Goal: Entertainment & Leisure: Browse casually

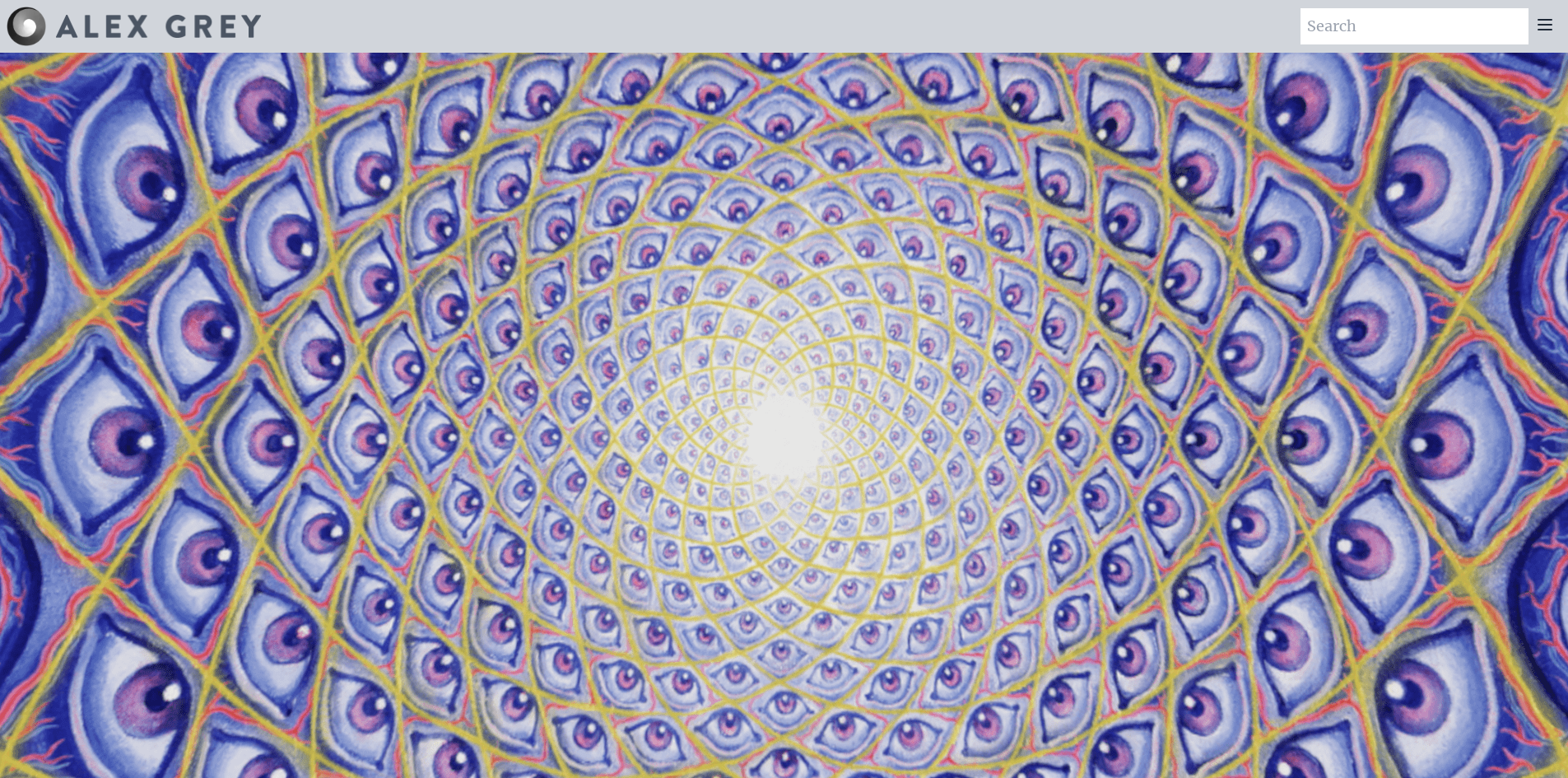
click at [1534, 26] on icon at bounding box center [1544, 24] width 20 height 20
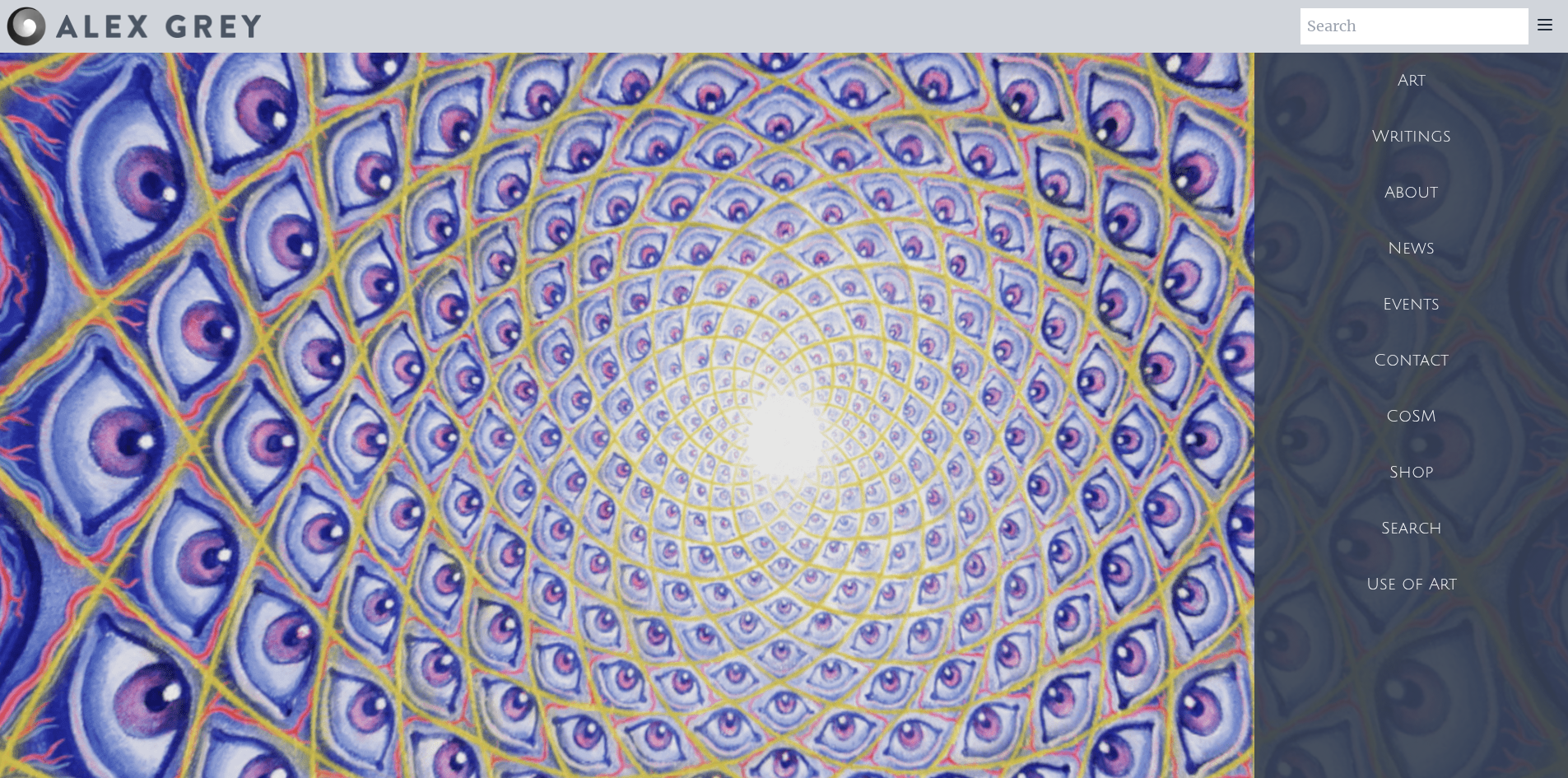
click at [1402, 85] on div "Art" at bounding box center [1410, 80] width 313 height 56
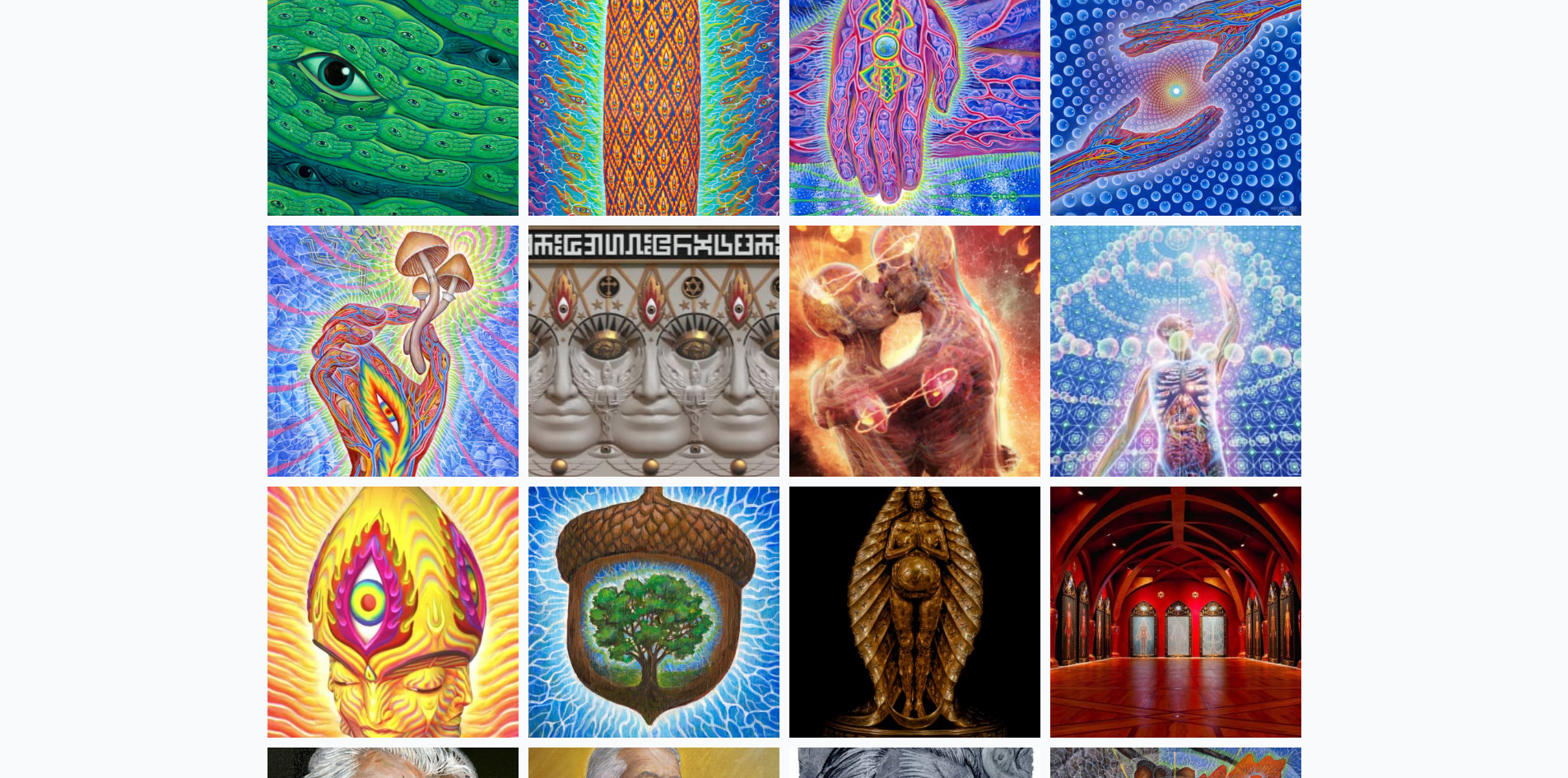
scroll to position [247, 0]
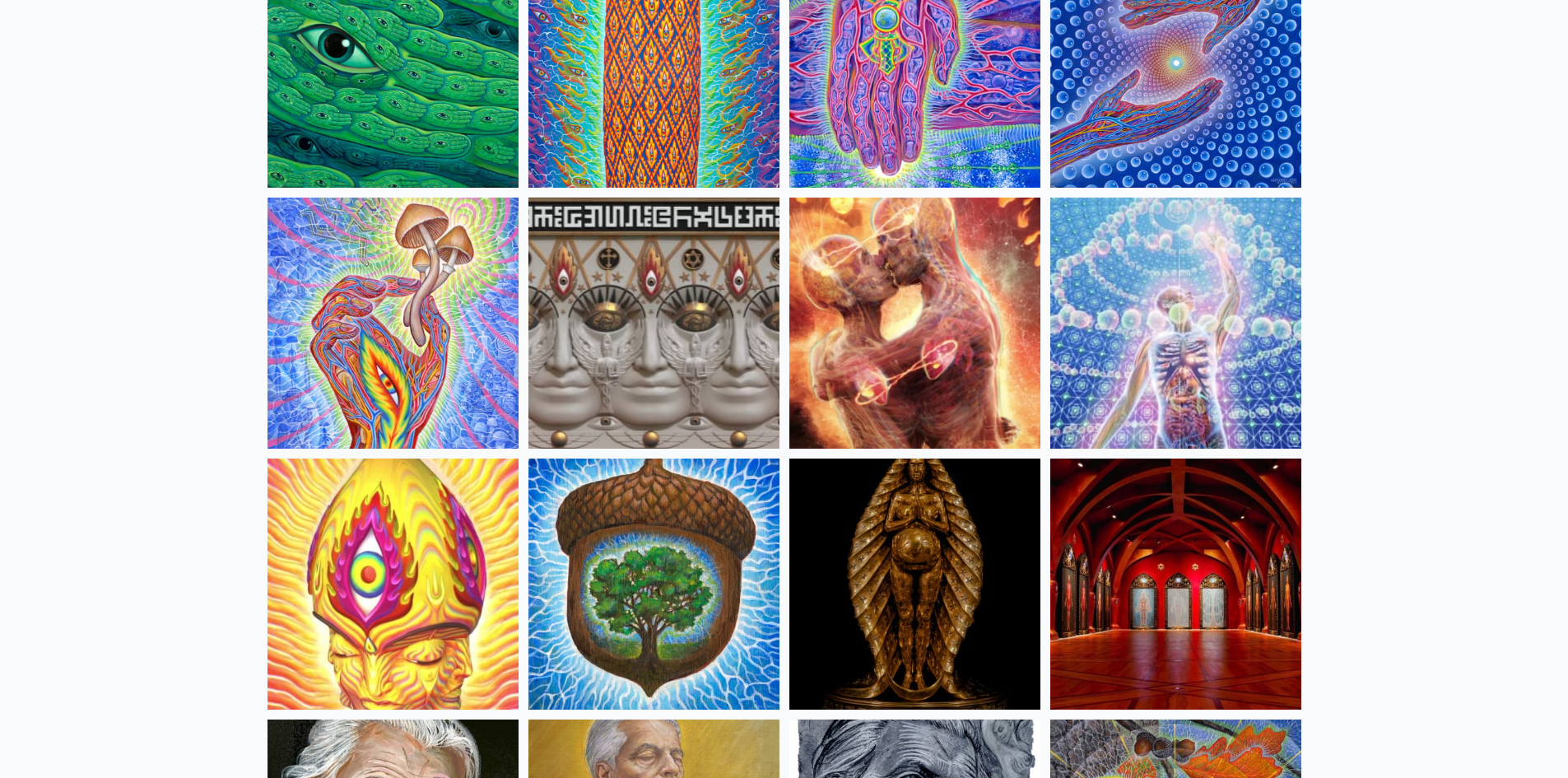
click at [949, 574] on img at bounding box center [914, 584] width 251 height 251
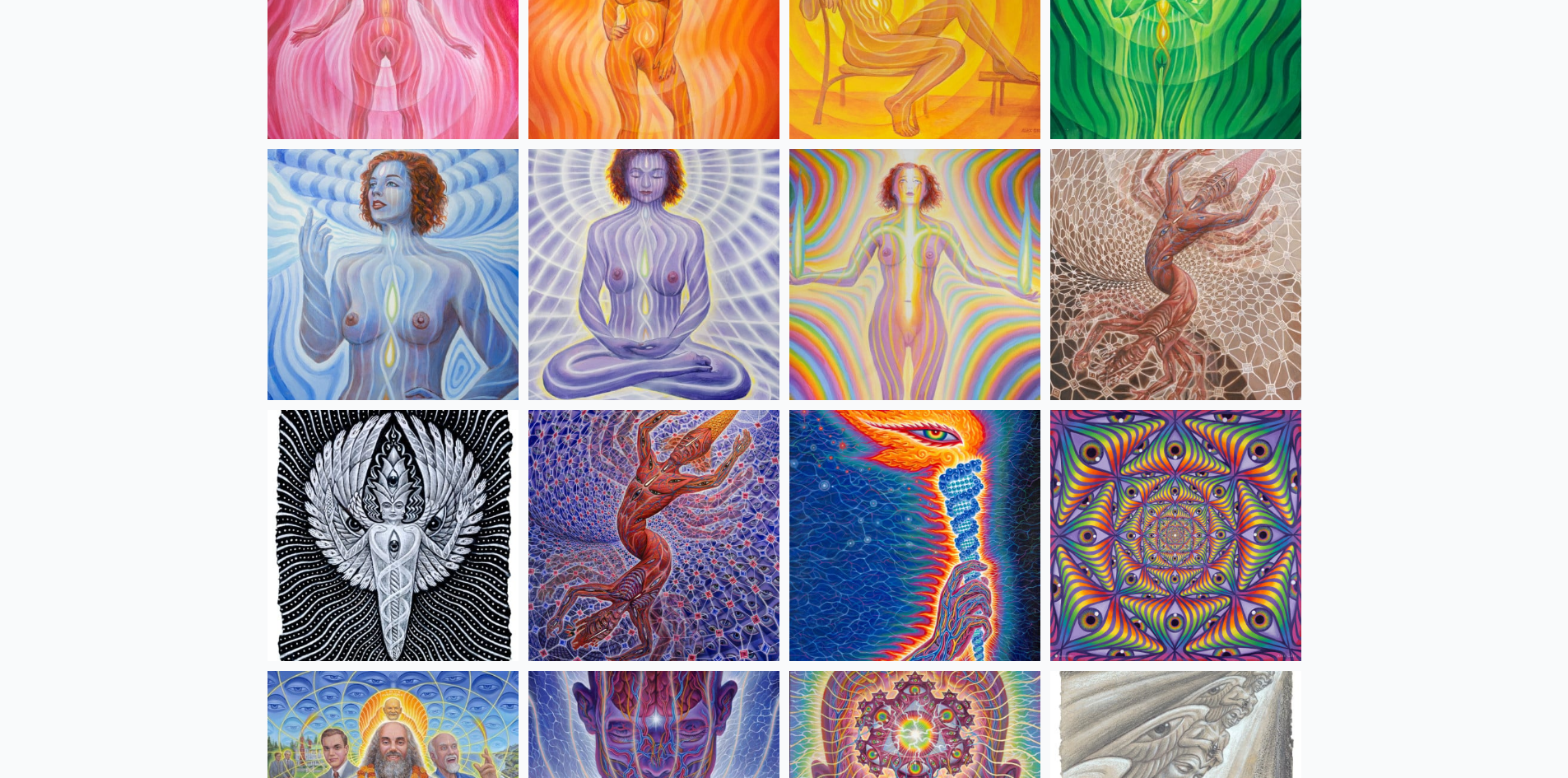
scroll to position [1481, 0]
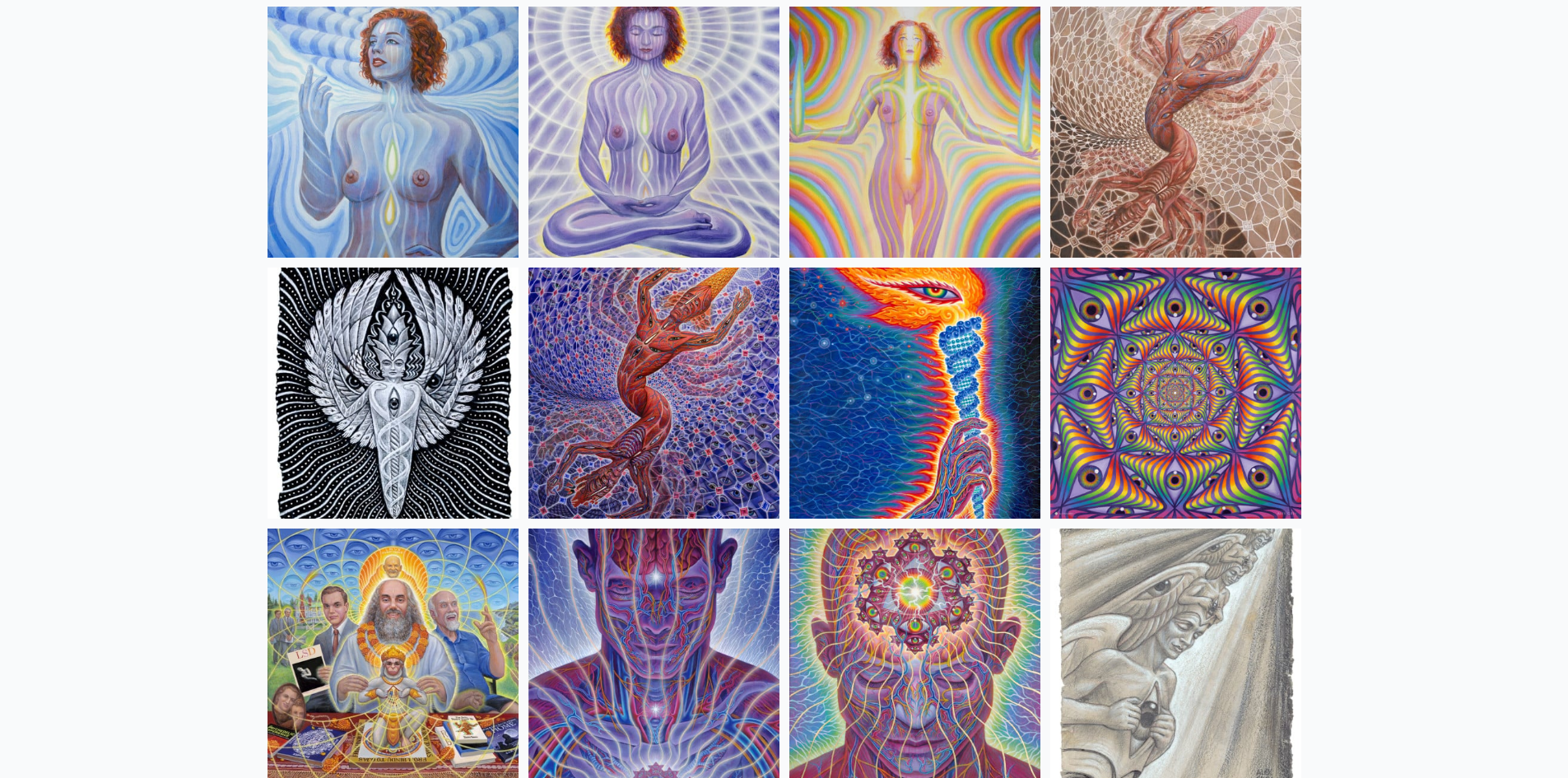
click at [1155, 187] on img at bounding box center [1175, 132] width 251 height 251
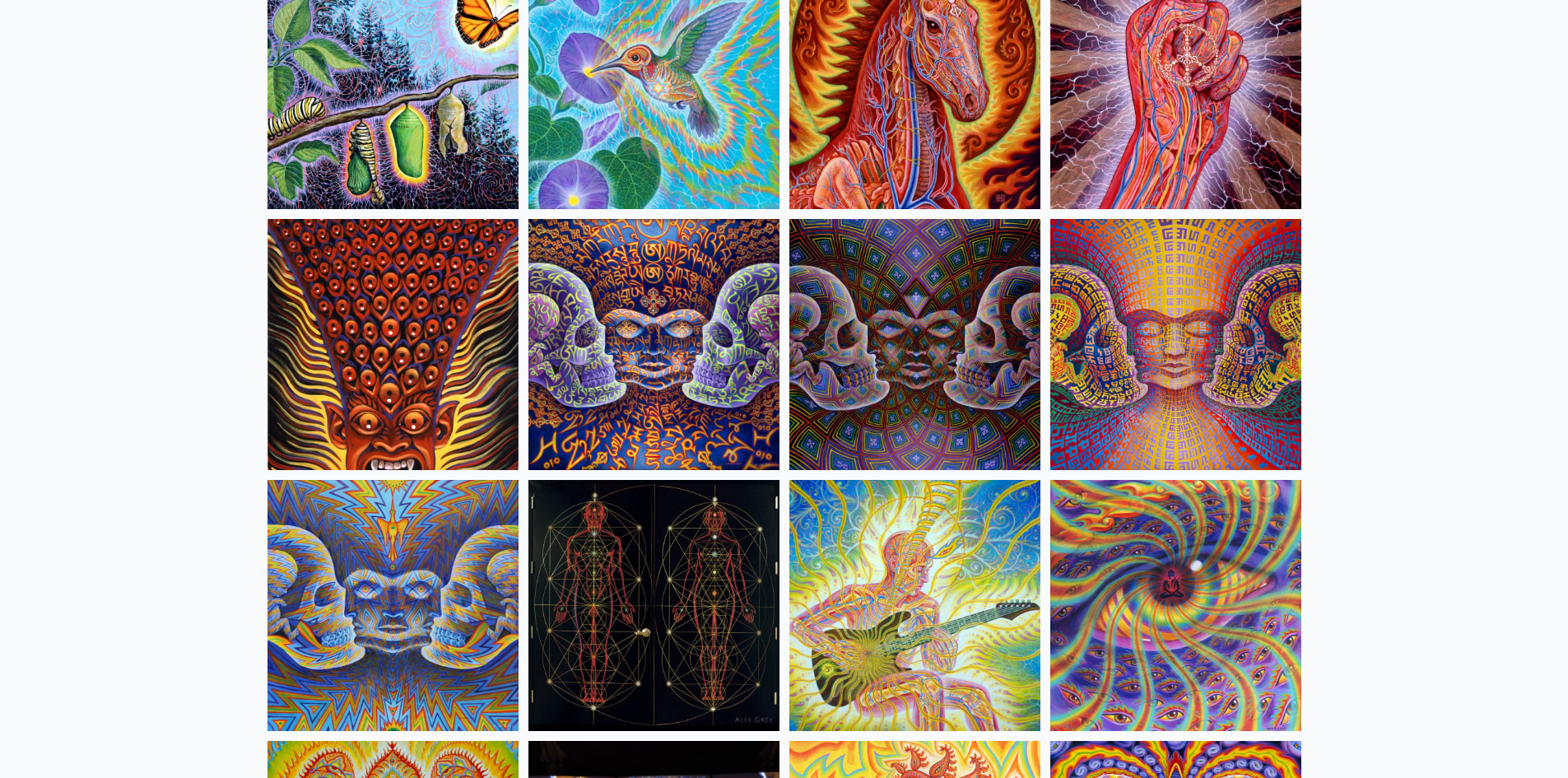
scroll to position [8394, 0]
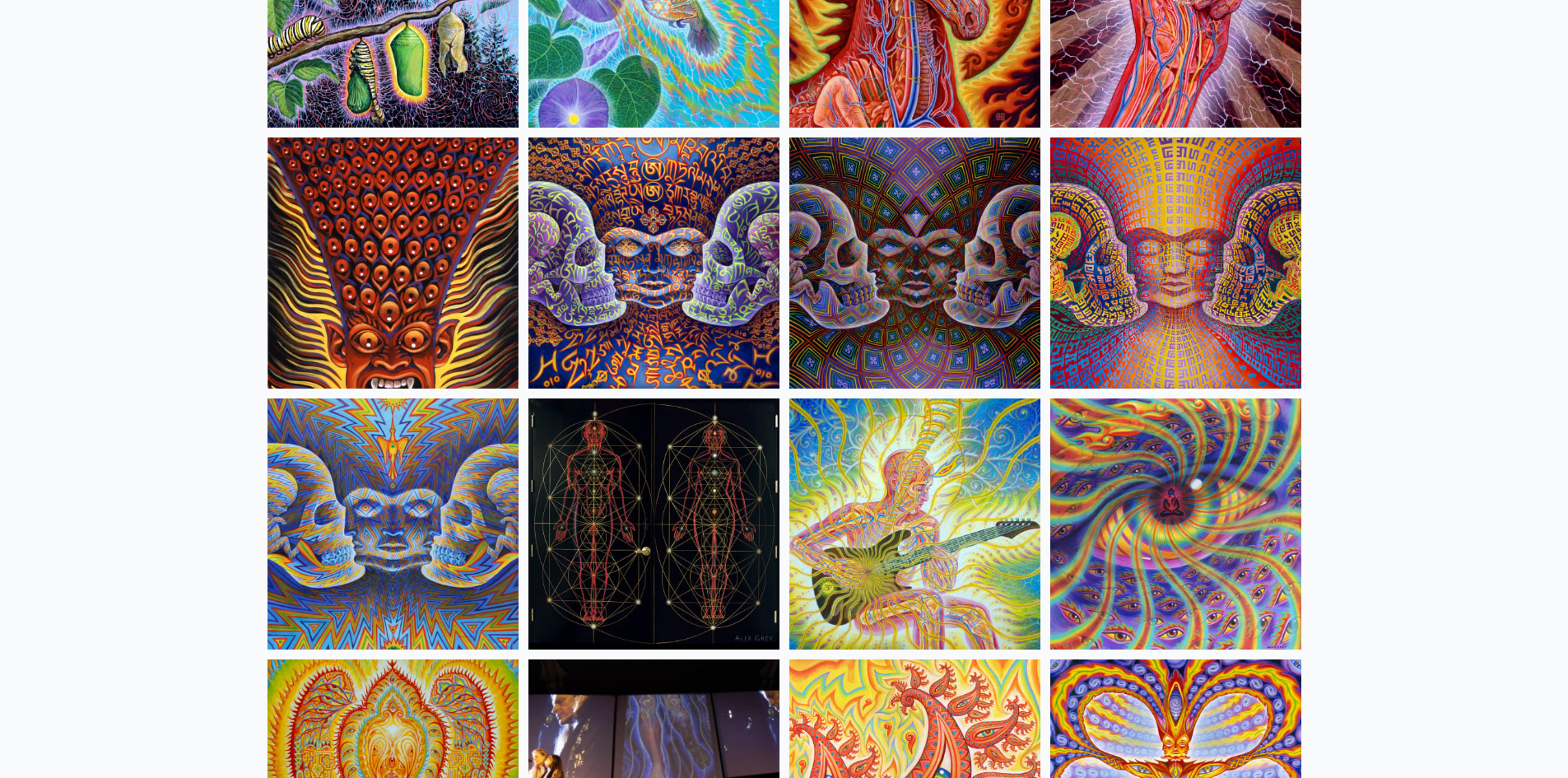
click at [448, 288] on img at bounding box center [393, 262] width 251 height 251
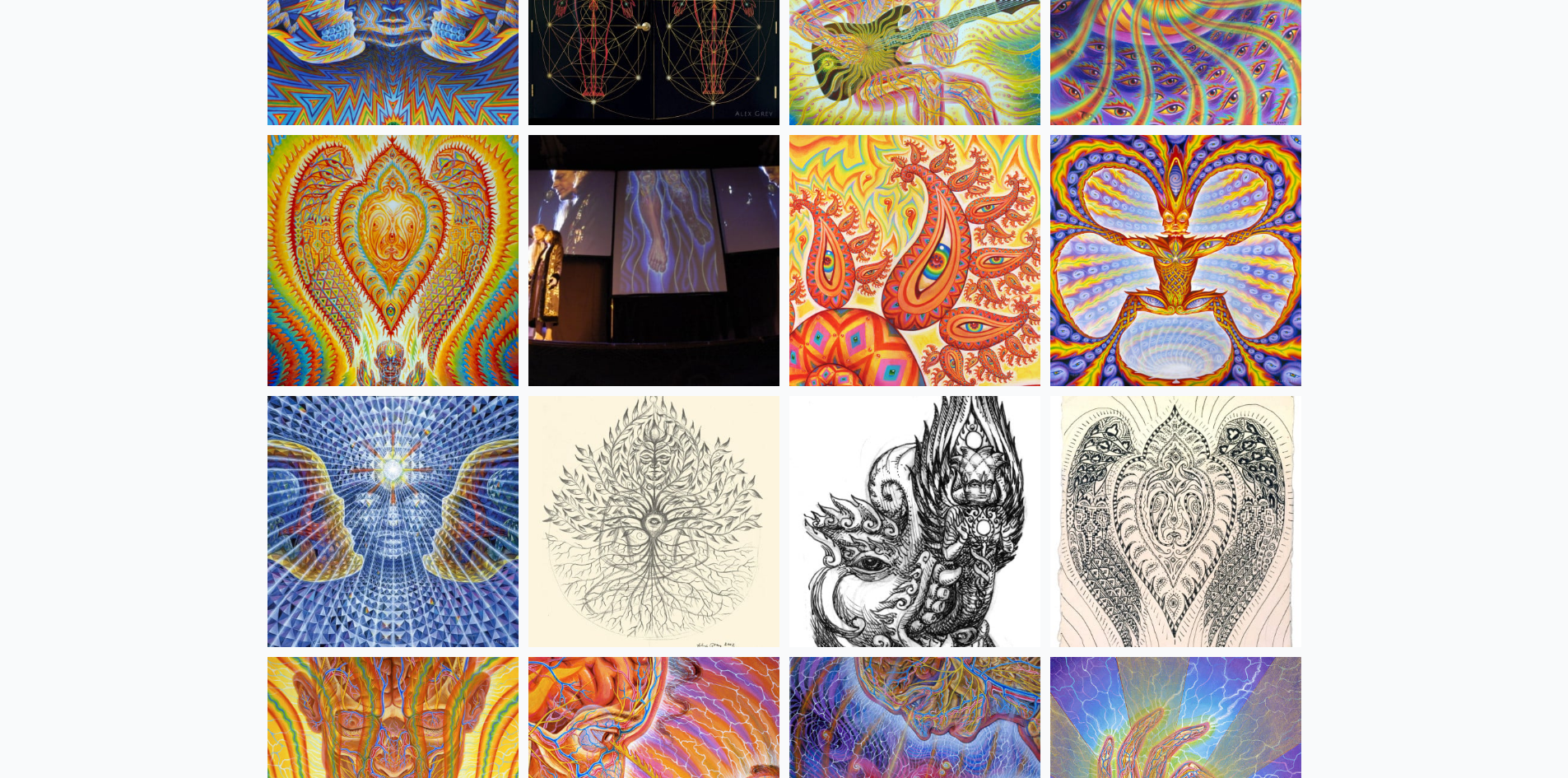
scroll to position [8970, 0]
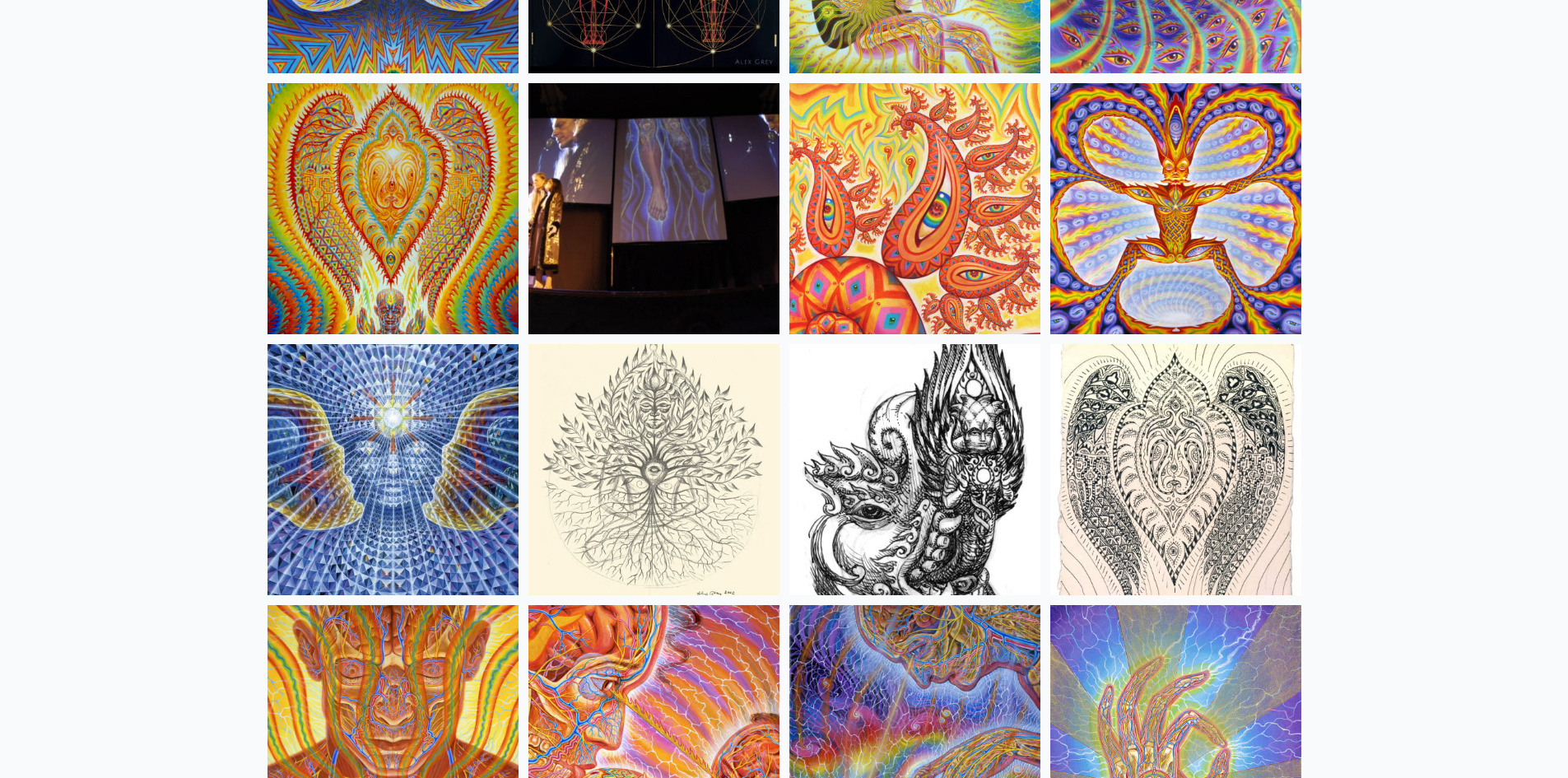
click at [873, 537] on img at bounding box center [914, 469] width 251 height 251
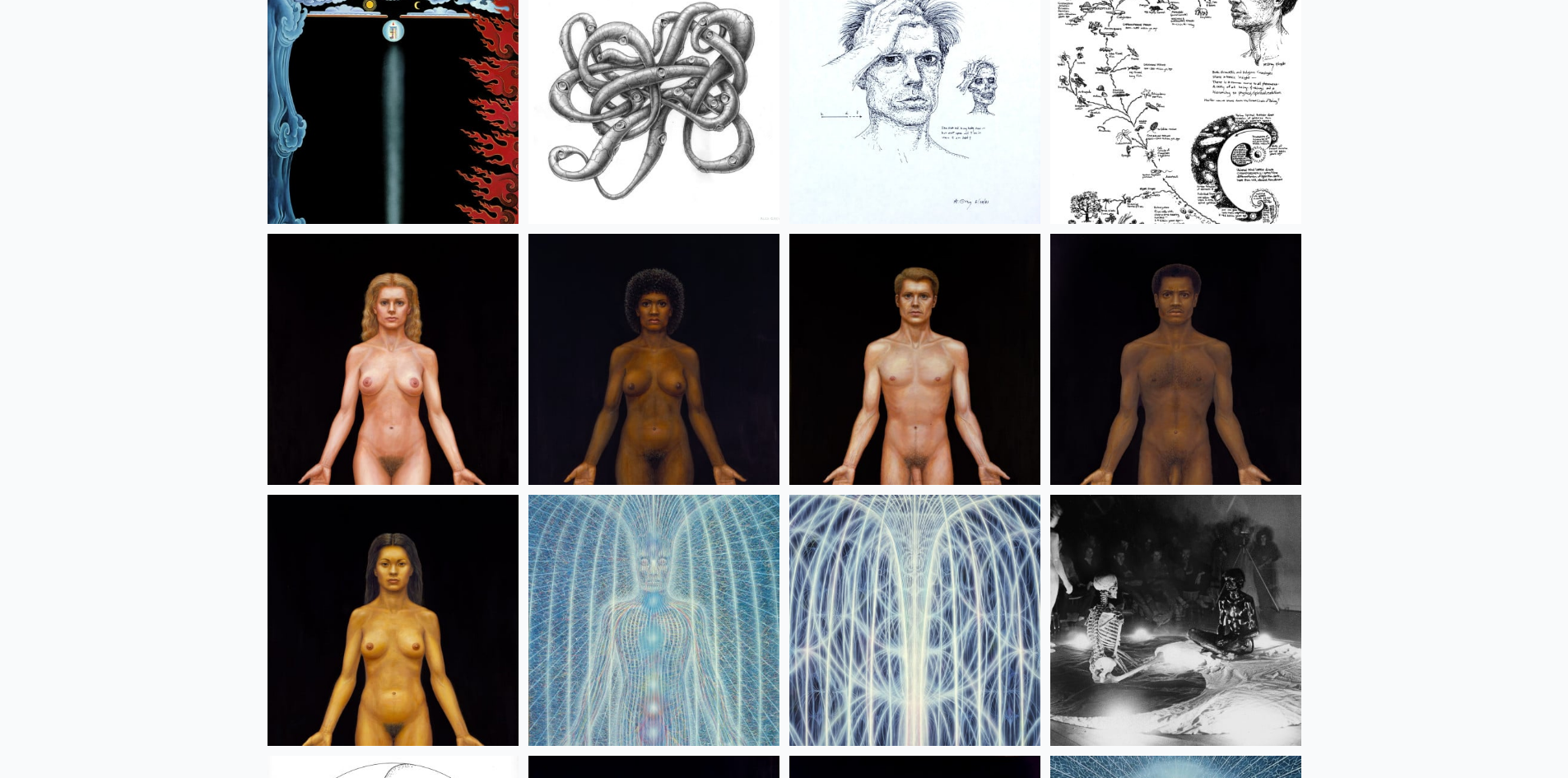
scroll to position [19504, 0]
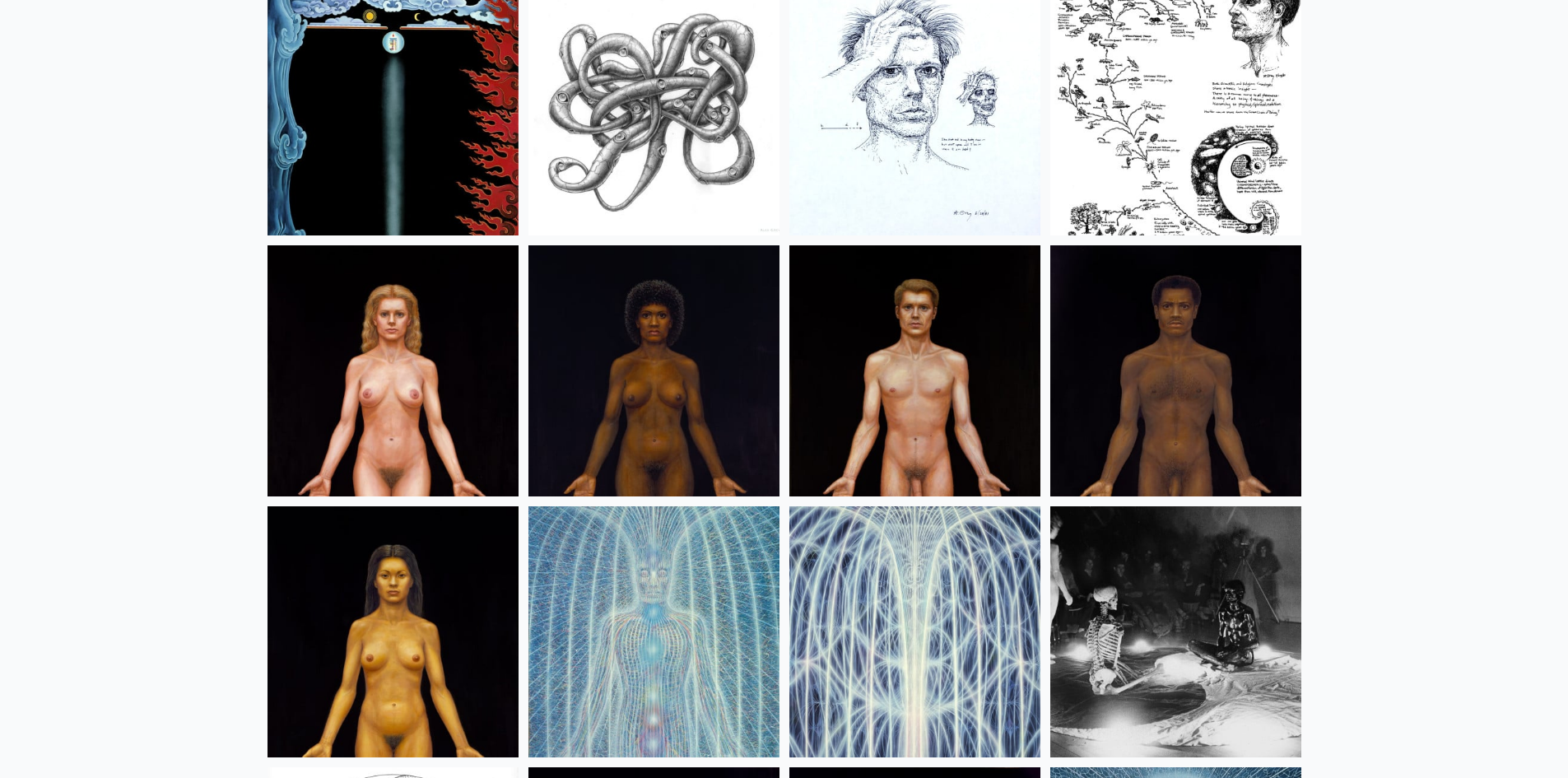
click at [673, 144] on img at bounding box center [654, 110] width 251 height 251
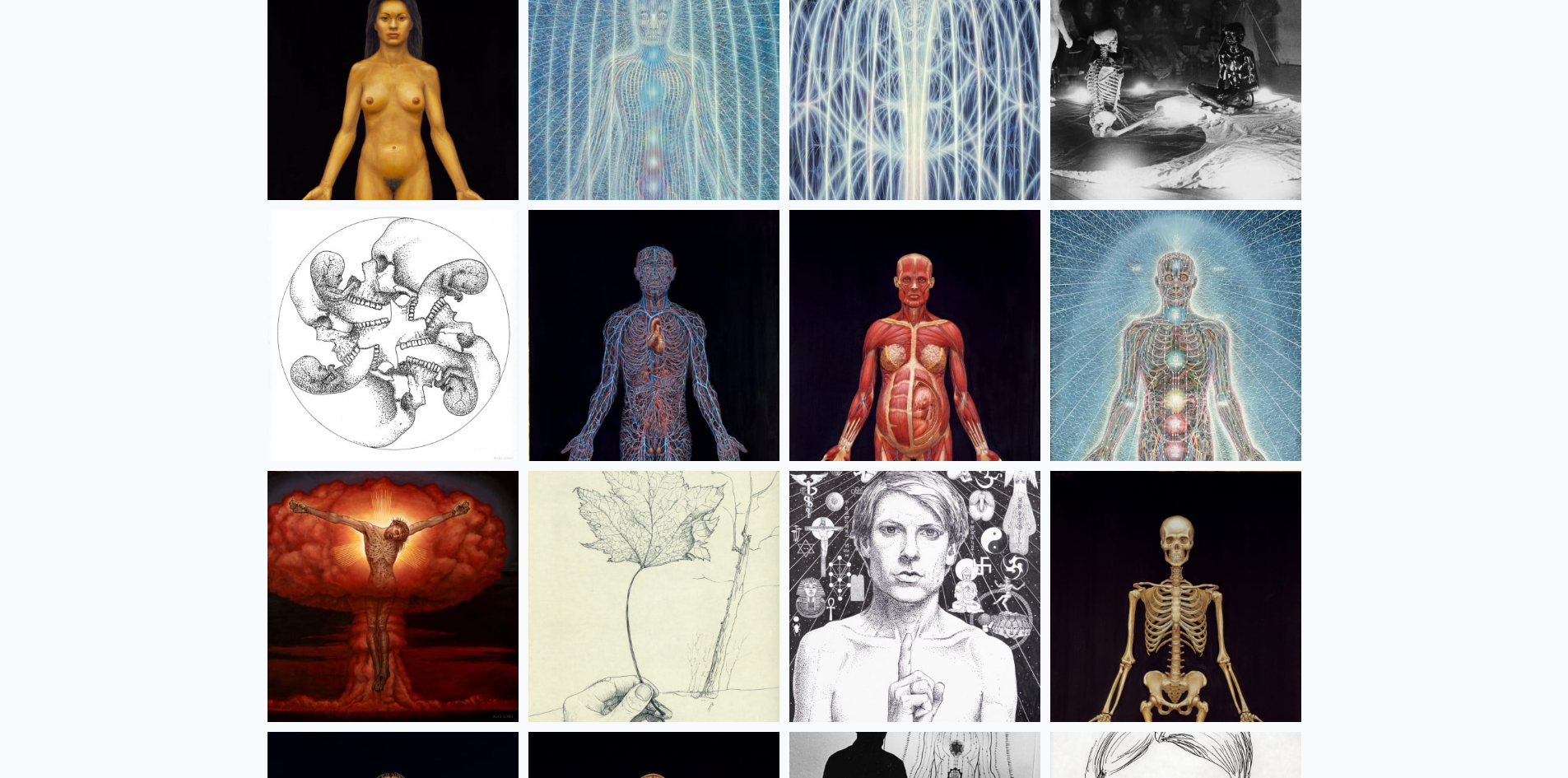
scroll to position [20162, 0]
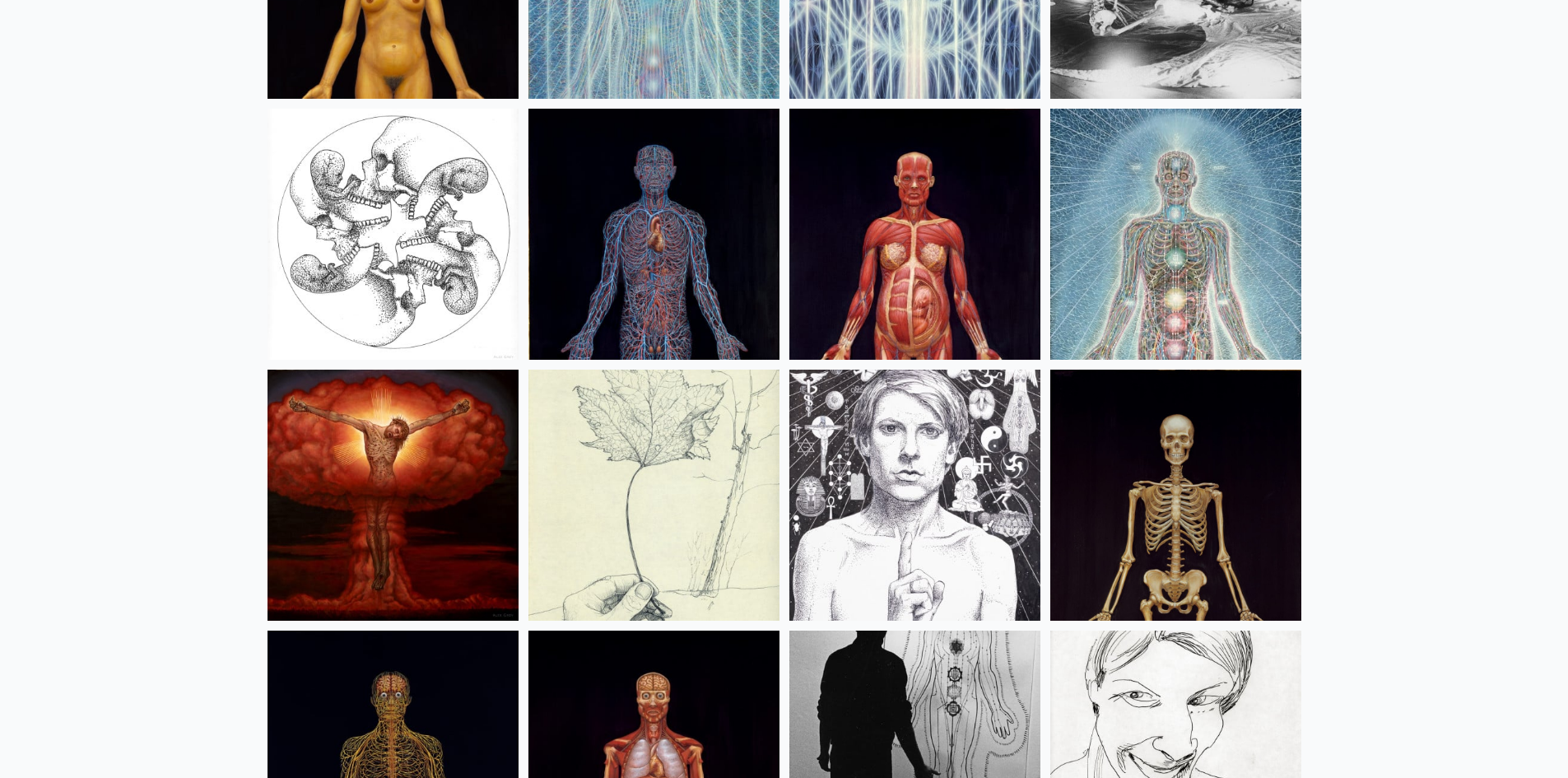
click at [416, 533] on img at bounding box center [393, 495] width 251 height 251
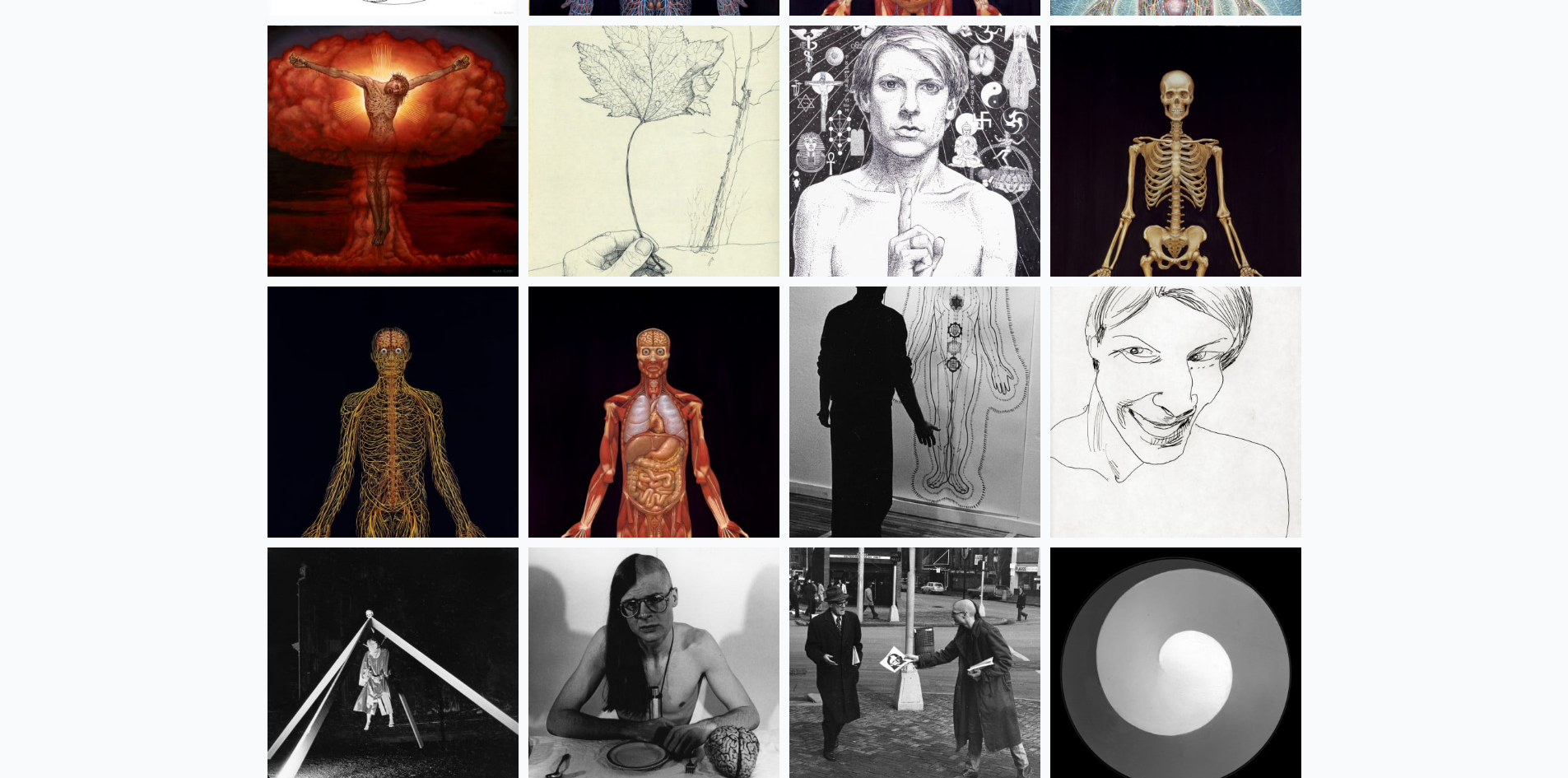
scroll to position [20573, 0]
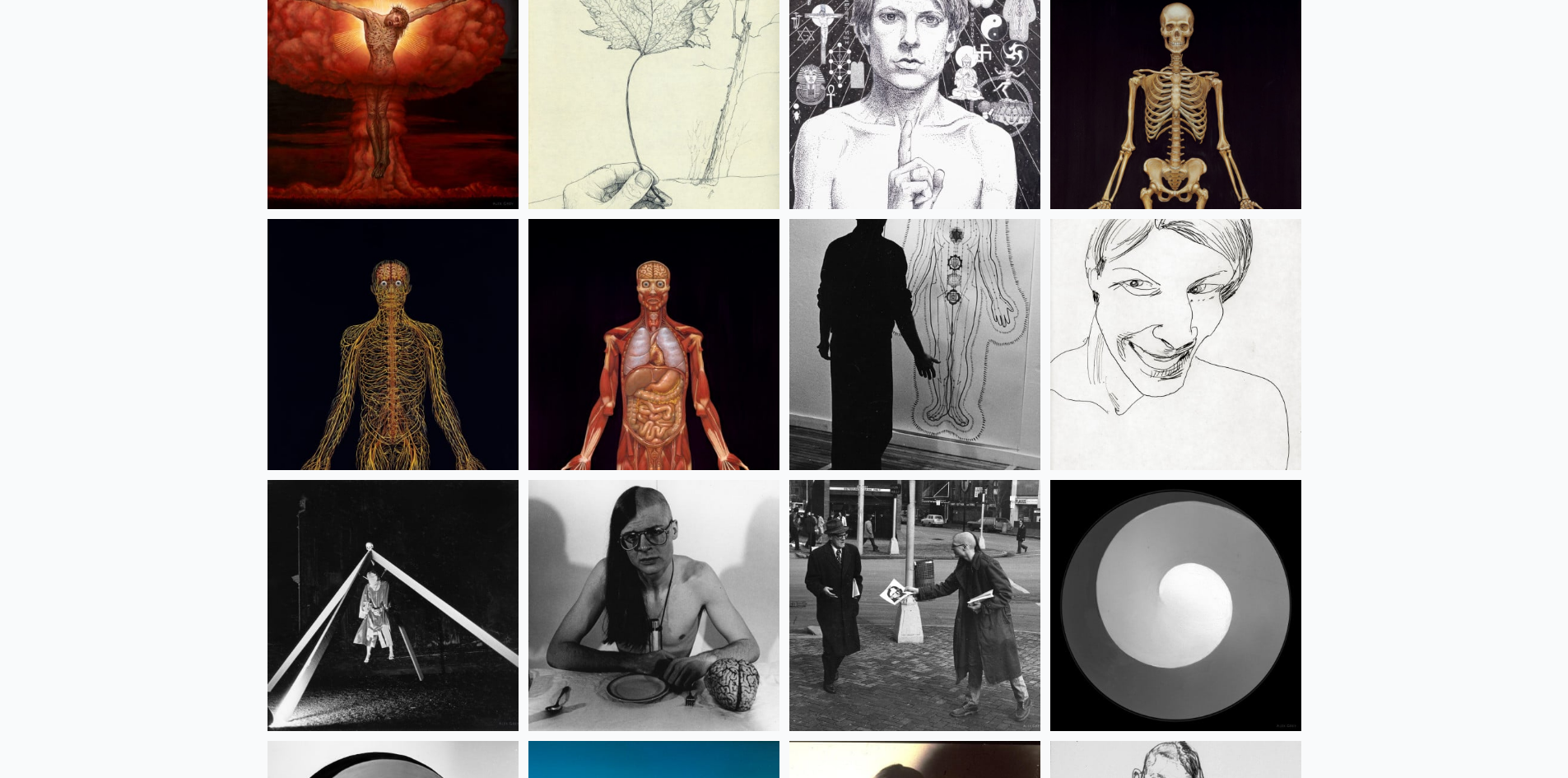
click at [334, 98] on img at bounding box center [393, 83] width 251 height 251
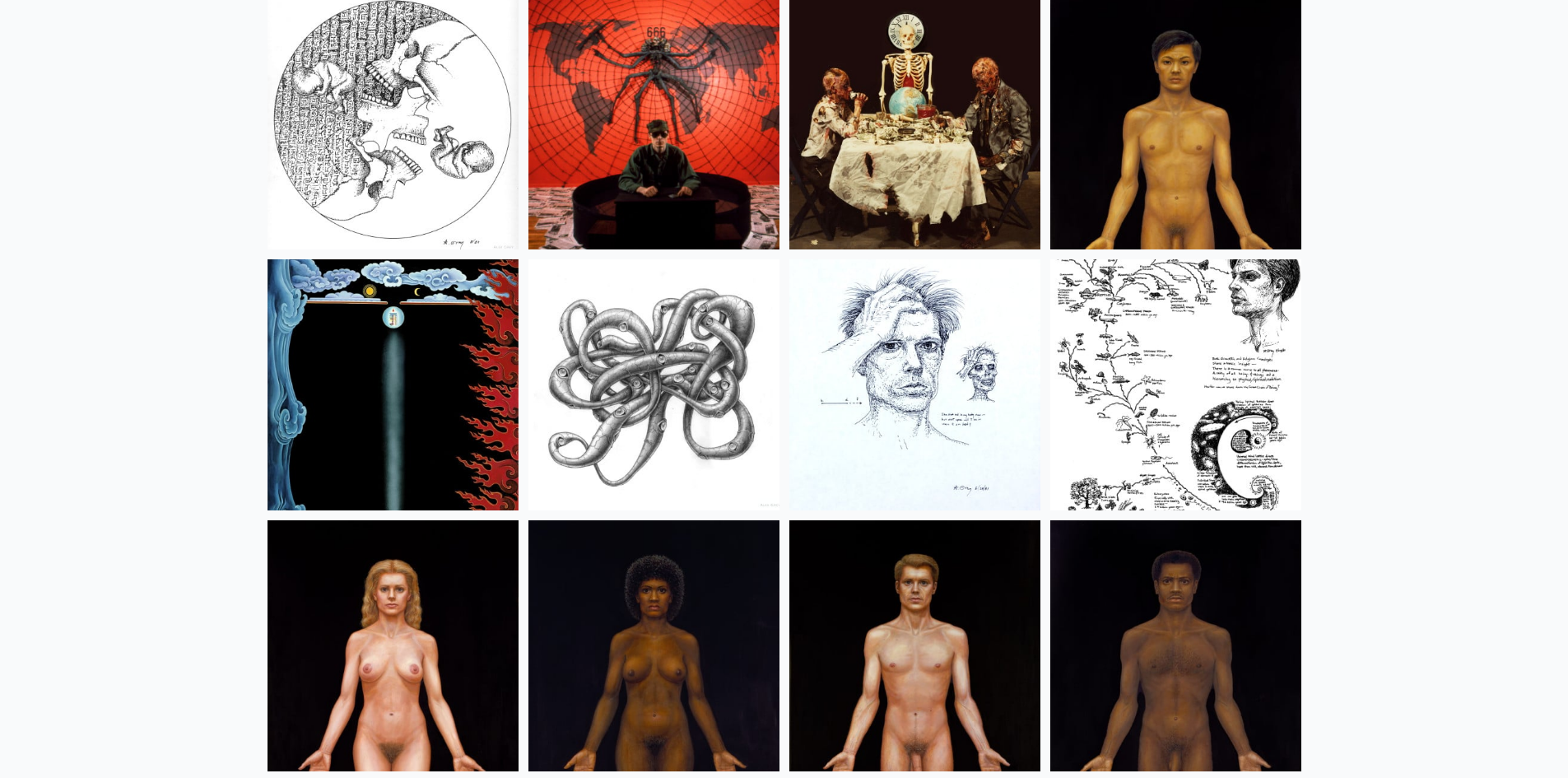
scroll to position [19163, 0]
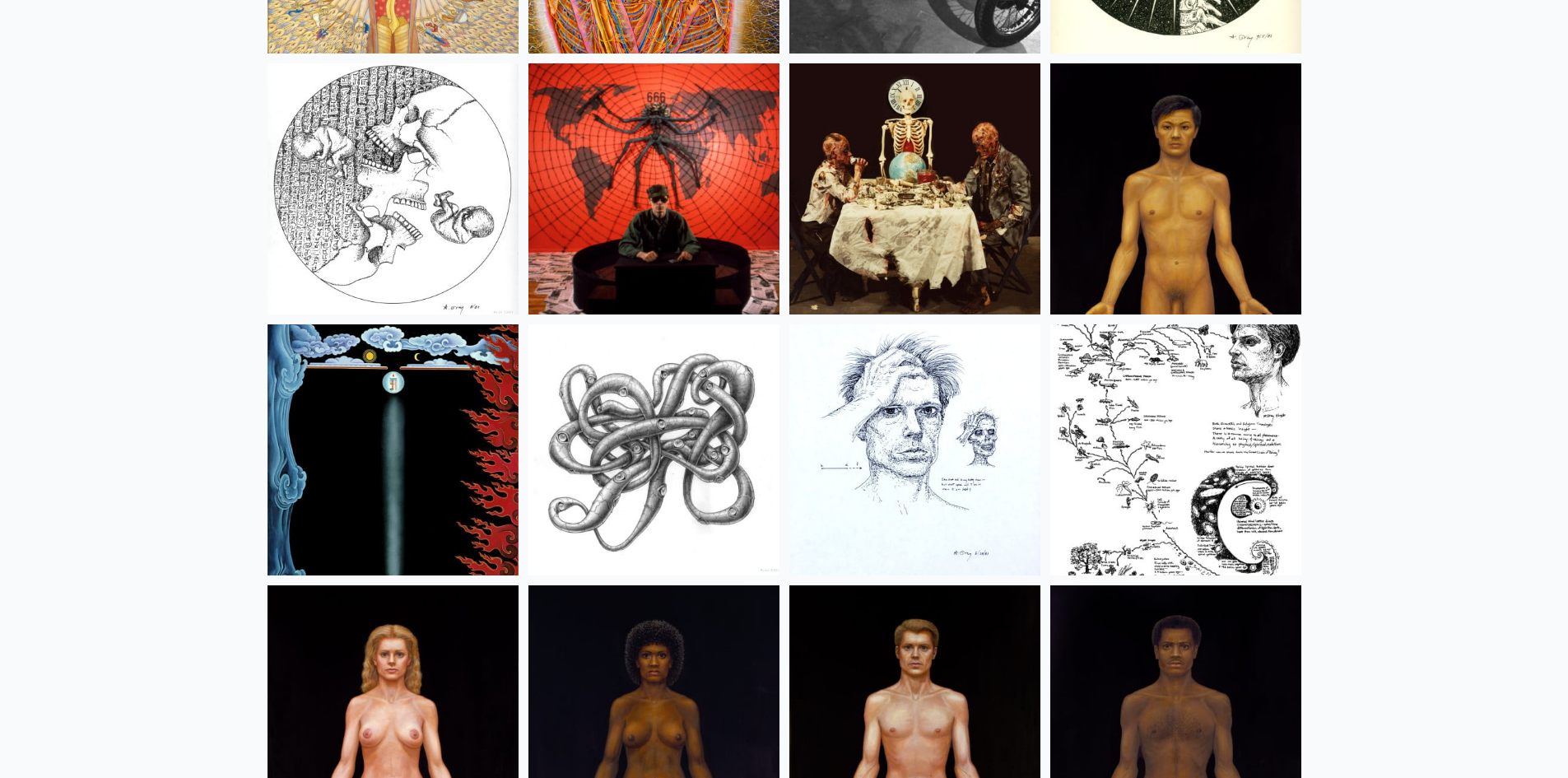
click at [469, 462] on img at bounding box center [393, 449] width 251 height 251
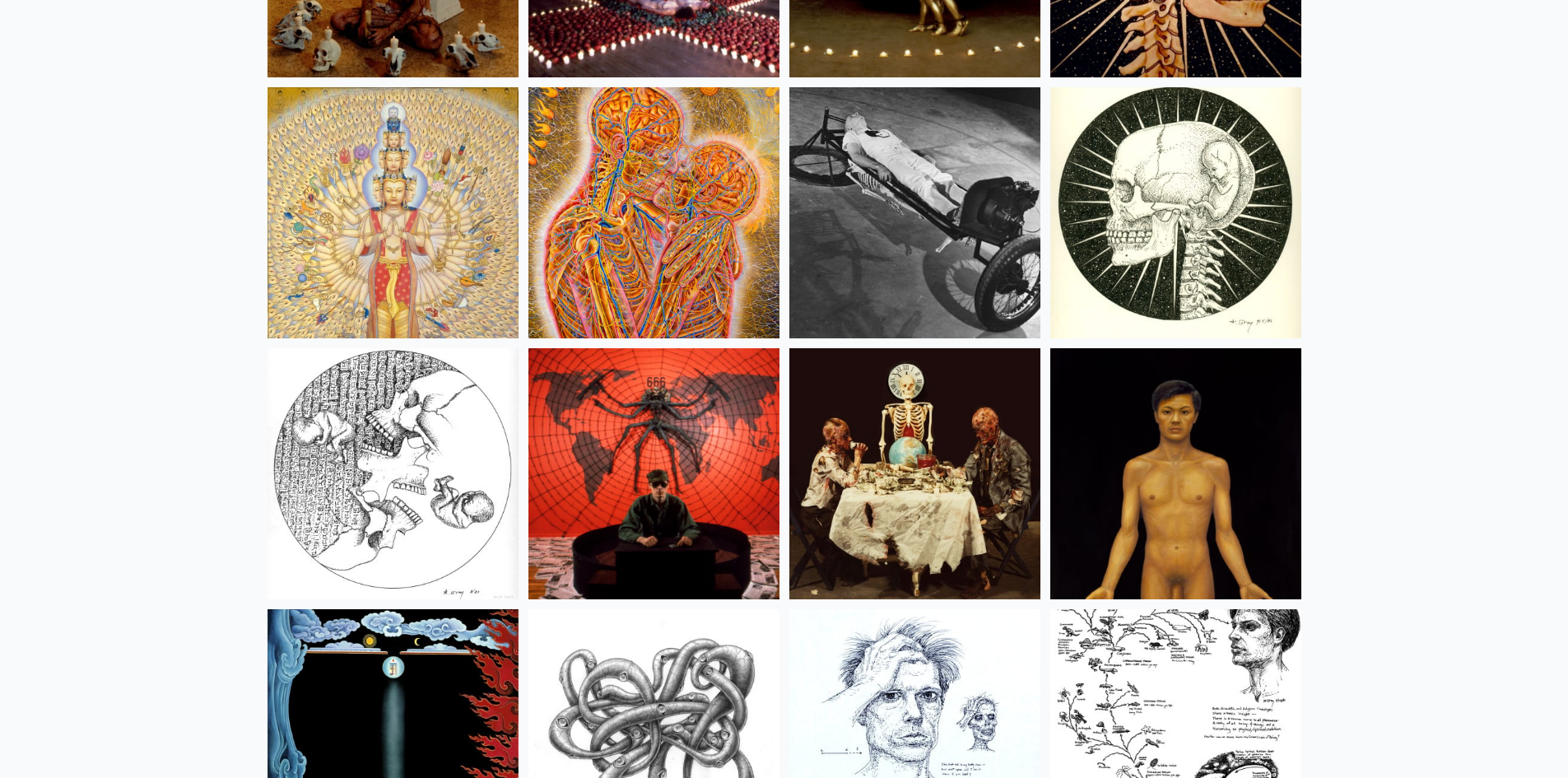
scroll to position [18834, 0]
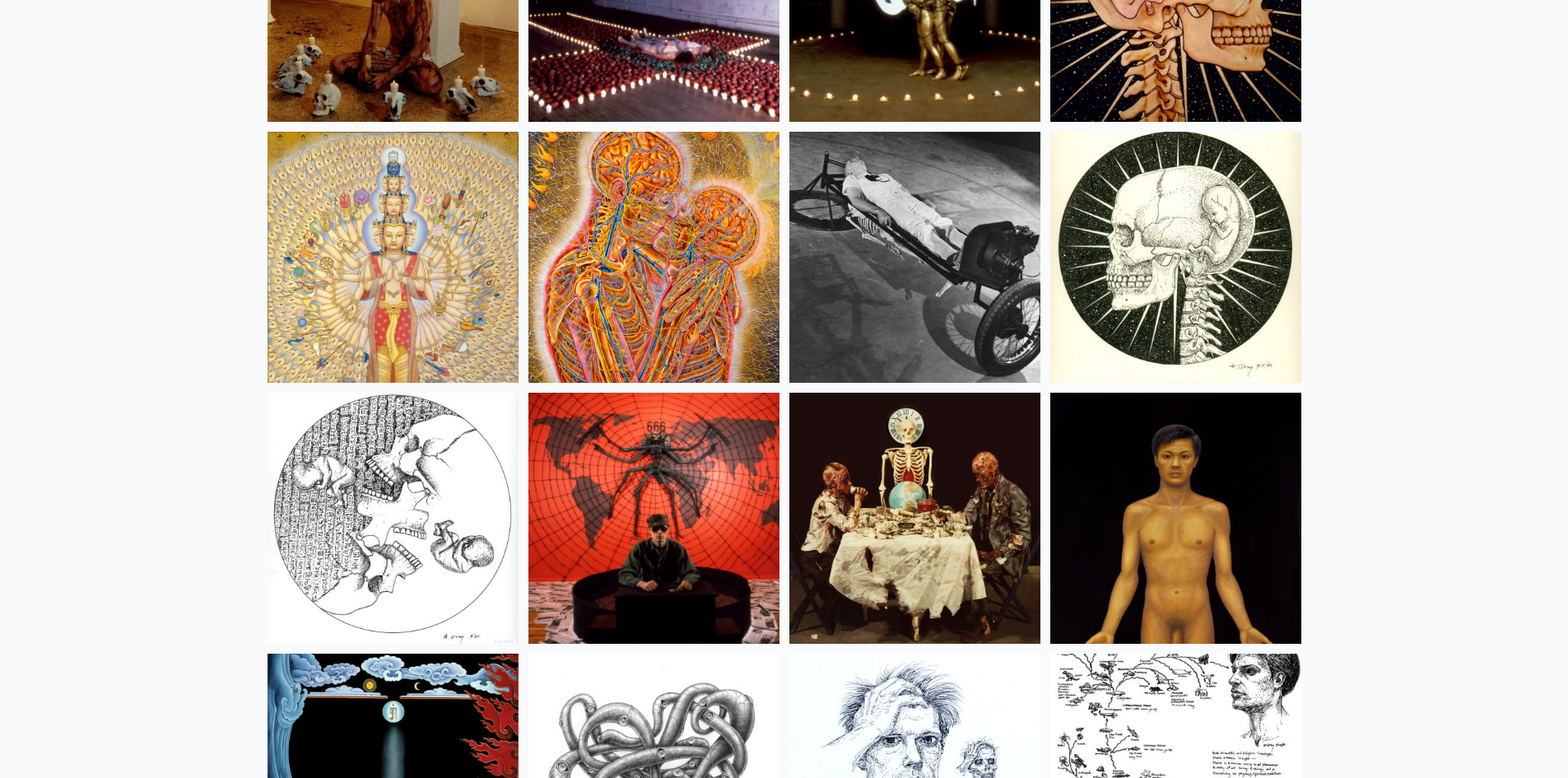
click at [446, 271] on img at bounding box center [393, 256] width 251 height 251
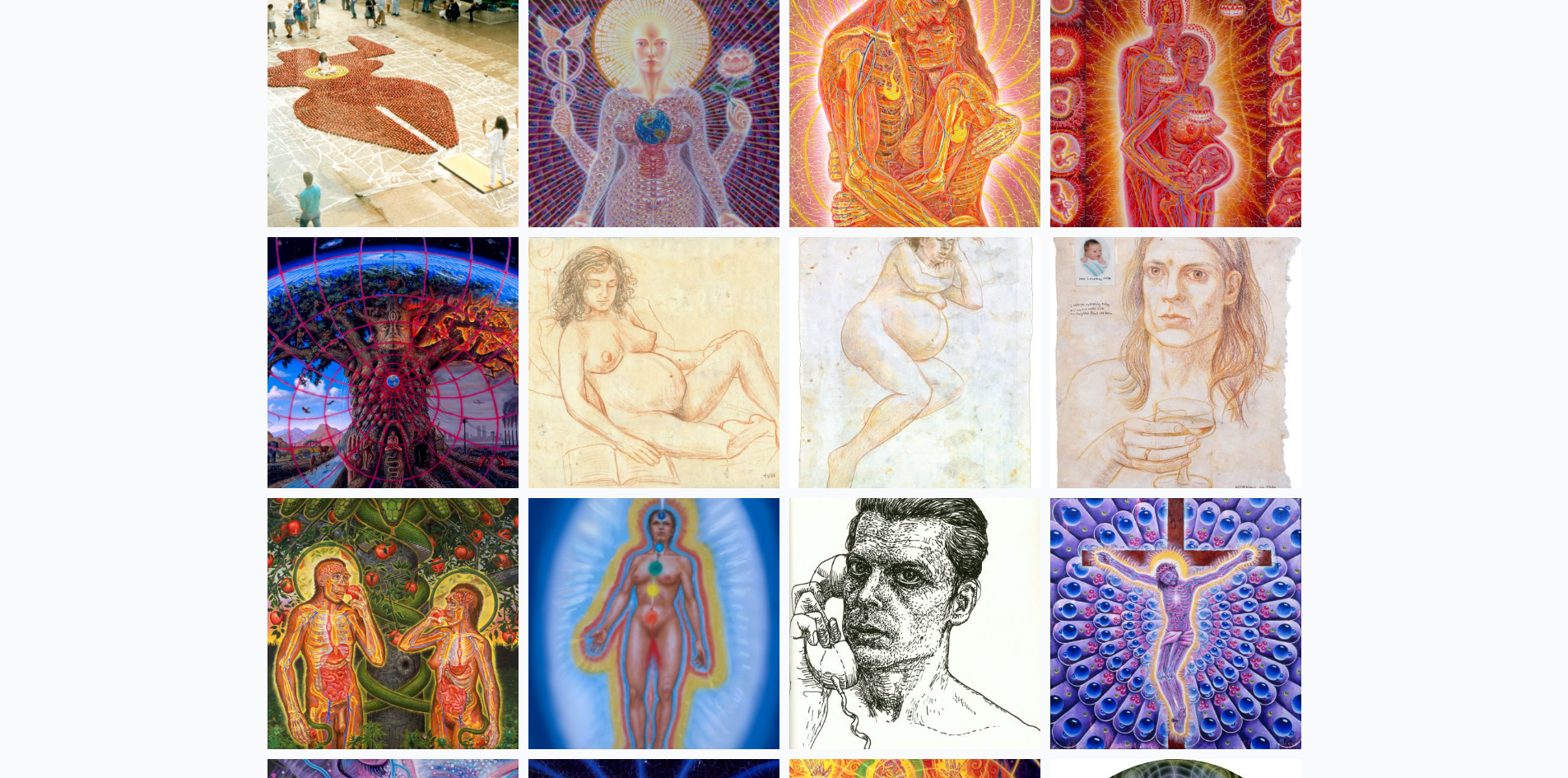
scroll to position [15707, 0]
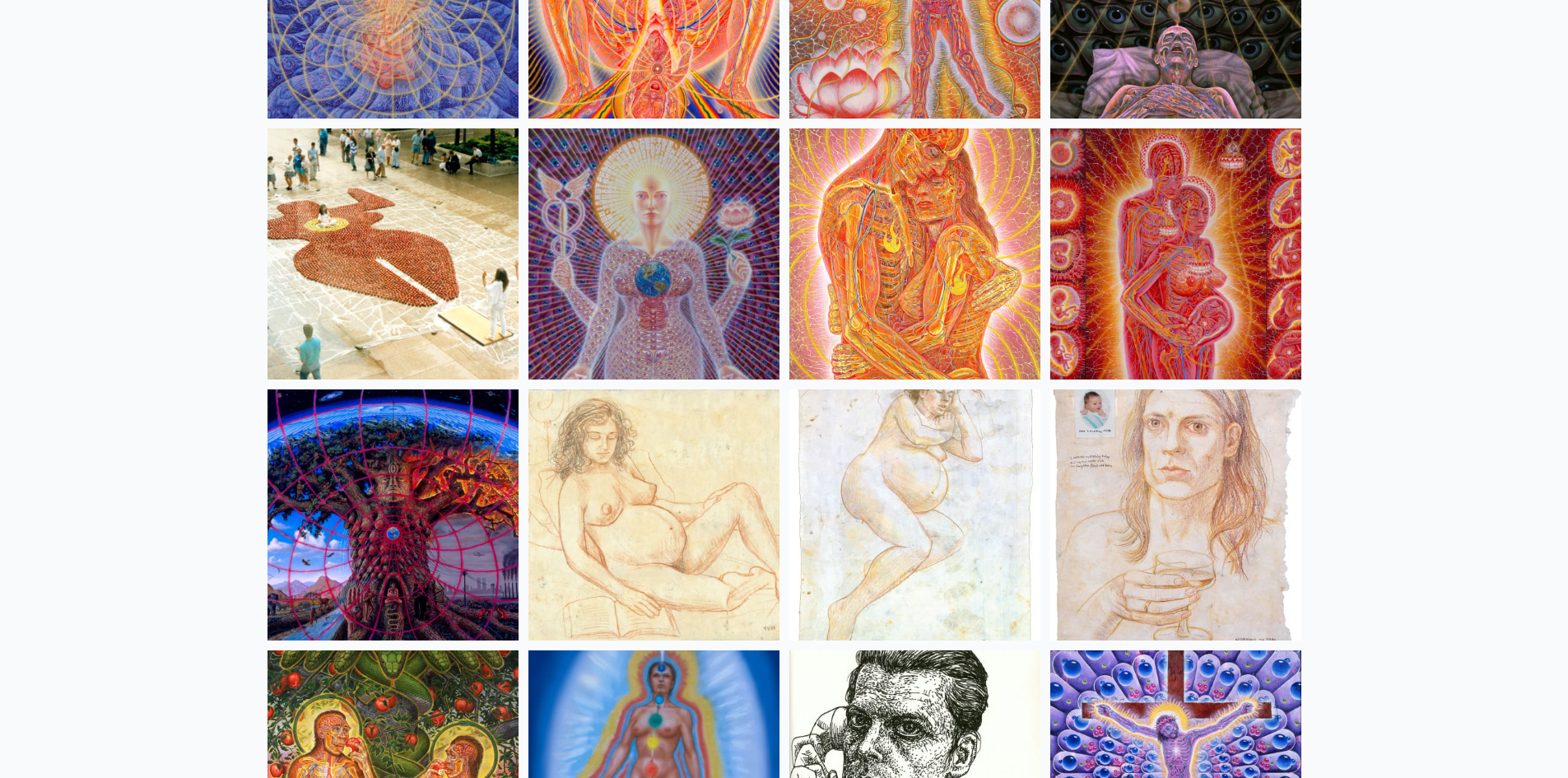
click at [408, 286] on img at bounding box center [393, 254] width 251 height 251
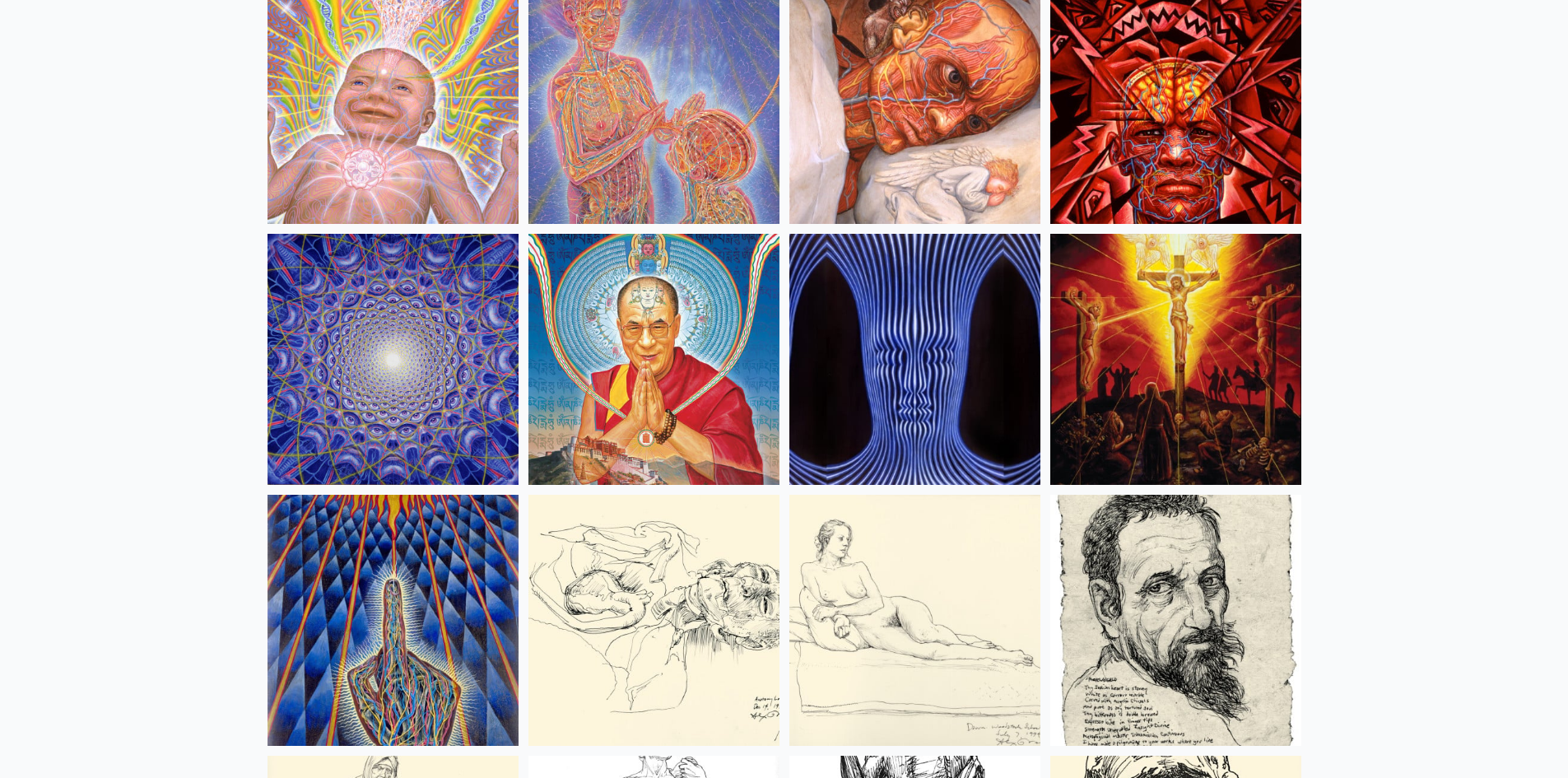
scroll to position [14390, 0]
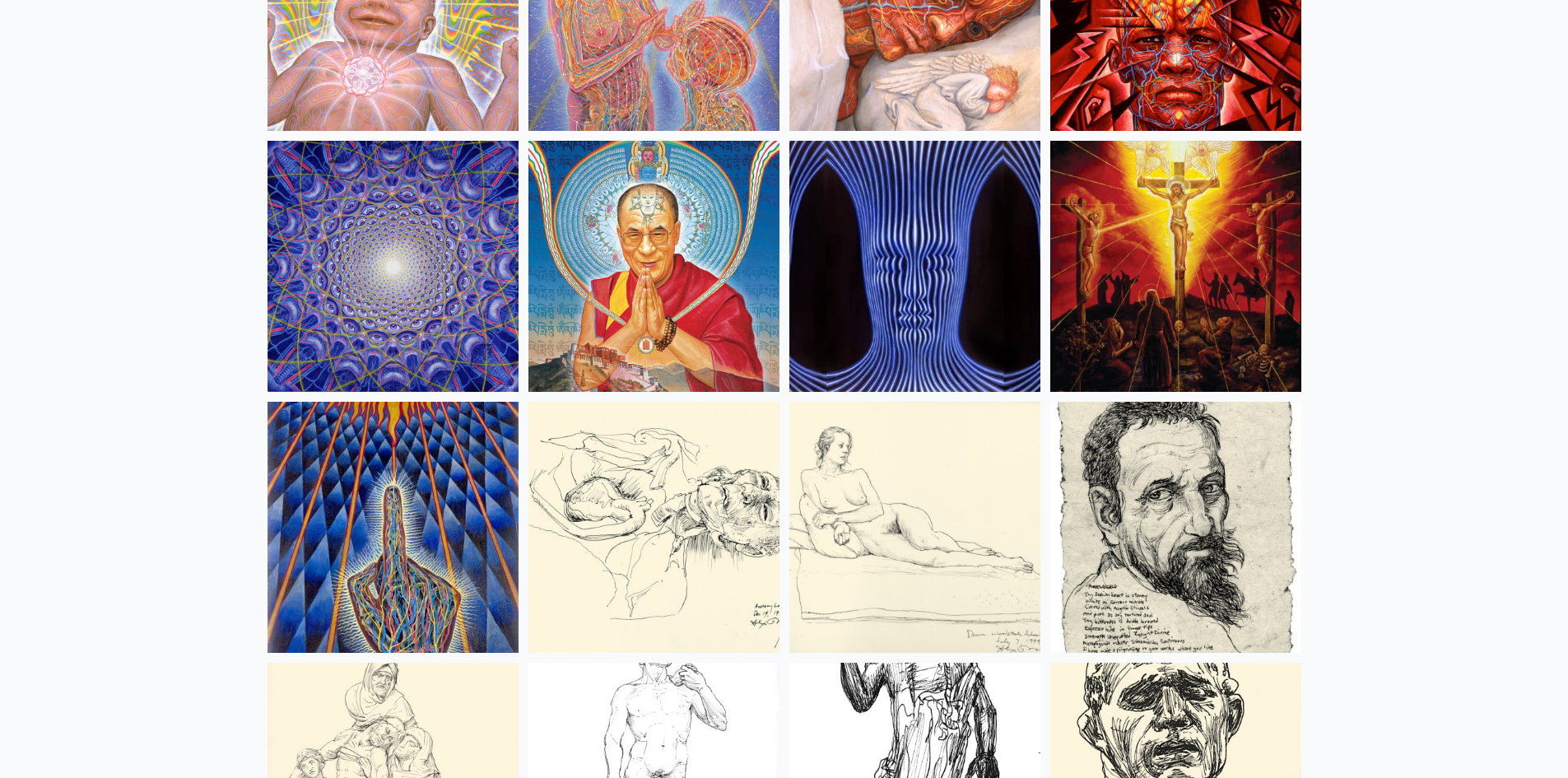
click at [357, 326] on img at bounding box center [393, 266] width 251 height 251
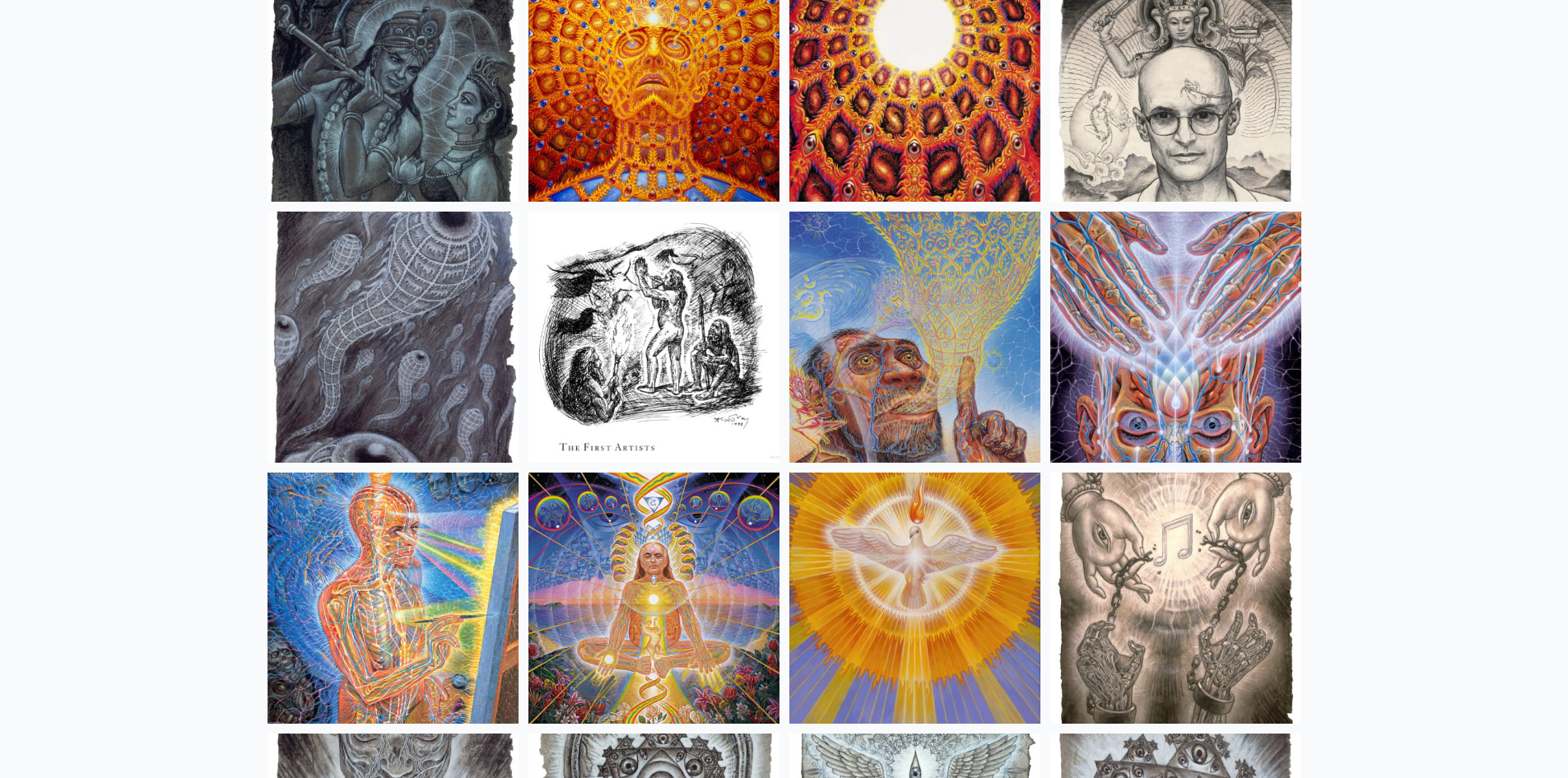
scroll to position [11675, 0]
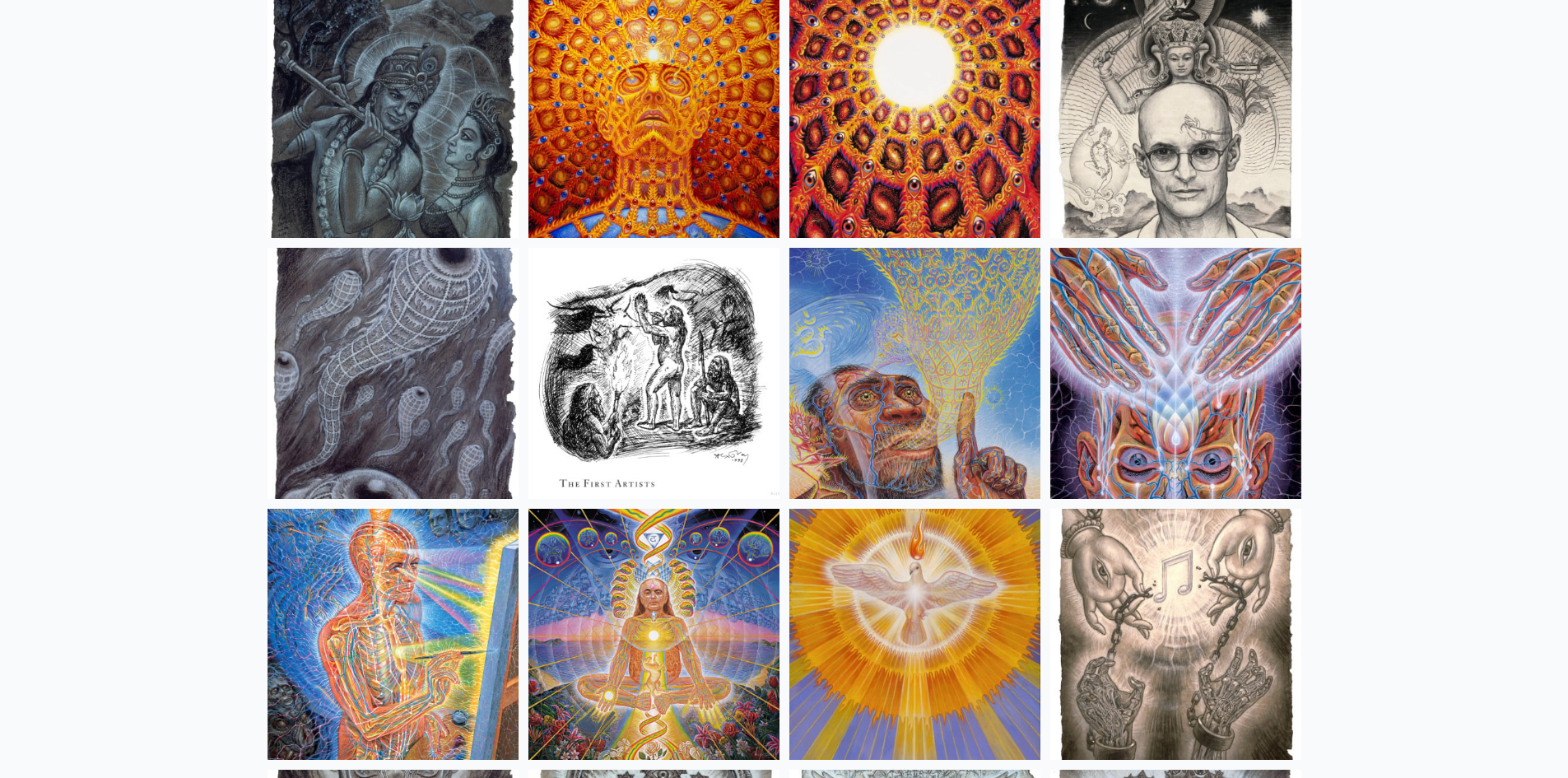
click at [914, 617] on img at bounding box center [914, 634] width 251 height 251
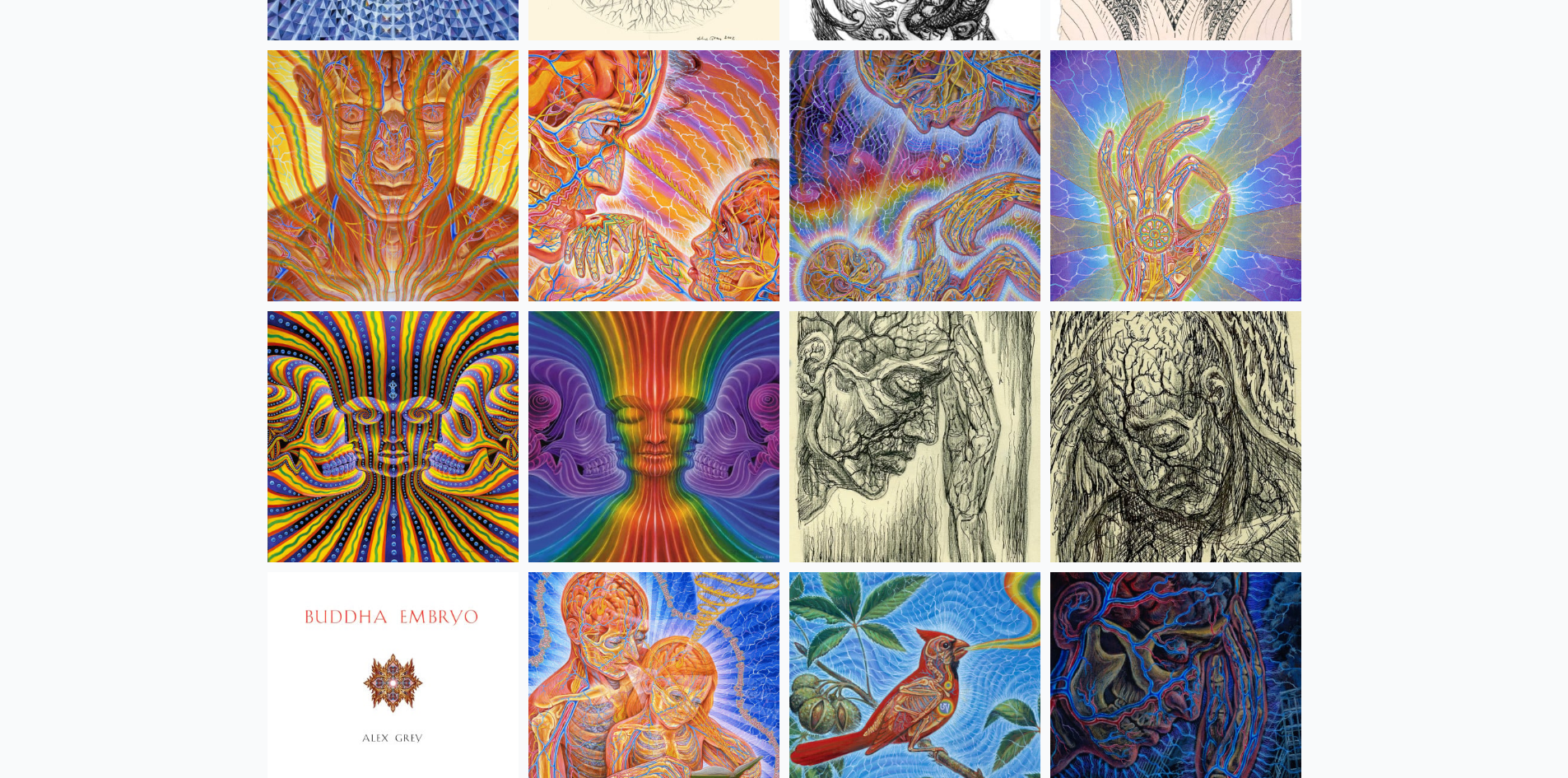
scroll to position [9535, 0]
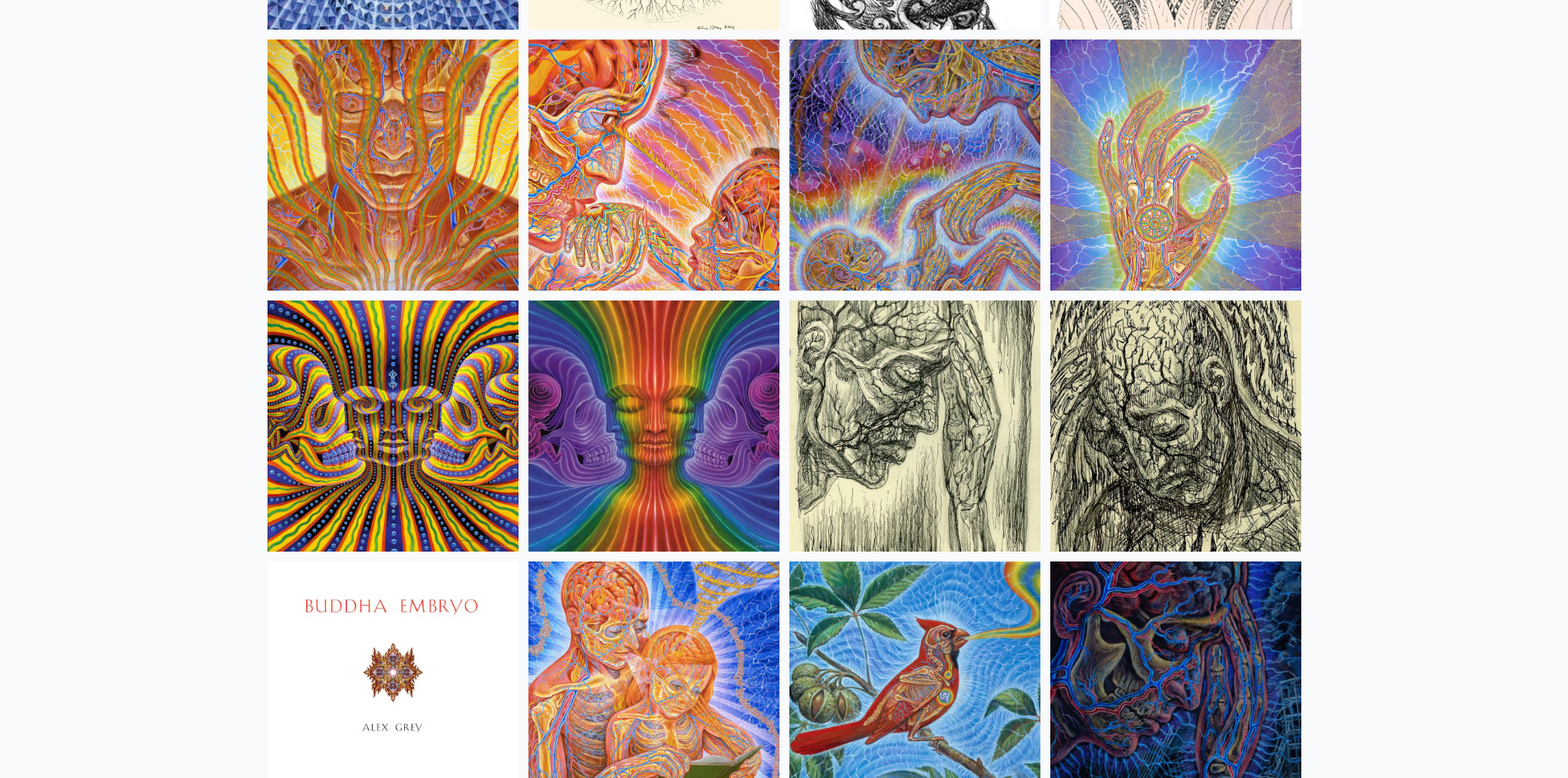
click at [428, 471] on img at bounding box center [393, 426] width 251 height 251
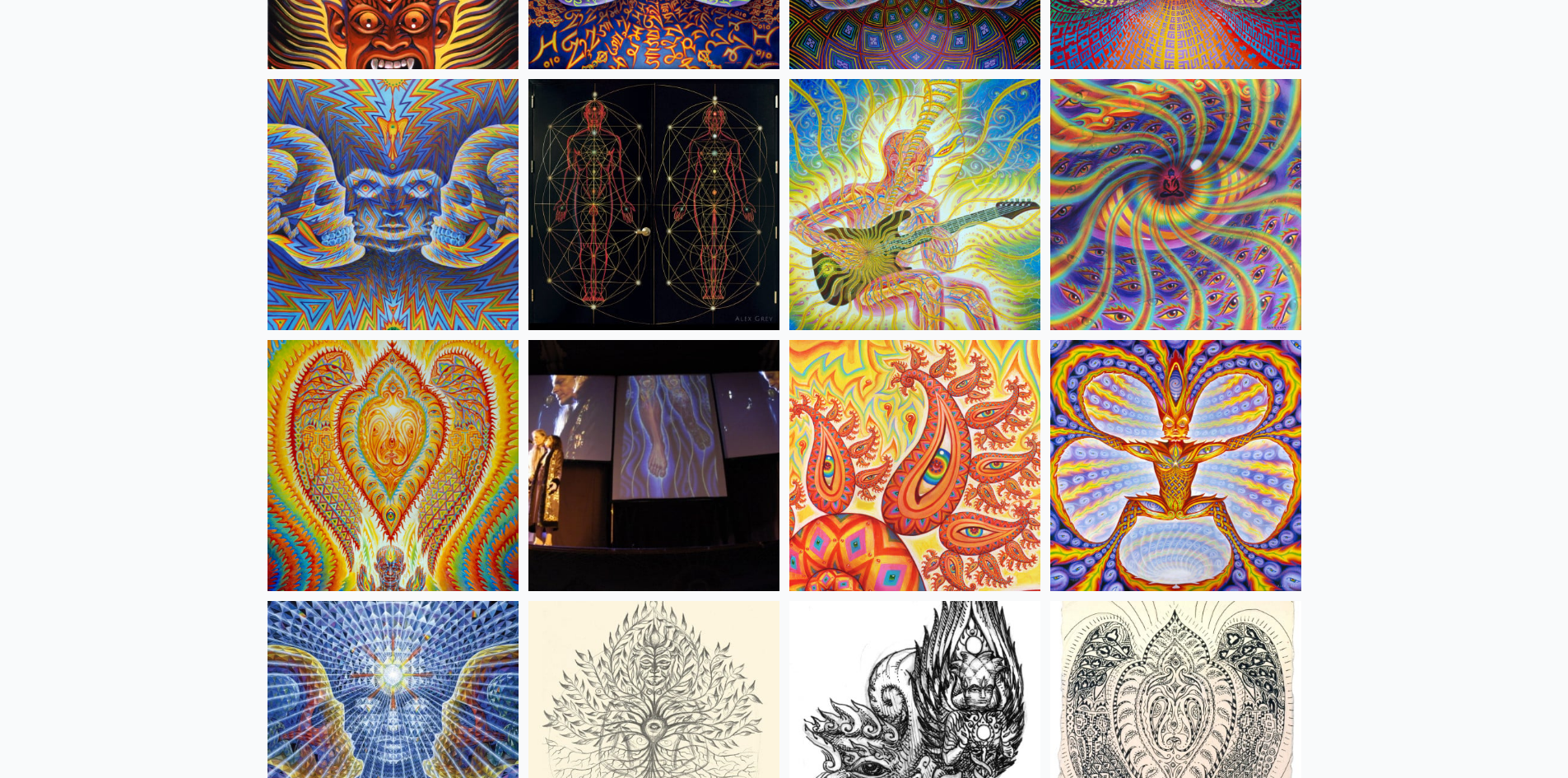
scroll to position [8713, 0]
click at [396, 457] on img at bounding box center [393, 466] width 251 height 251
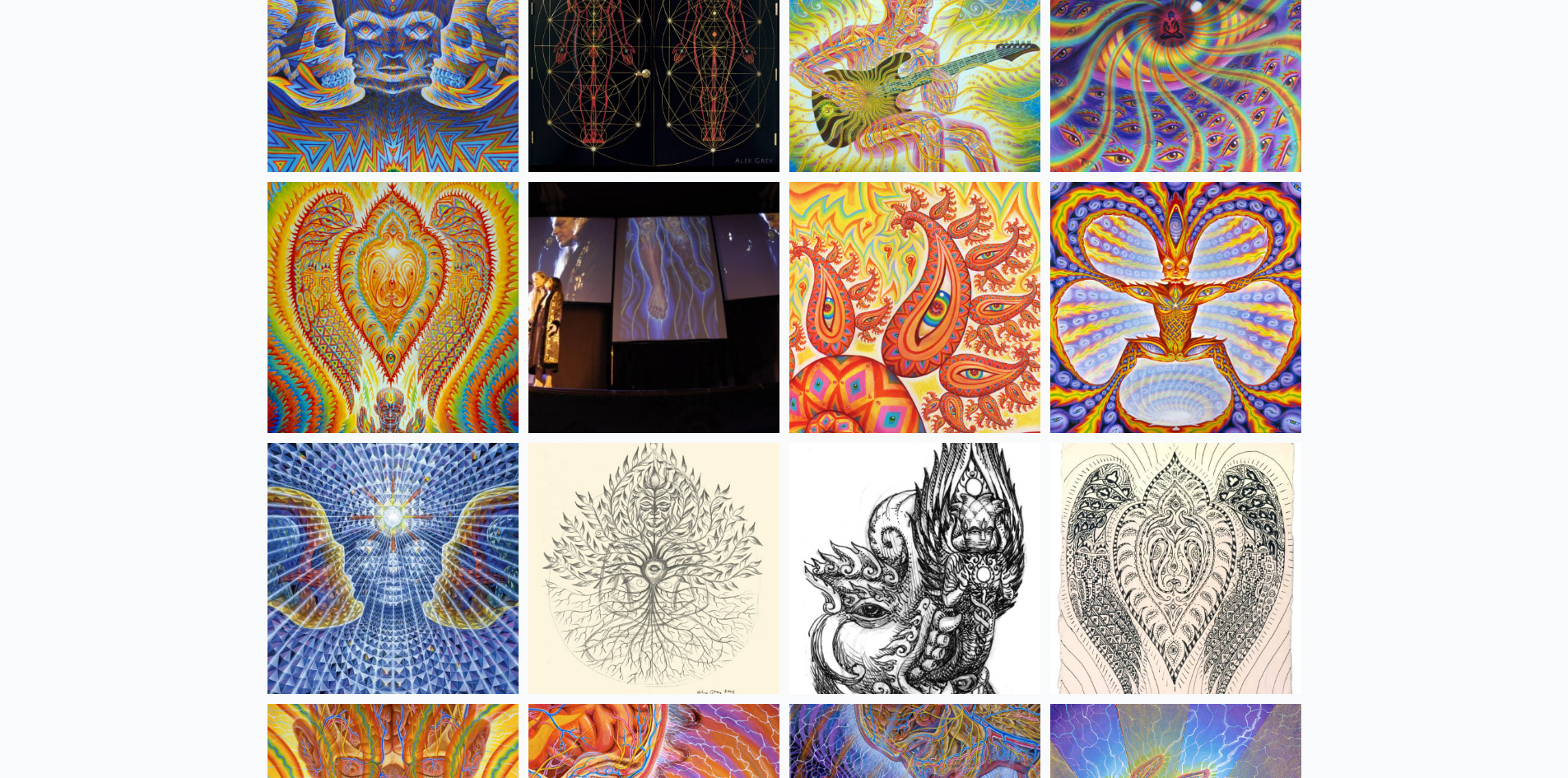
scroll to position [8877, 0]
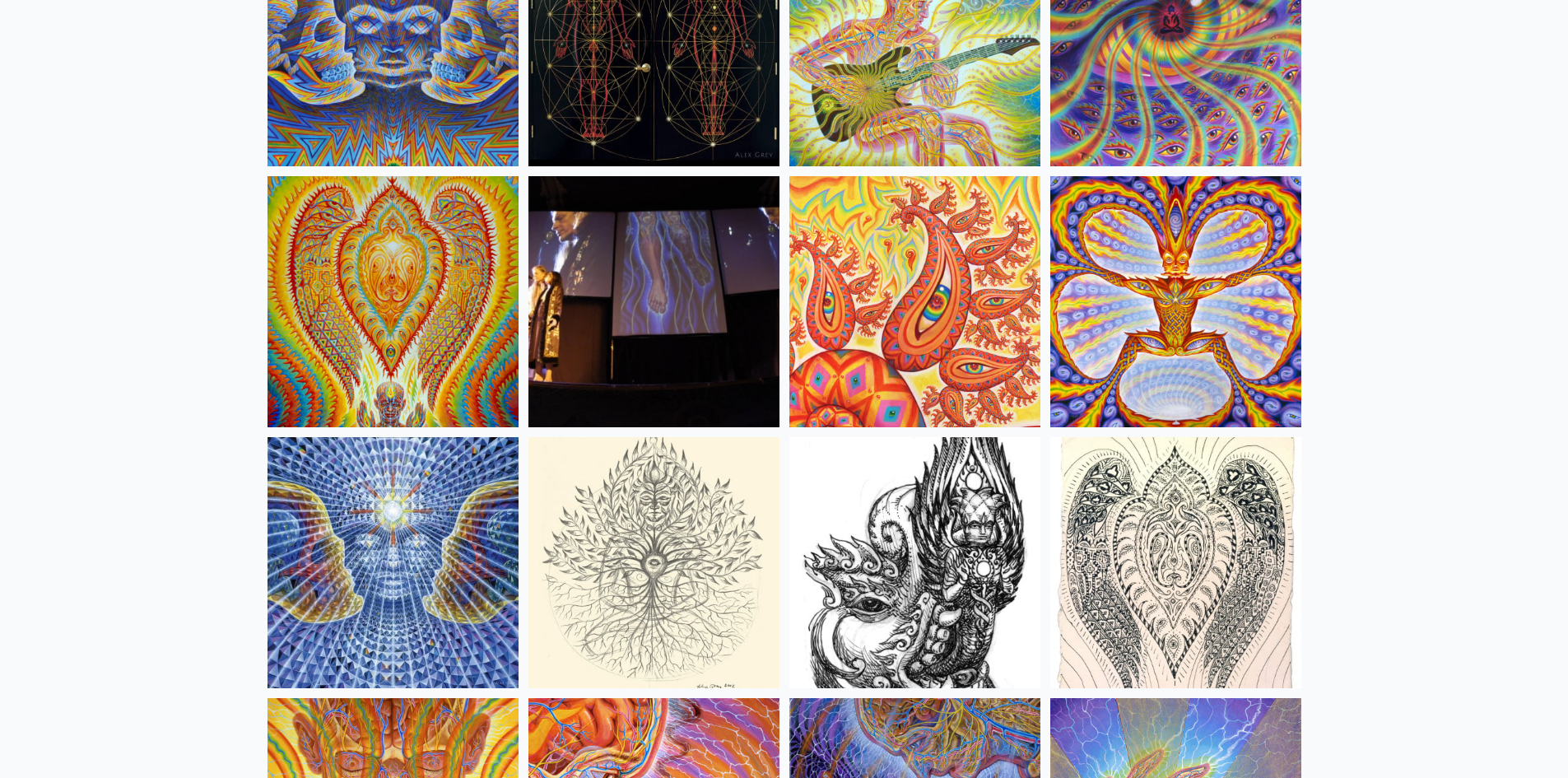
click at [1203, 360] on img at bounding box center [1175, 301] width 251 height 251
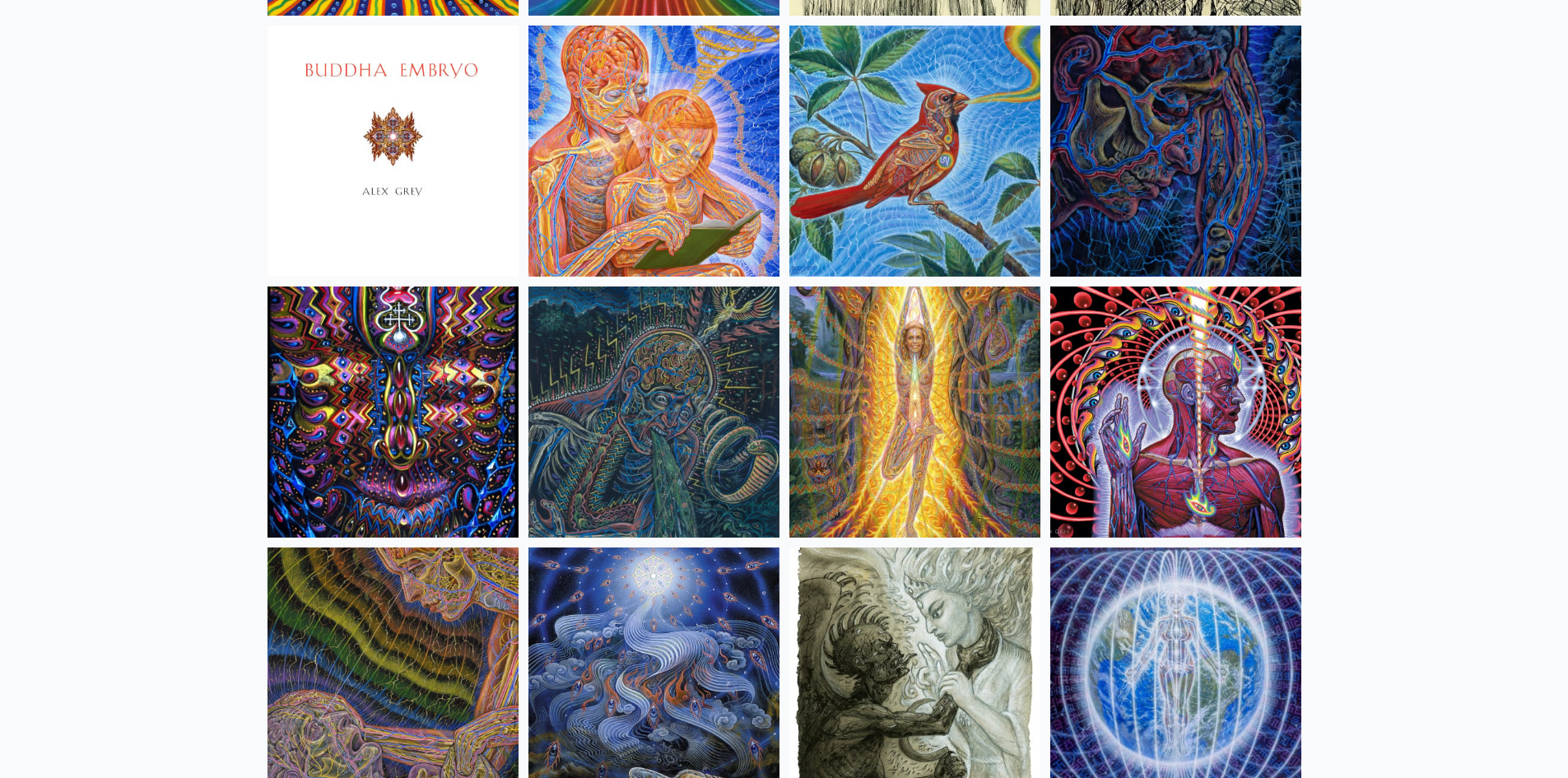
scroll to position [10111, 0]
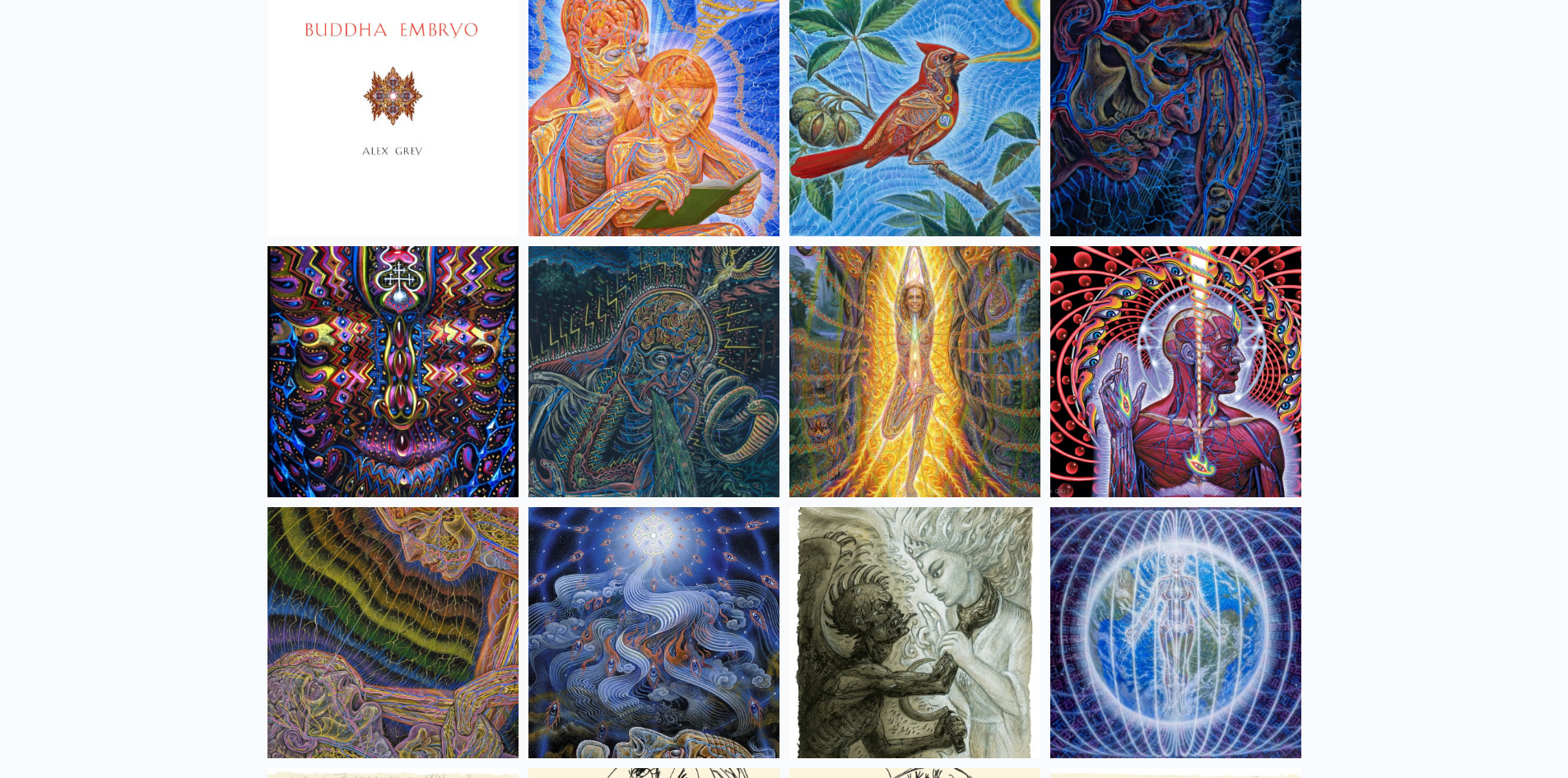
click at [437, 399] on img at bounding box center [393, 371] width 251 height 251
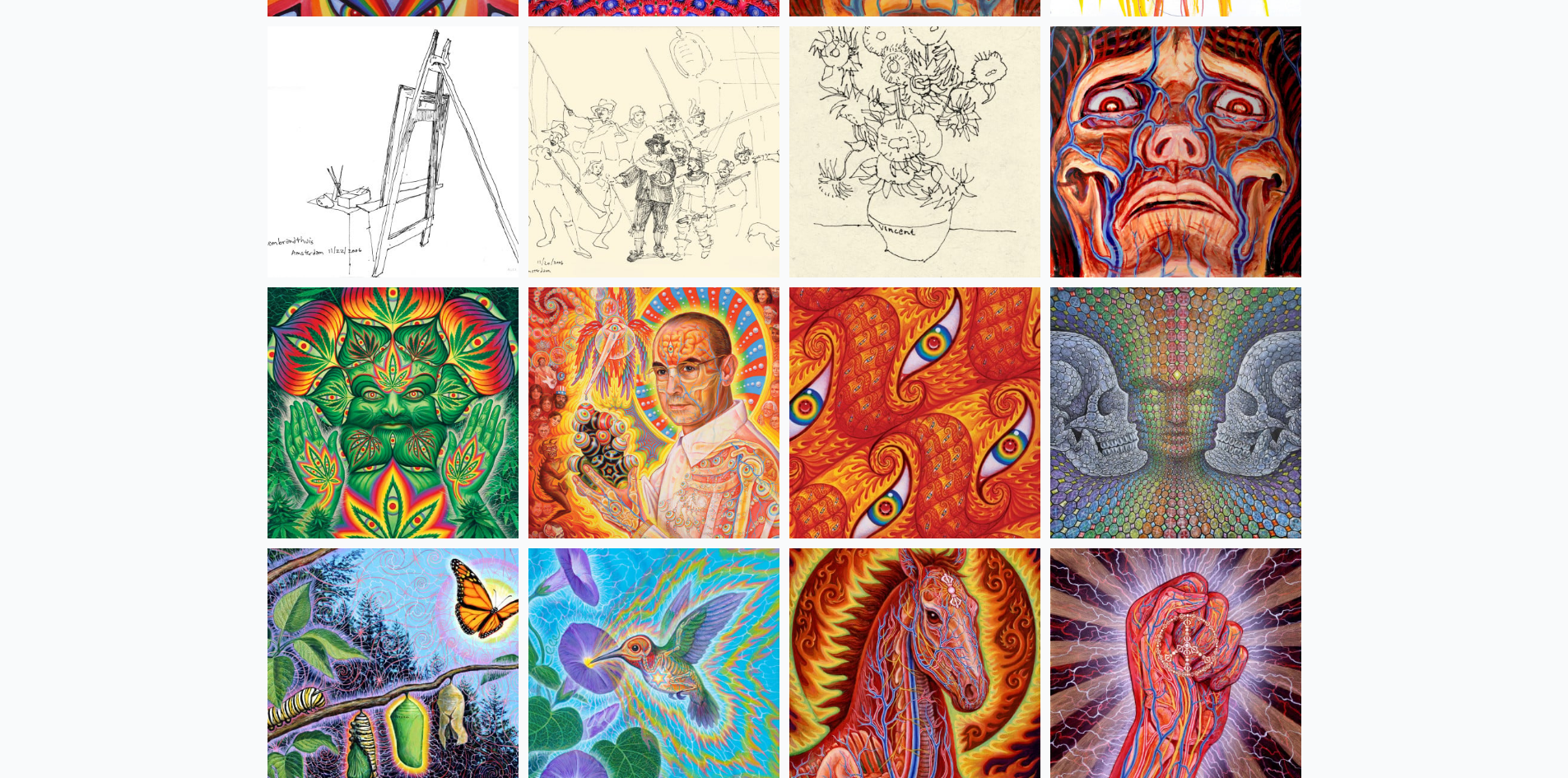
scroll to position [7725, 0]
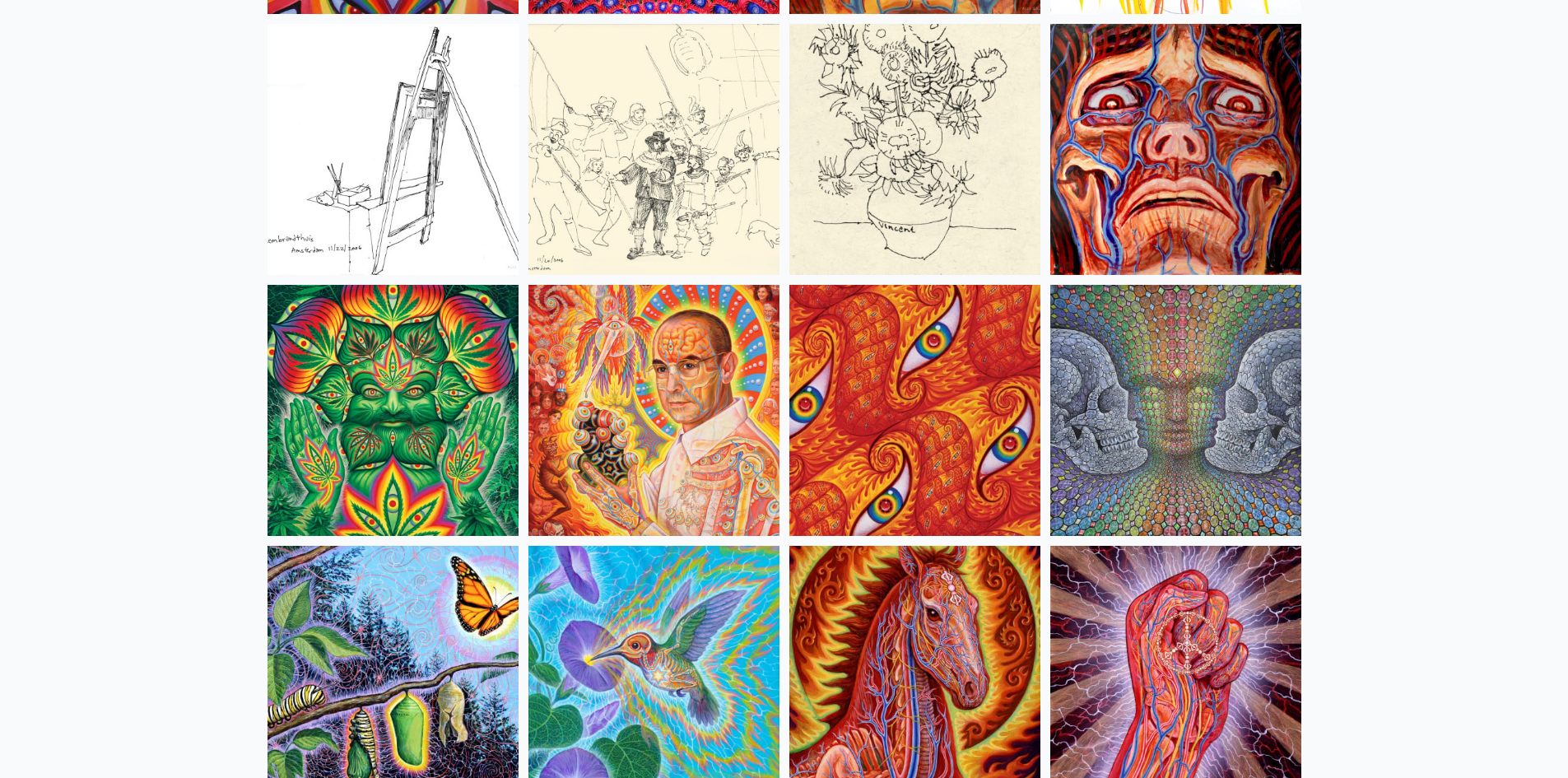
click at [1193, 442] on img at bounding box center [1175, 410] width 251 height 251
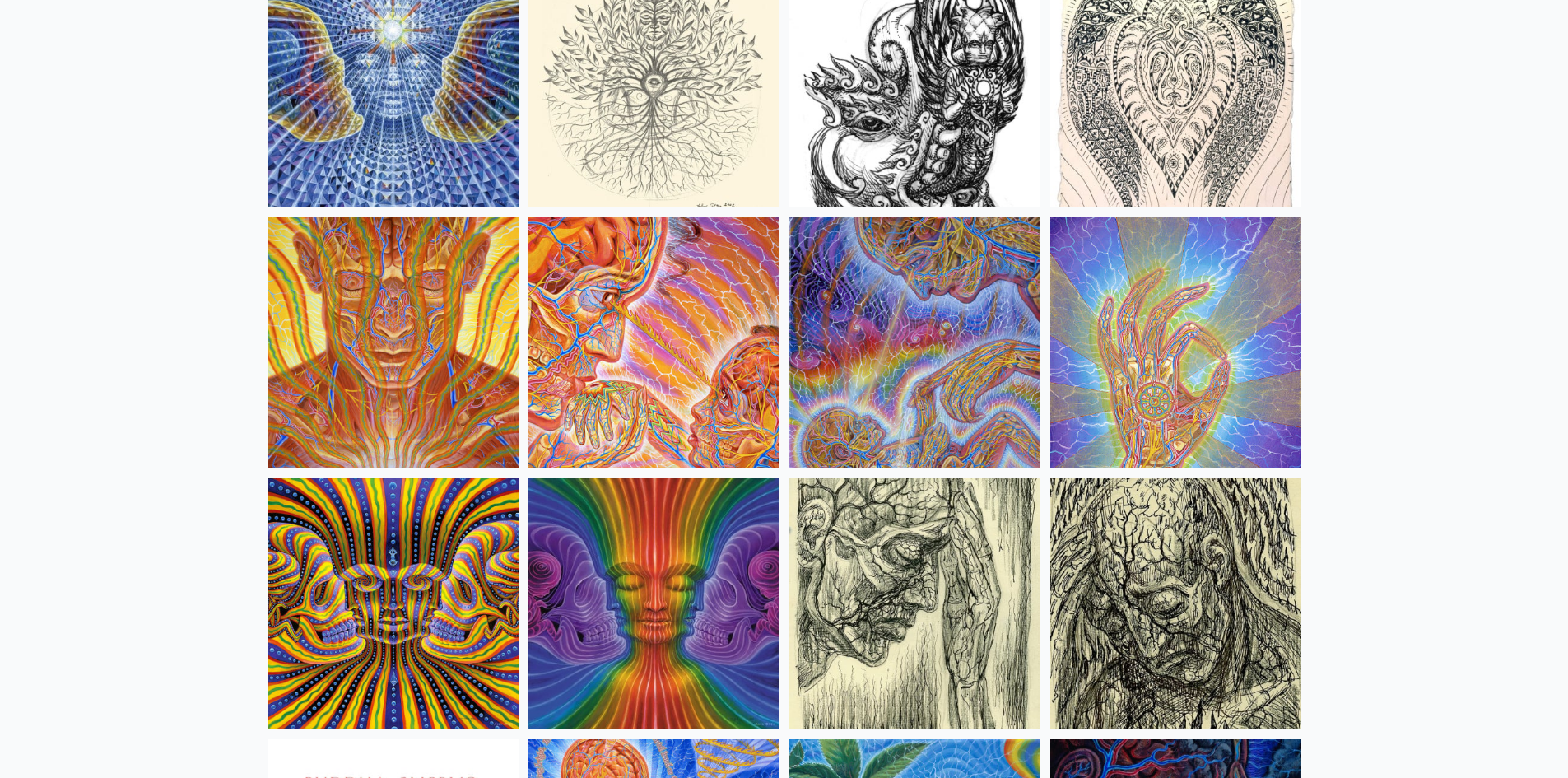
scroll to position [9371, 0]
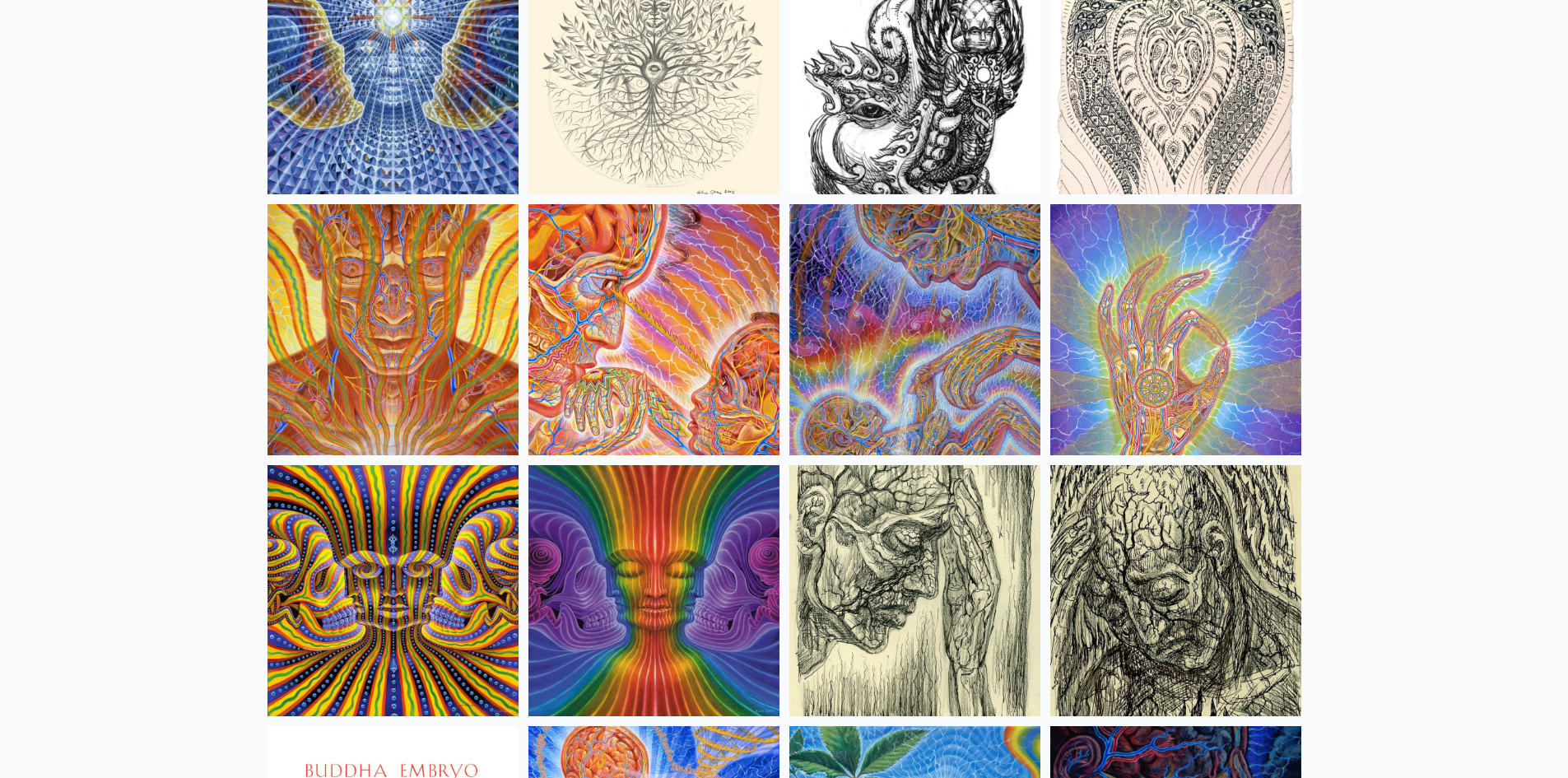
click at [477, 606] on img at bounding box center [393, 590] width 251 height 251
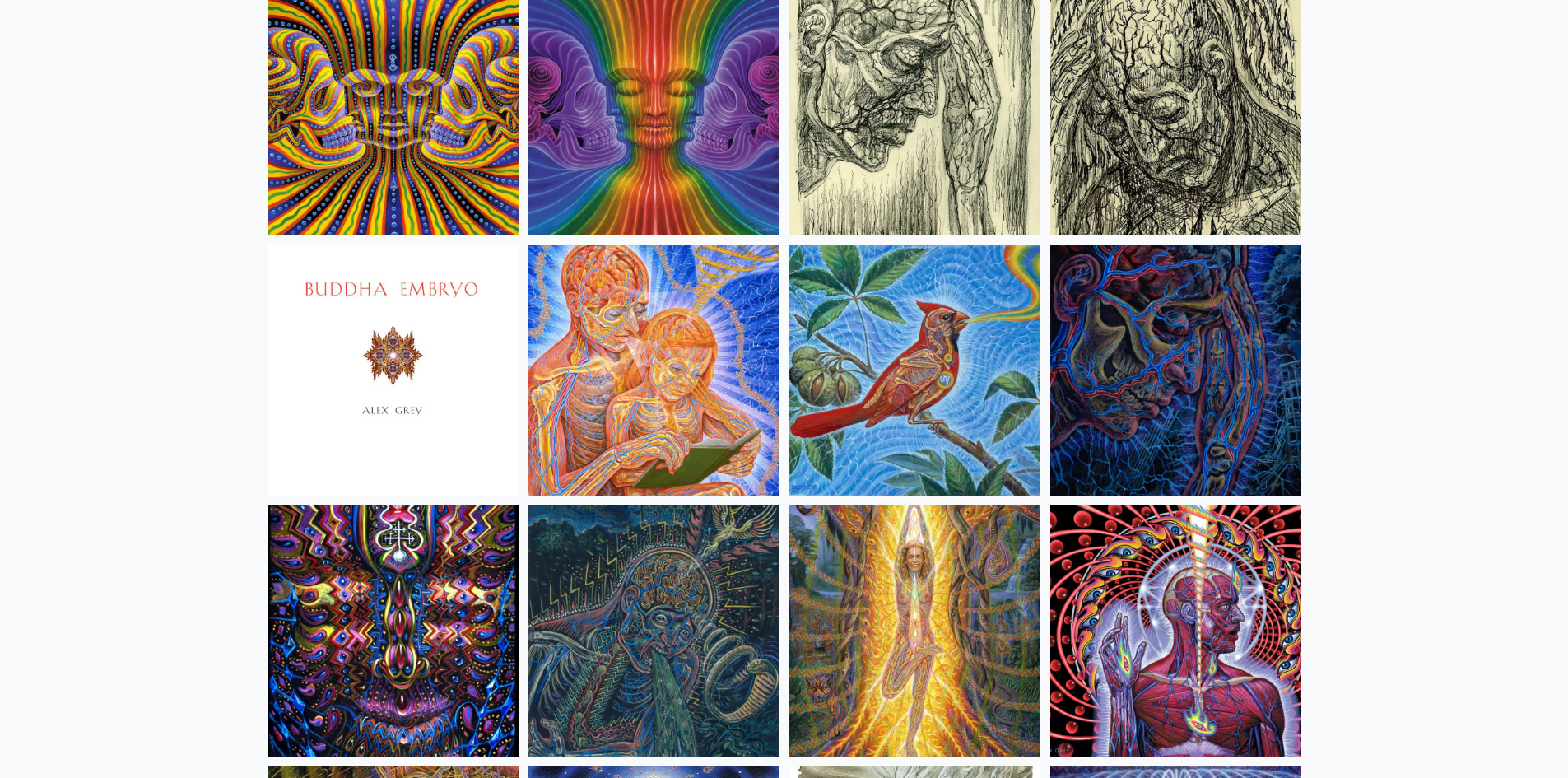
scroll to position [9864, 0]
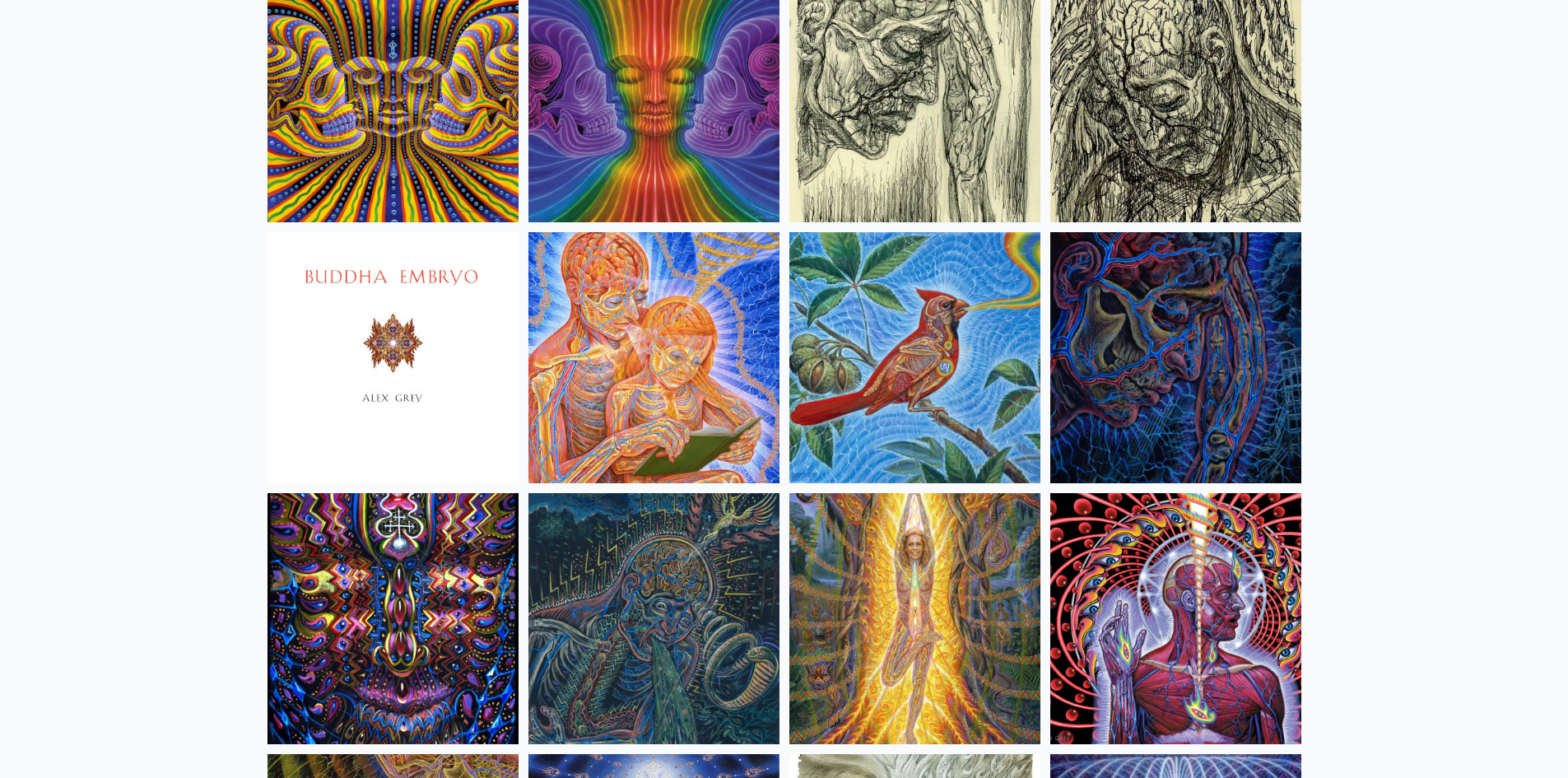
click at [699, 468] on img at bounding box center [654, 357] width 251 height 251
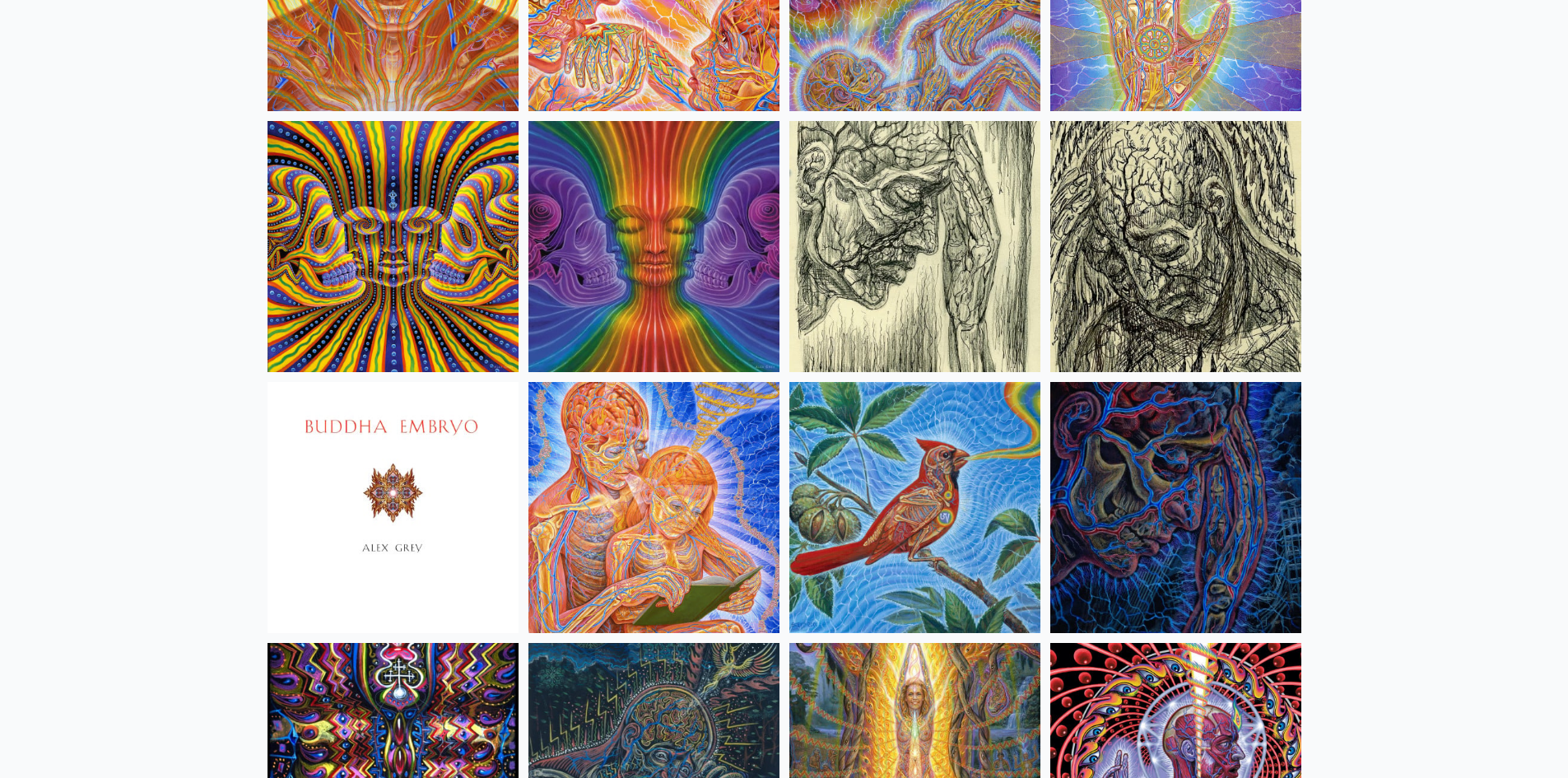
scroll to position [9700, 0]
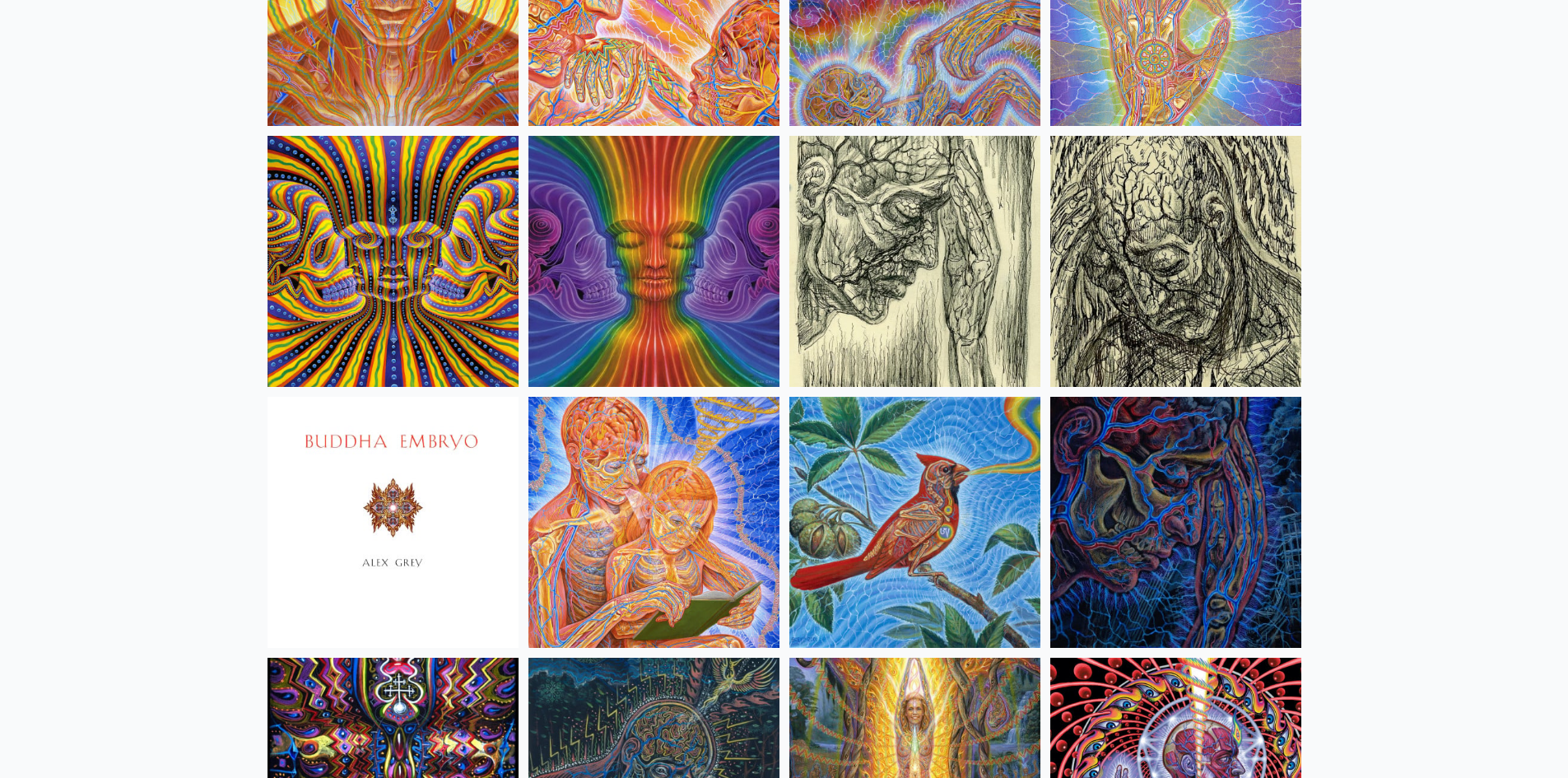
click at [407, 240] on img at bounding box center [393, 261] width 251 height 251
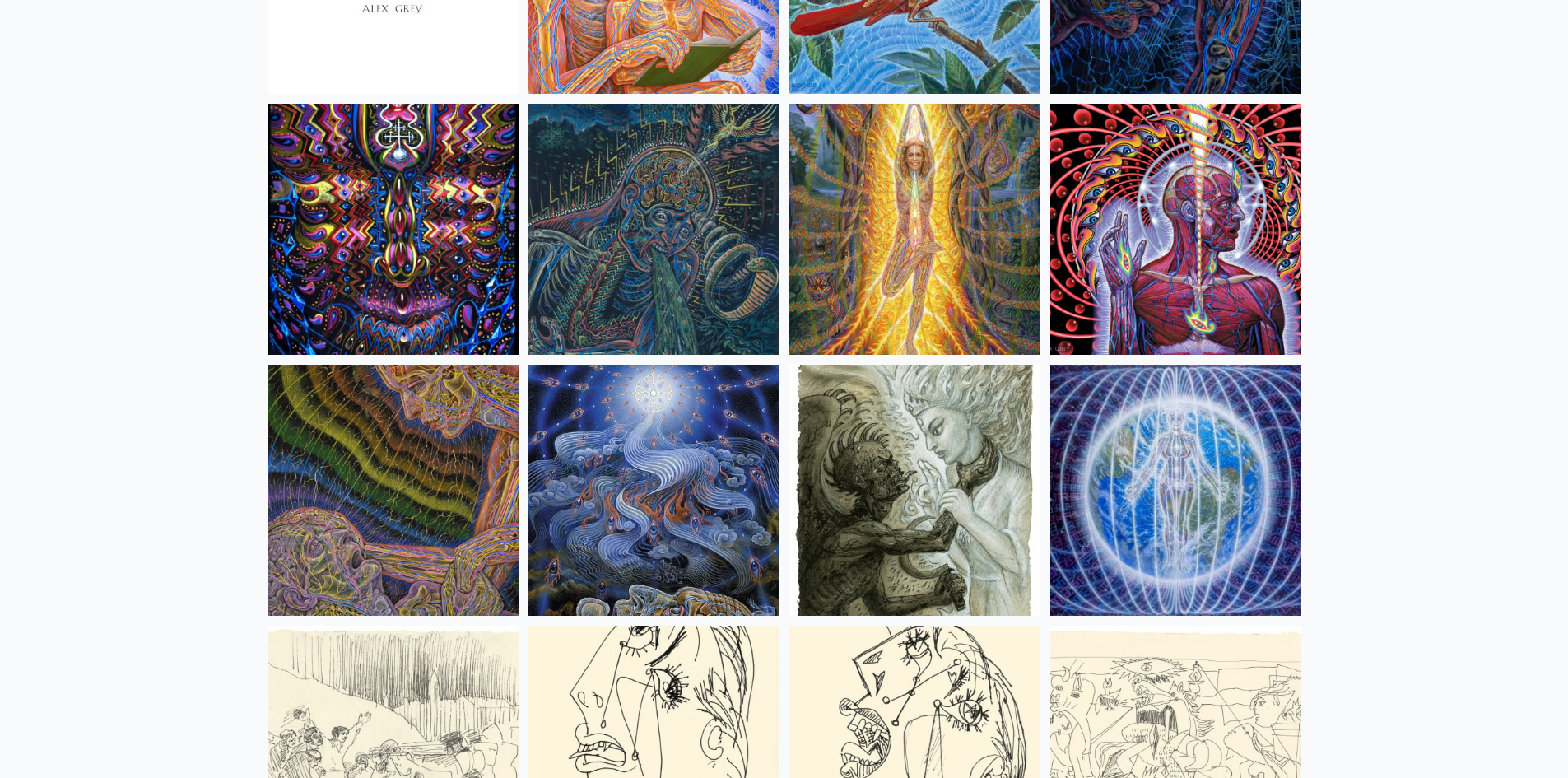
scroll to position [10358, 0]
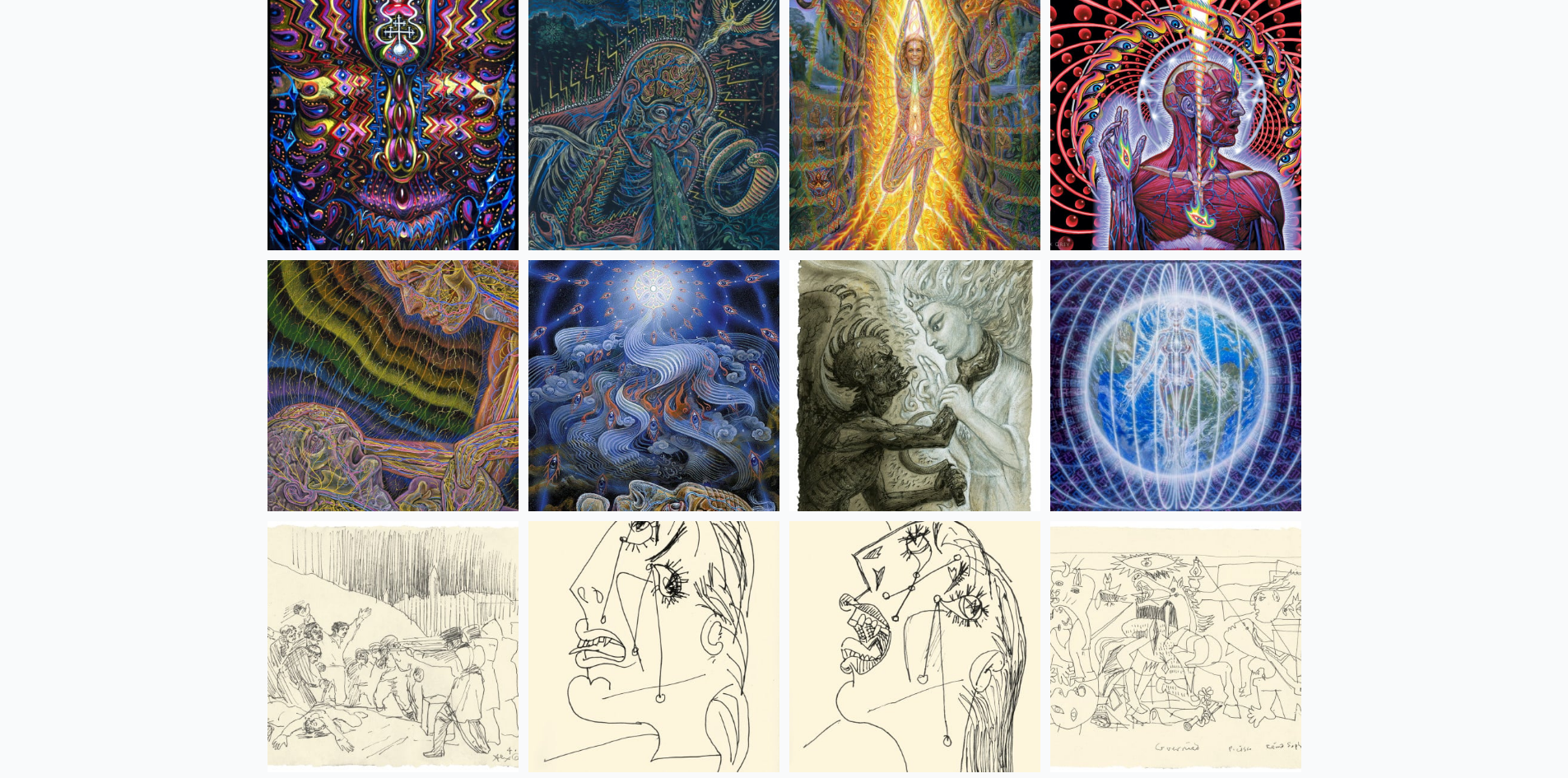
click at [898, 402] on img at bounding box center [914, 385] width 251 height 251
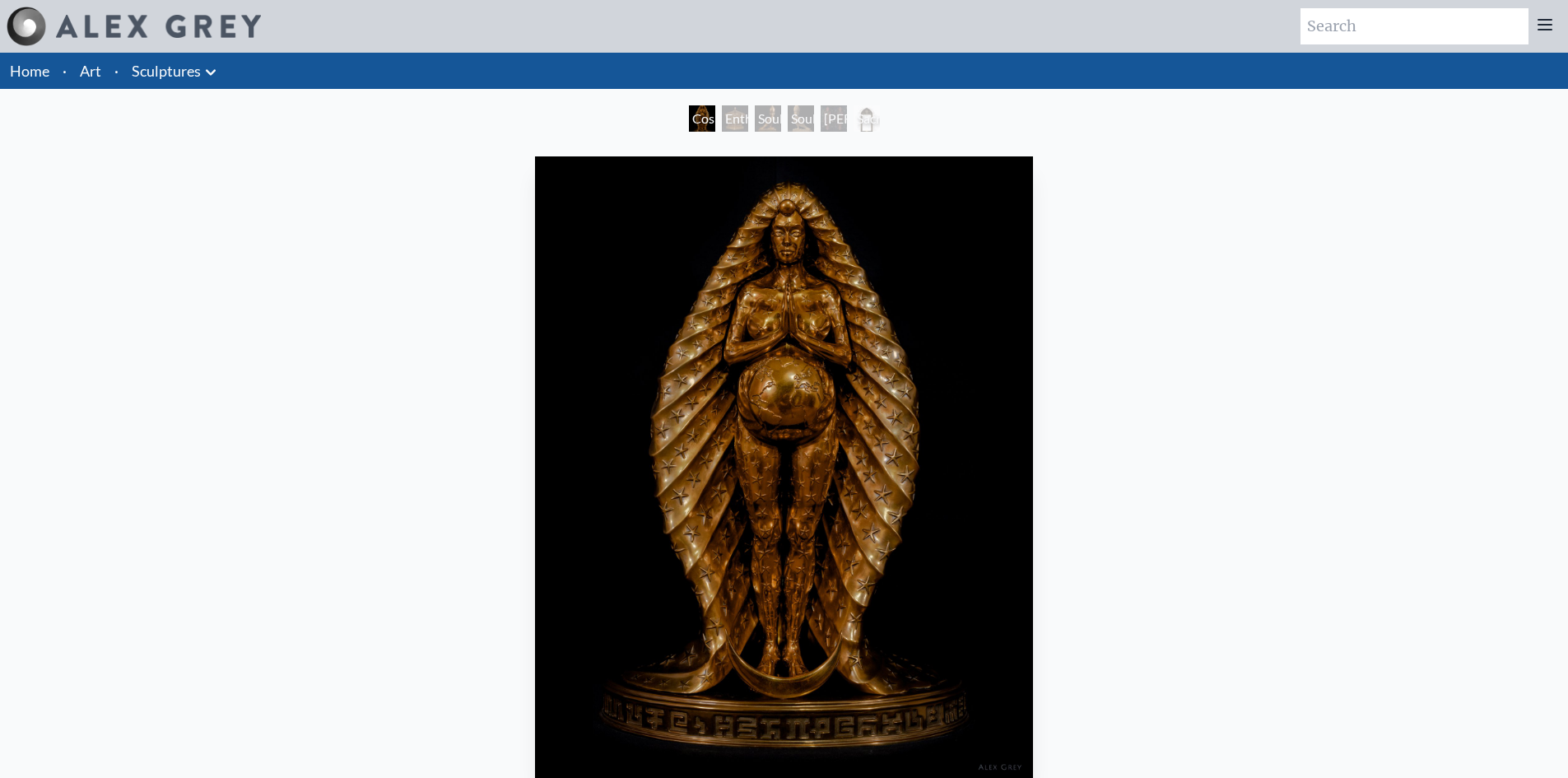
click at [1305, 481] on div "Cosmic Mother 2021, bronze, 10 x 16 in. Visit the CoSM Shop" at bounding box center [783, 563] width 1541 height 828
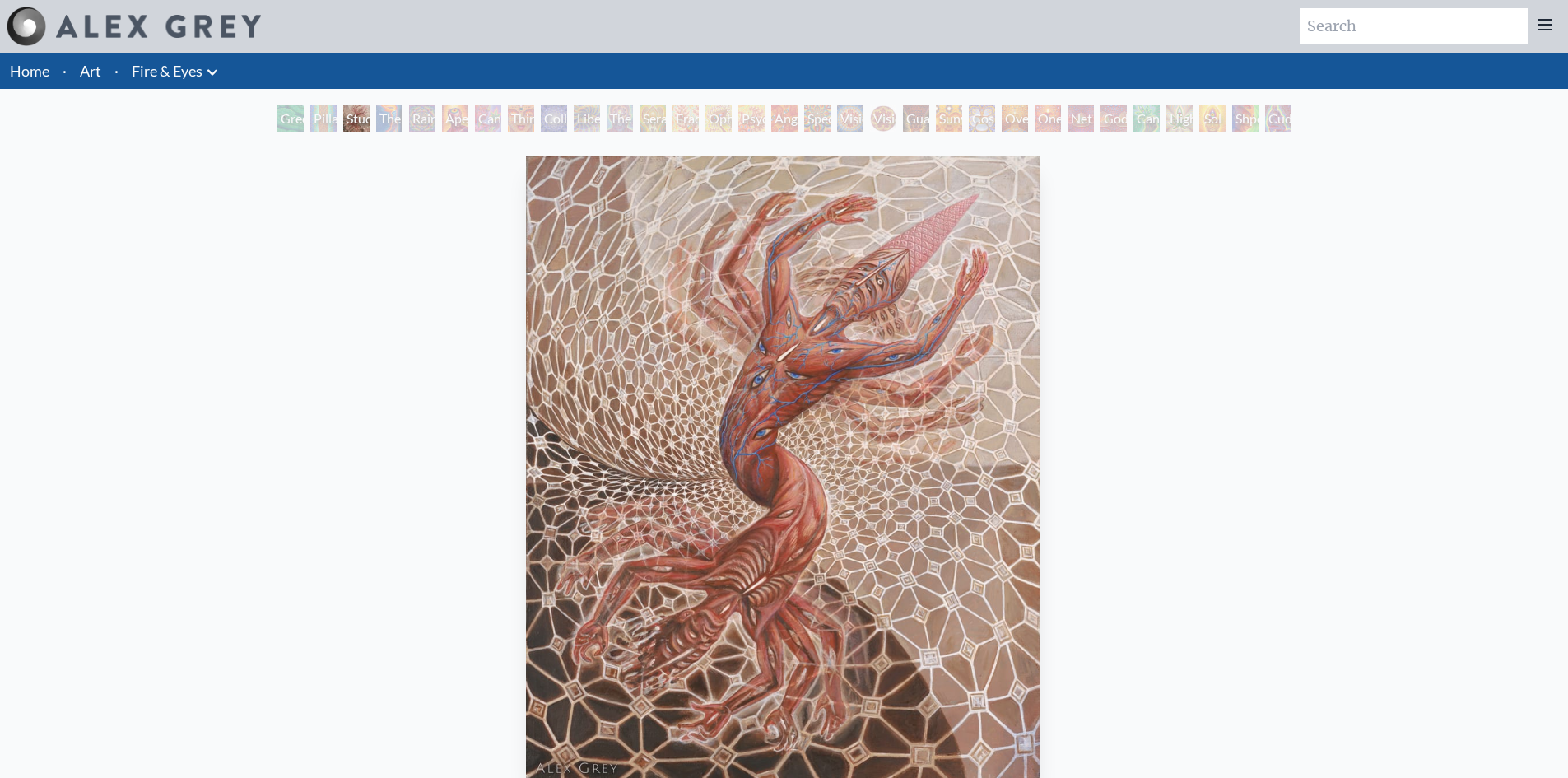
click at [1078, 372] on div "Study for the Great Turn 2020, oil on linen, 20 x 24 in. Visit the CoSM Shop" at bounding box center [782, 563] width 1541 height 828
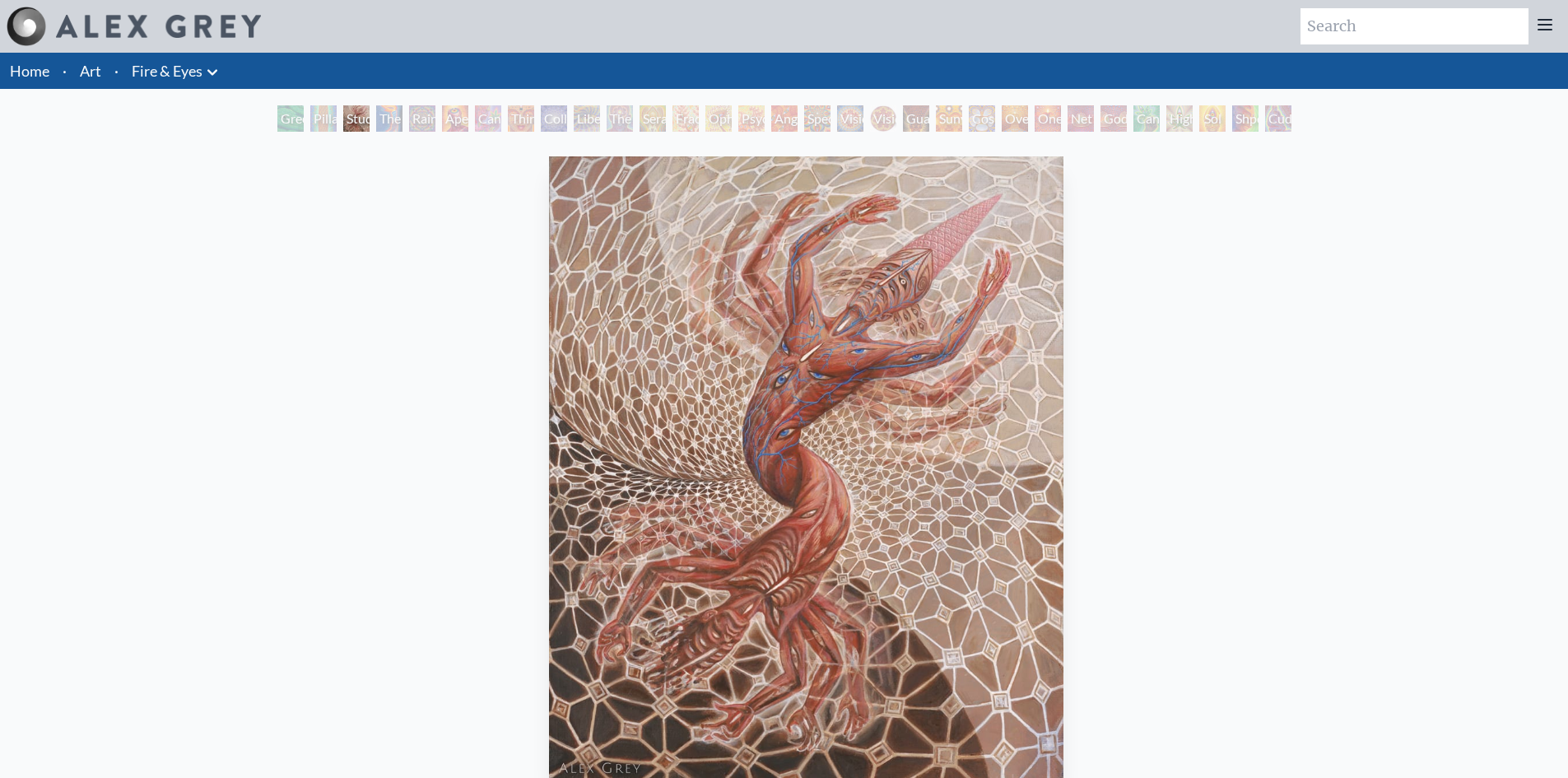
click at [868, 240] on img "3 / 31" at bounding box center [806, 467] width 514 height 622
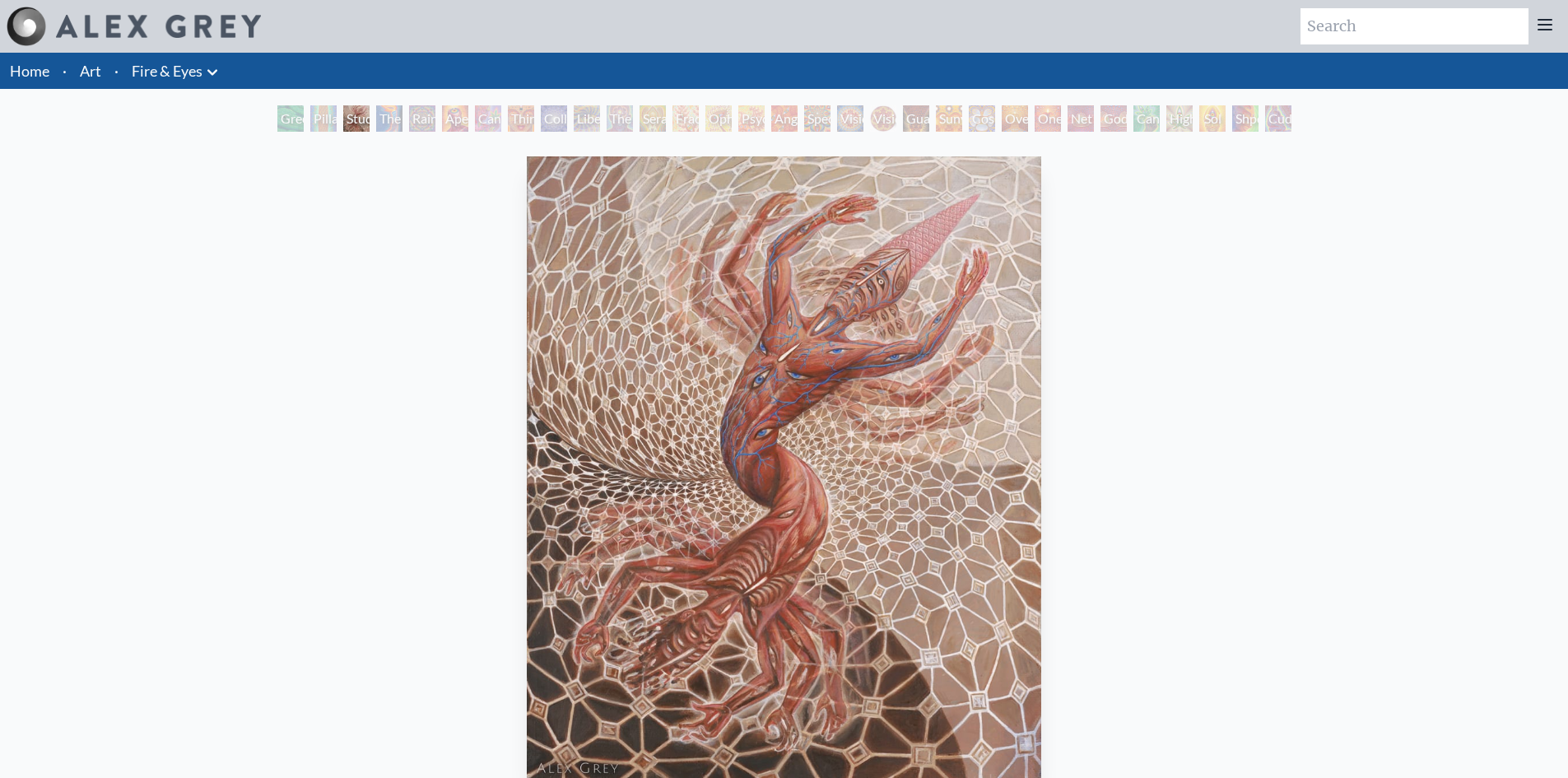
click at [833, 374] on img "3 / 31" at bounding box center [783, 467] width 514 height 622
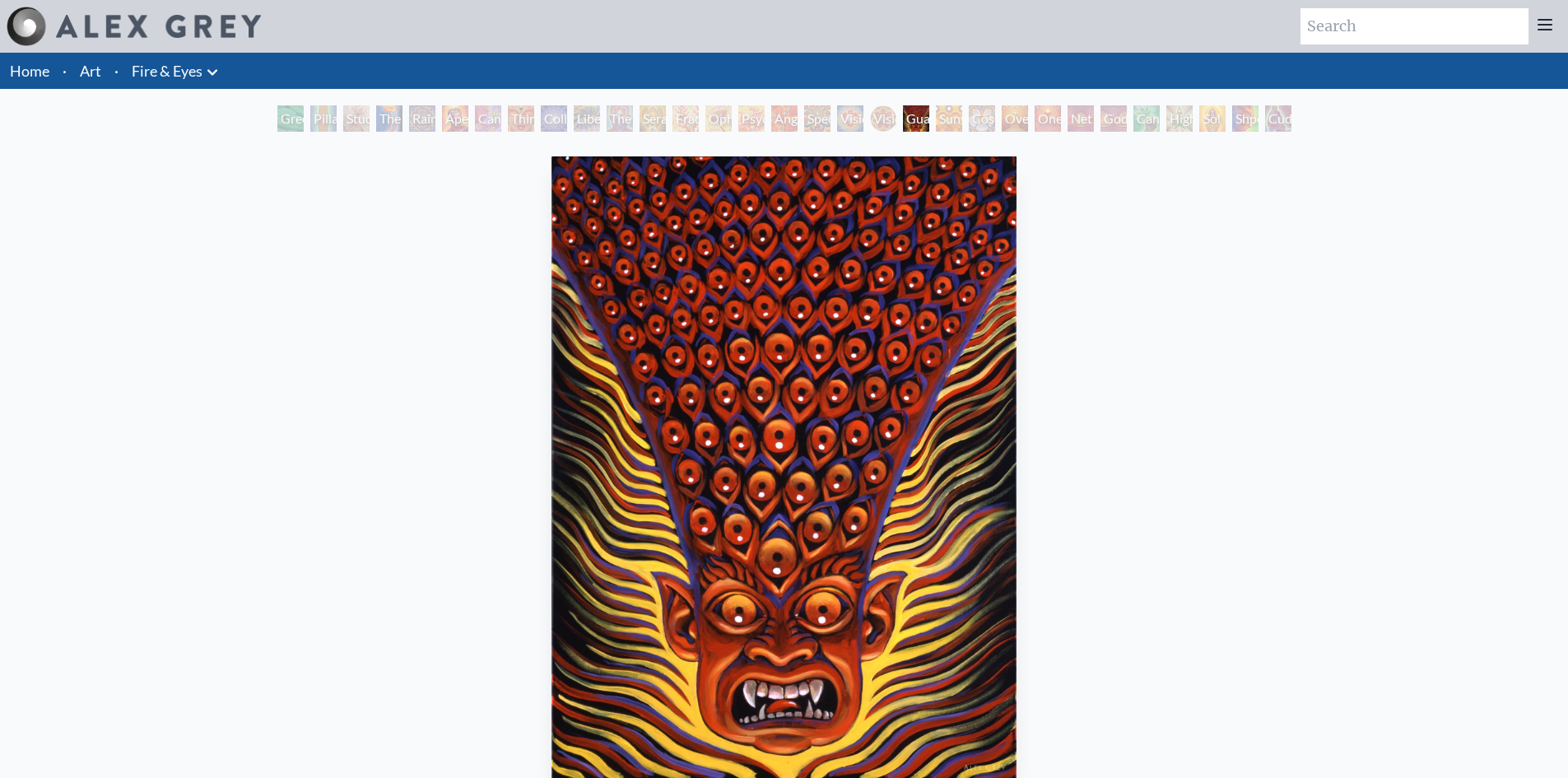
click at [826, 567] on img "20 / 31" at bounding box center [784, 467] width 465 height 622
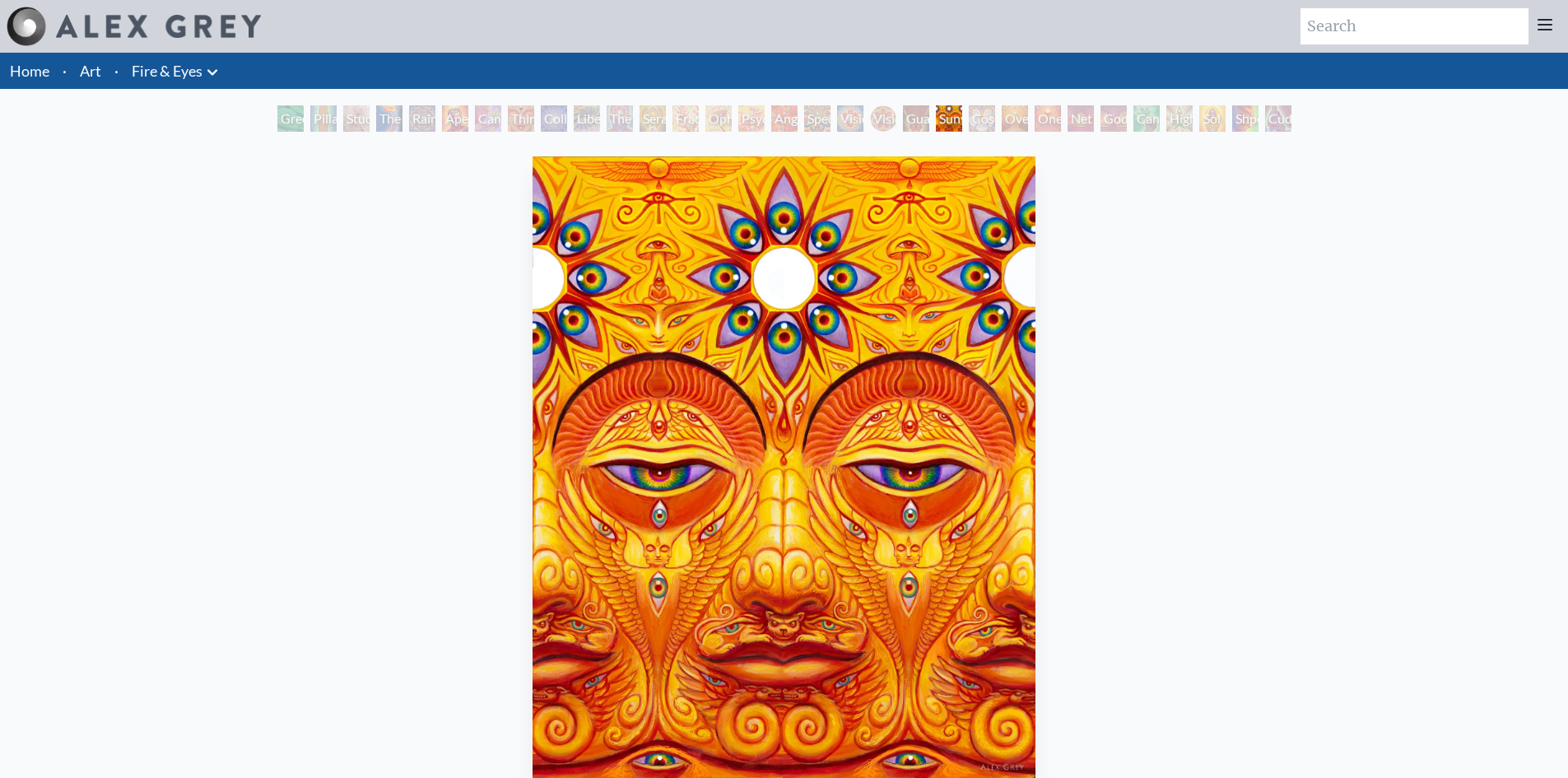
click at [338, 454] on div "Sunyata 2010, acrylic on canvas, 24 x 30 in. Visit the CoSM Shop Sunyata - Post…" at bounding box center [783, 748] width 1541 height 1197
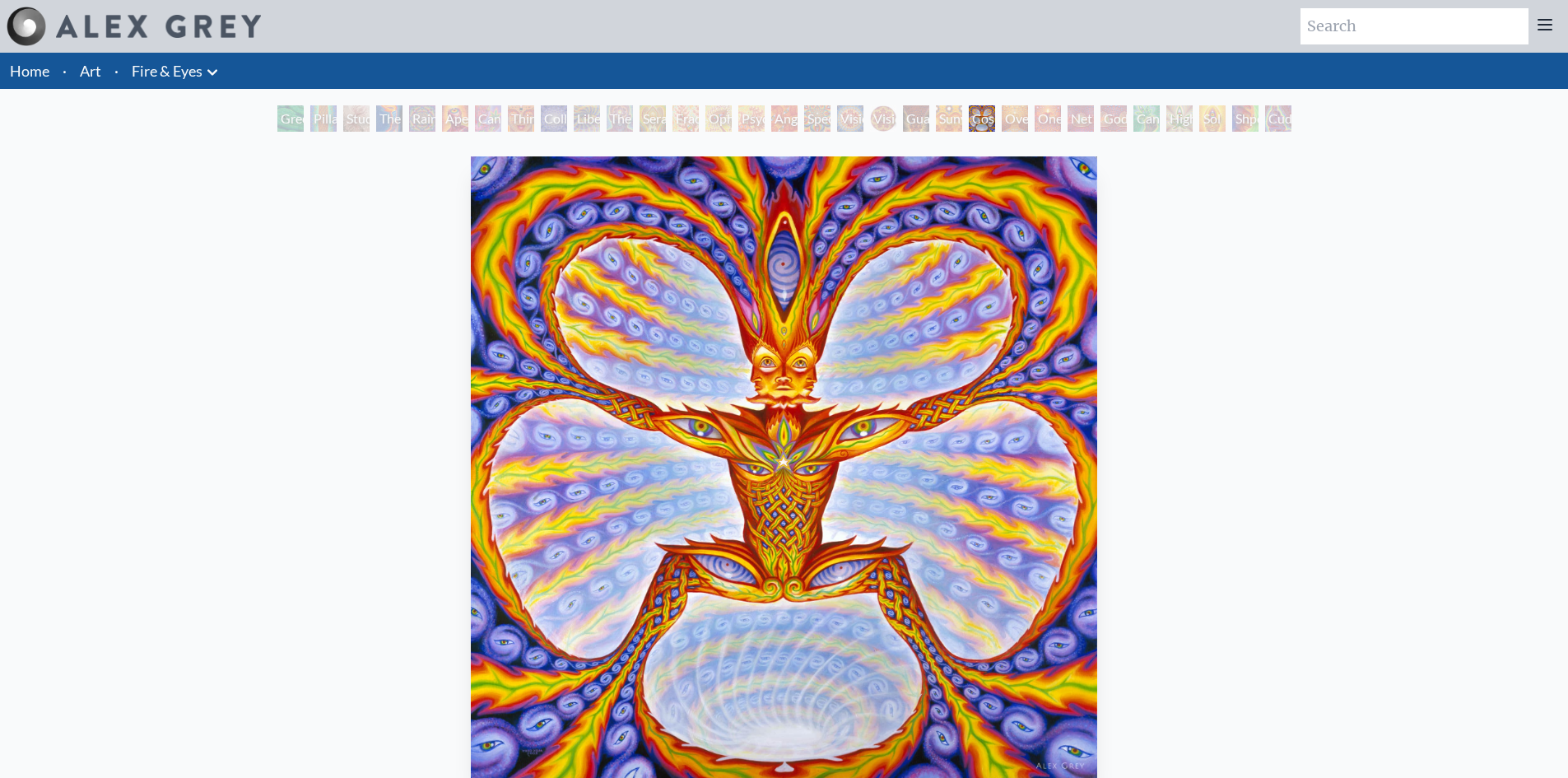
click at [23, 443] on div "Cosmic Elf 2003, oil on wood, 30 x 30 in. Visit the CoSM Shop Cosmic Elf - Canv…" at bounding box center [783, 748] width 1541 height 1197
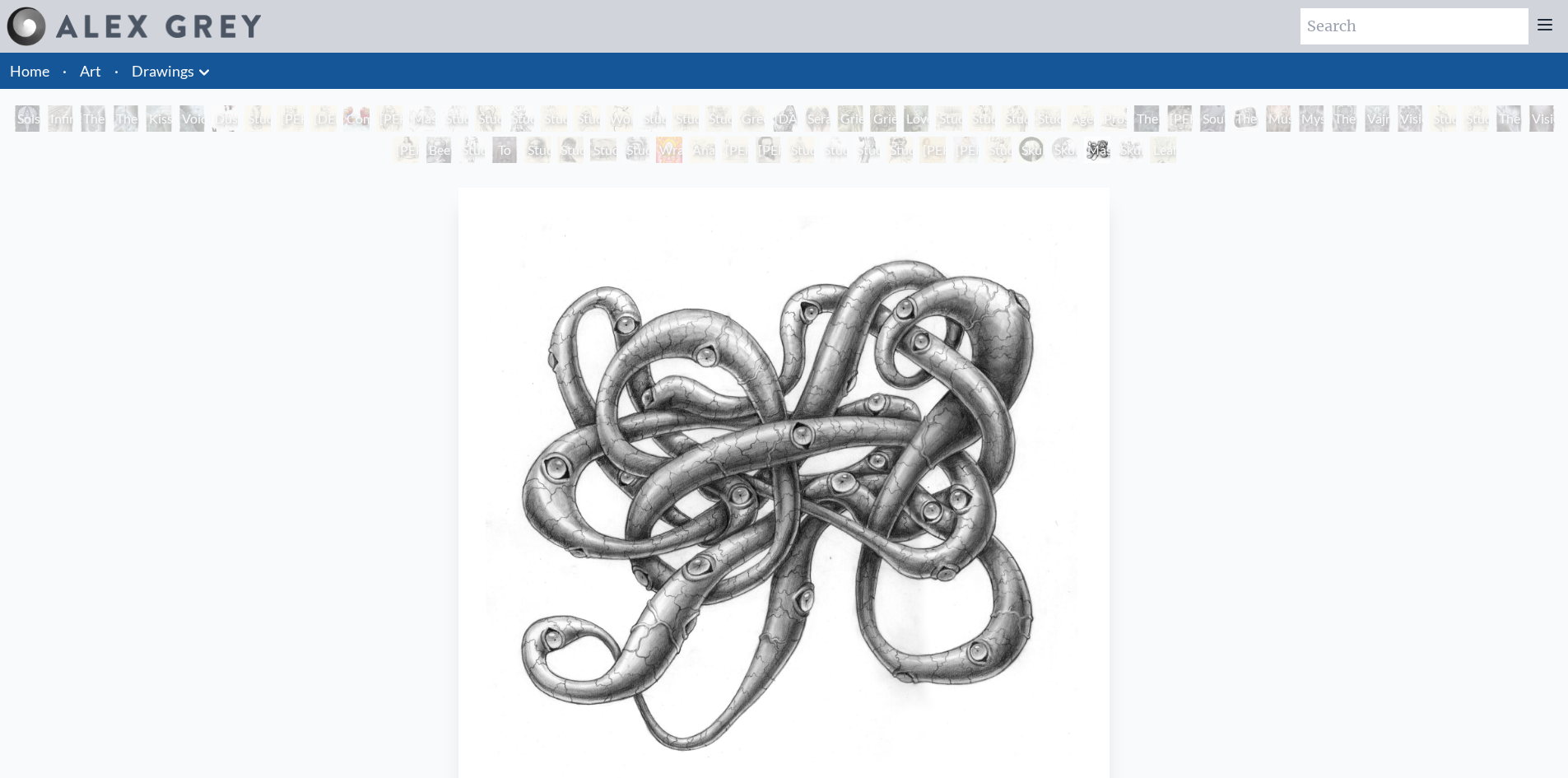
click at [1111, 394] on div "Master of Confusion 1981, graphite on paper, 14 x 11 in." at bounding box center [783, 536] width 664 height 710
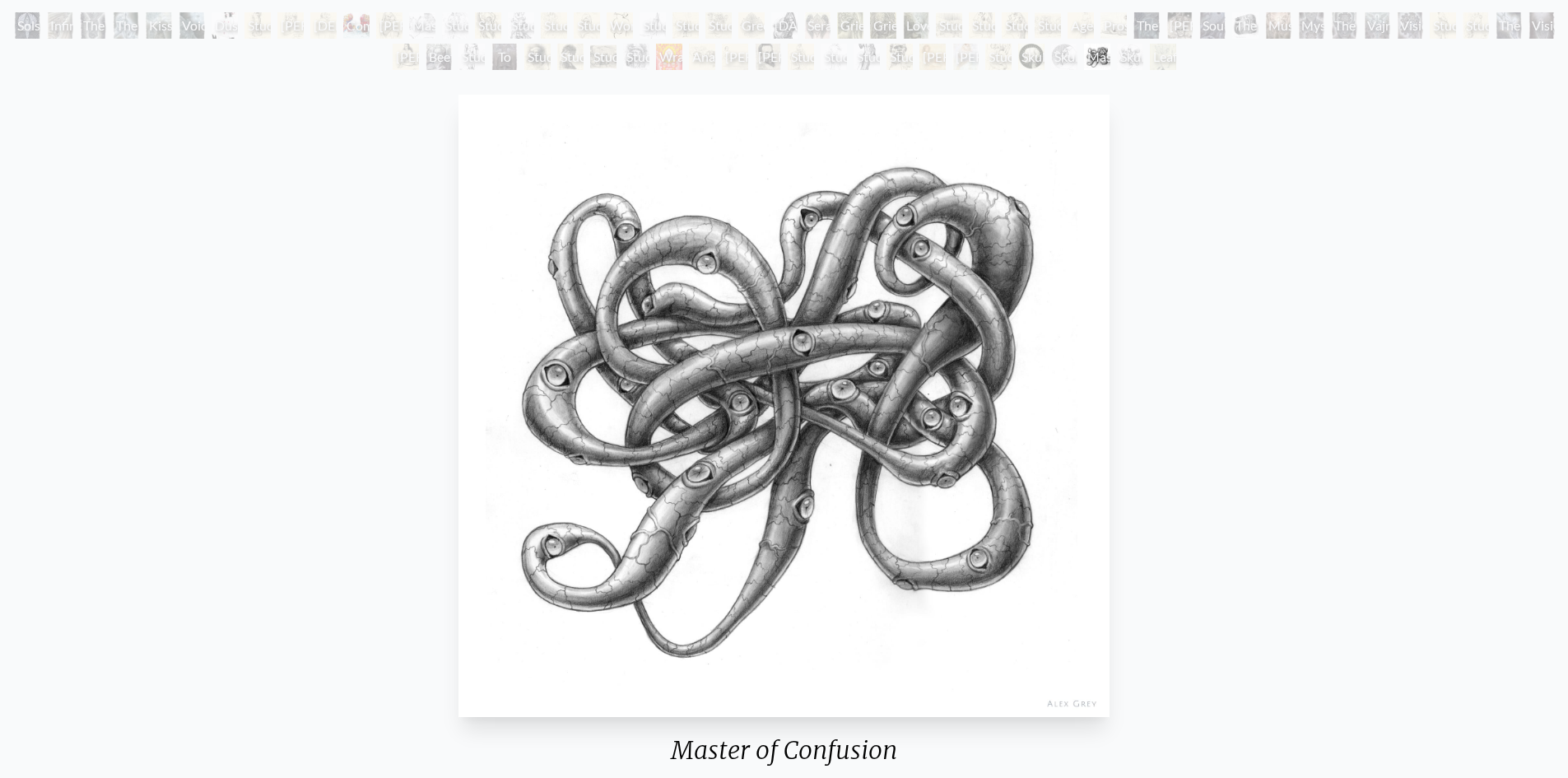
scroll to position [82, 0]
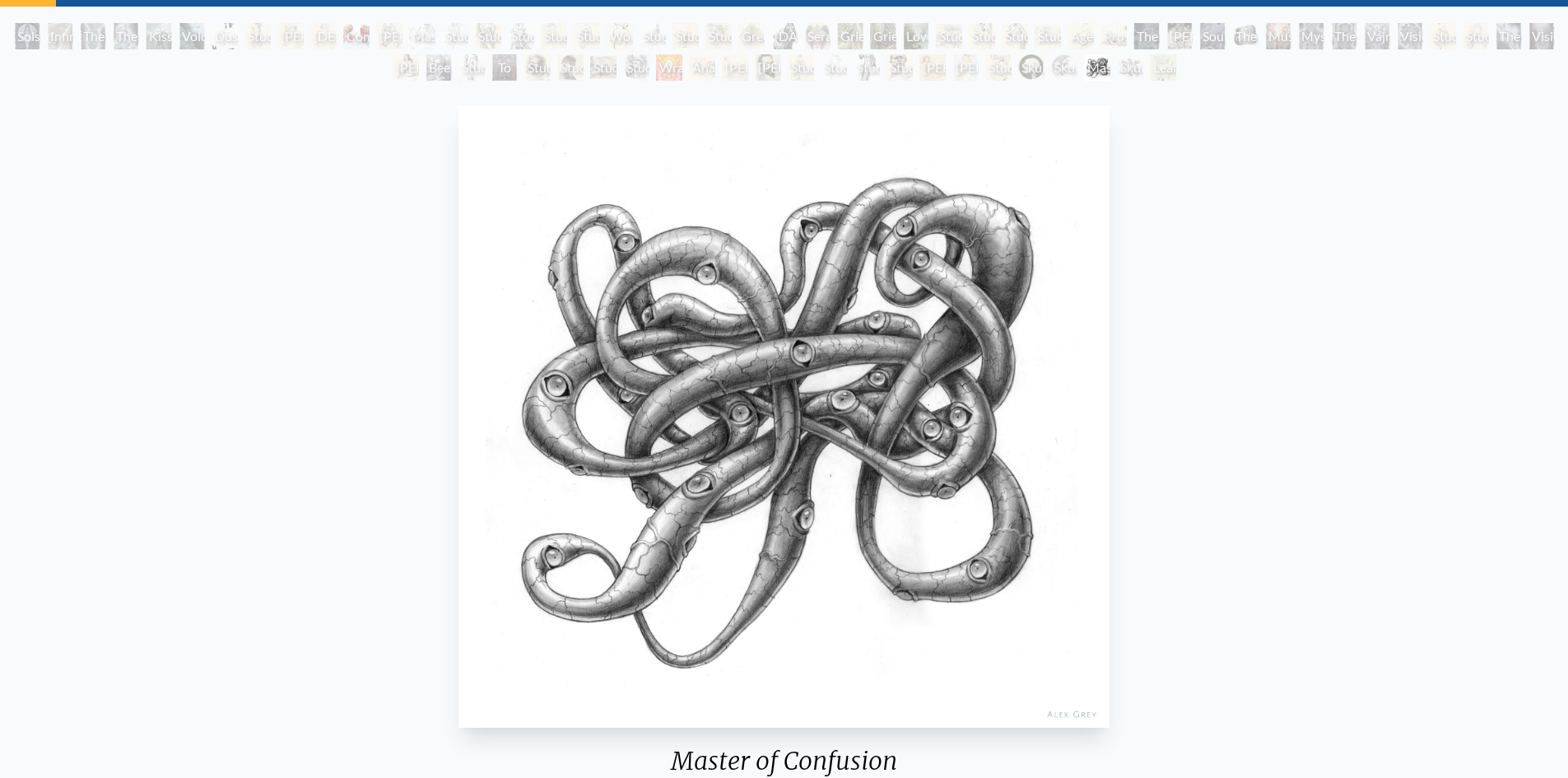
click at [1373, 372] on div "Master of Confusion 1981, graphite on paper, 14 x 11 in. Visit the CoSM Shop" at bounding box center [783, 512] width 1541 height 828
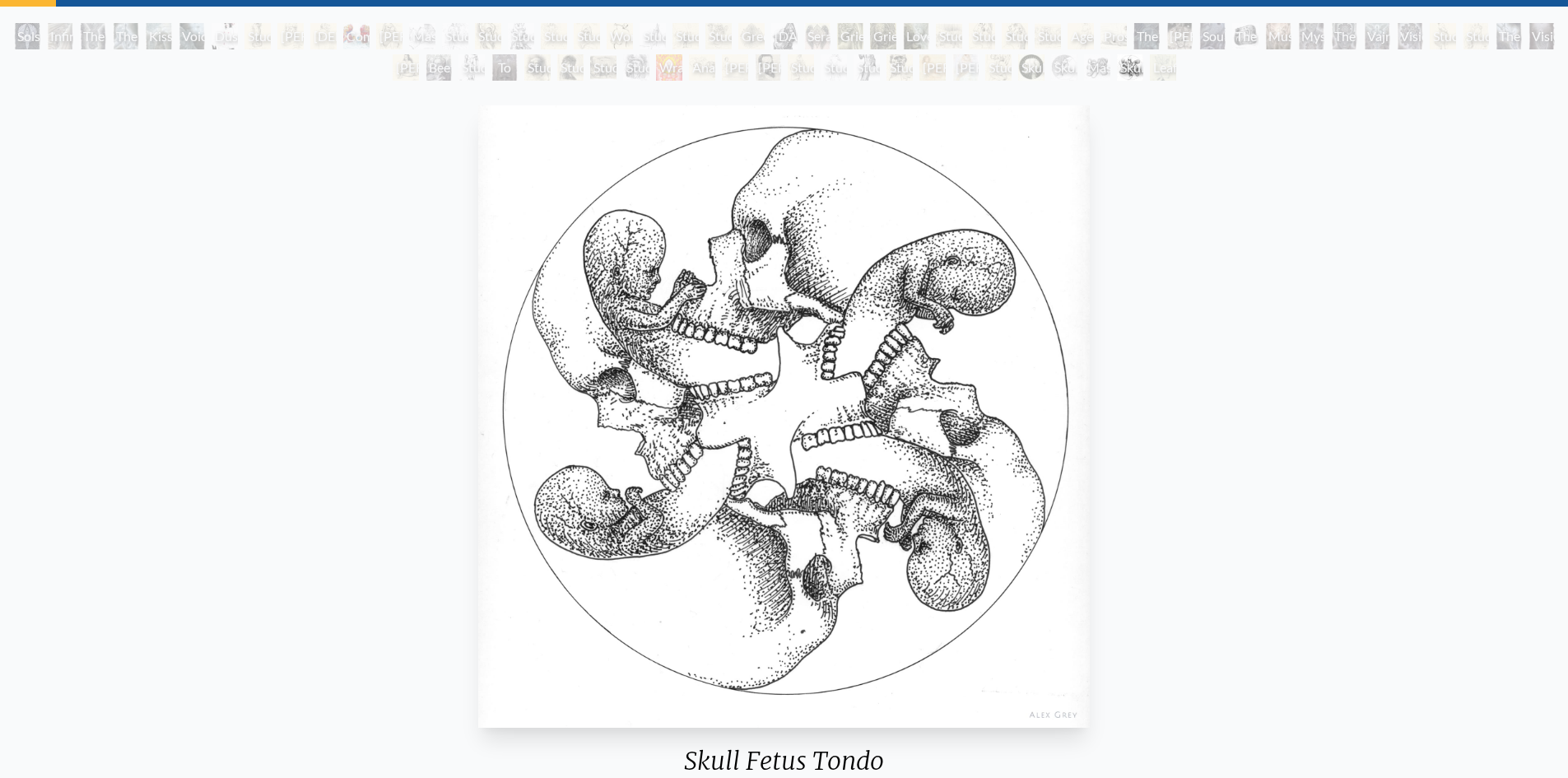
click at [1233, 346] on div "Skull Fetus Tondo 1980, ink on paper, 8 x 8 in. Visit the CoSM Shop" at bounding box center [783, 512] width 1541 height 828
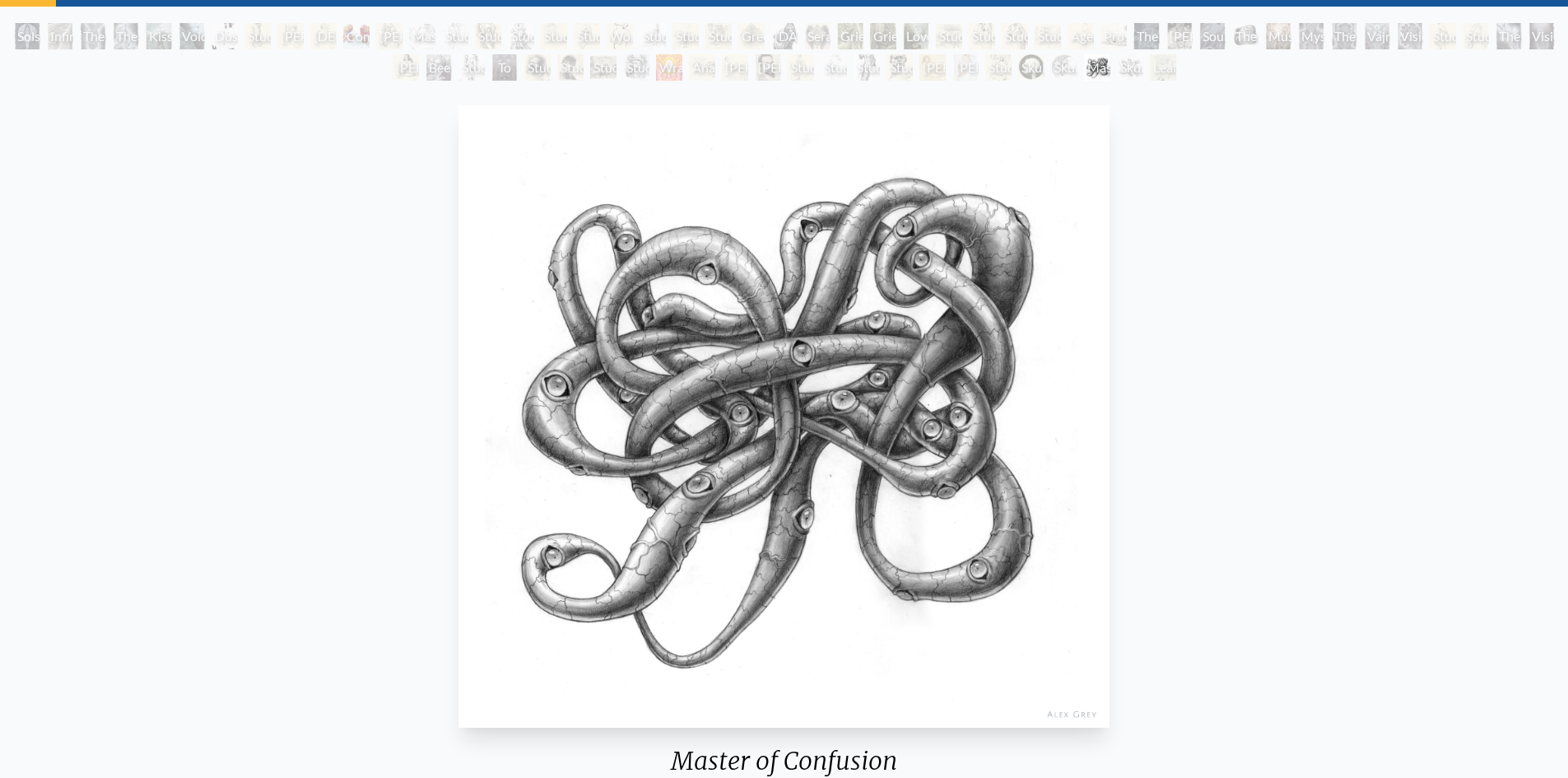
click at [1182, 254] on div "Master of Confusion 1981, graphite on paper, 14 x 11 in. Visit the CoSM Shop" at bounding box center [783, 512] width 1541 height 828
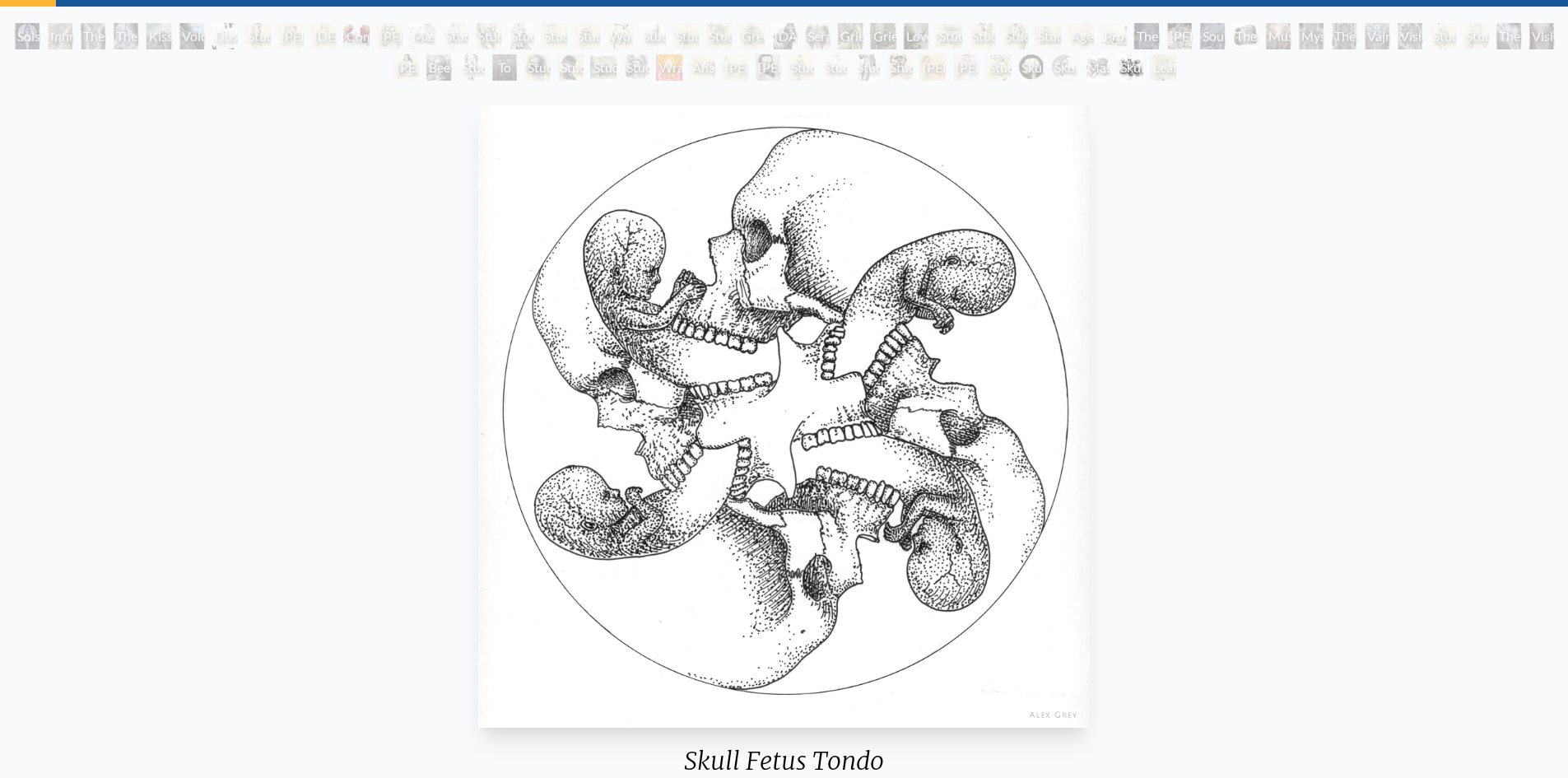
click at [902, 524] on img "70 / 71" at bounding box center [784, 416] width 611 height 622
click at [1103, 516] on div "Skull Fetus Tondo 1980, ink on paper, 8 x 8 in. Visit the CoSM Shop" at bounding box center [783, 512] width 1541 height 828
click at [1368, 455] on div "Skull Fetus Tondo 1980, ink on paper, 8 x 8 in. Visit the CoSM Shop" at bounding box center [784, 512] width 1541 height 828
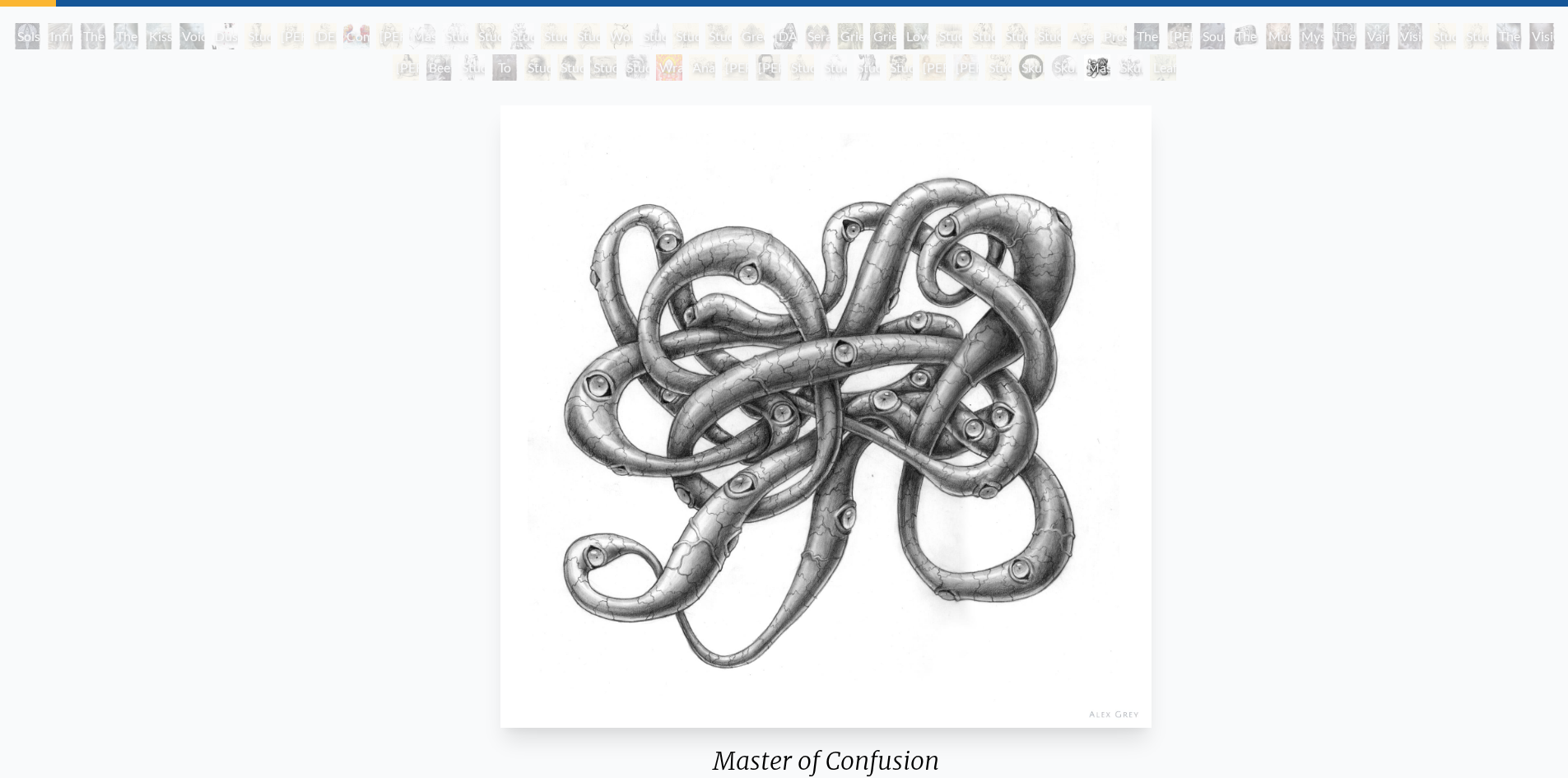
click at [1380, 452] on div "Master of Confusion 1981, graphite on paper, 14 x 11 in. Visit the CoSM Shop" at bounding box center [825, 512] width 1541 height 828
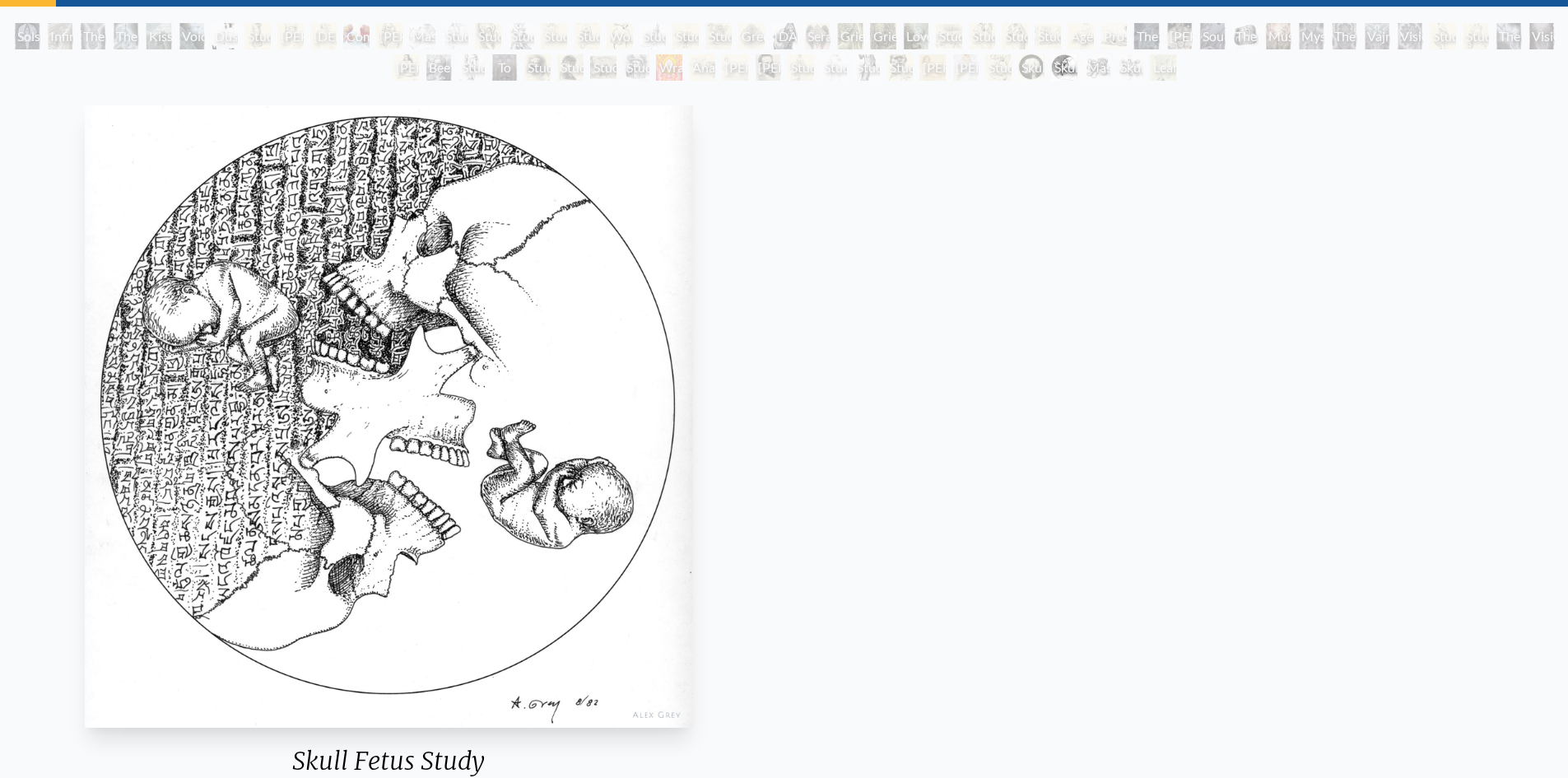
click at [85, 442] on img "68 / 71" at bounding box center [389, 416] width 608 height 622
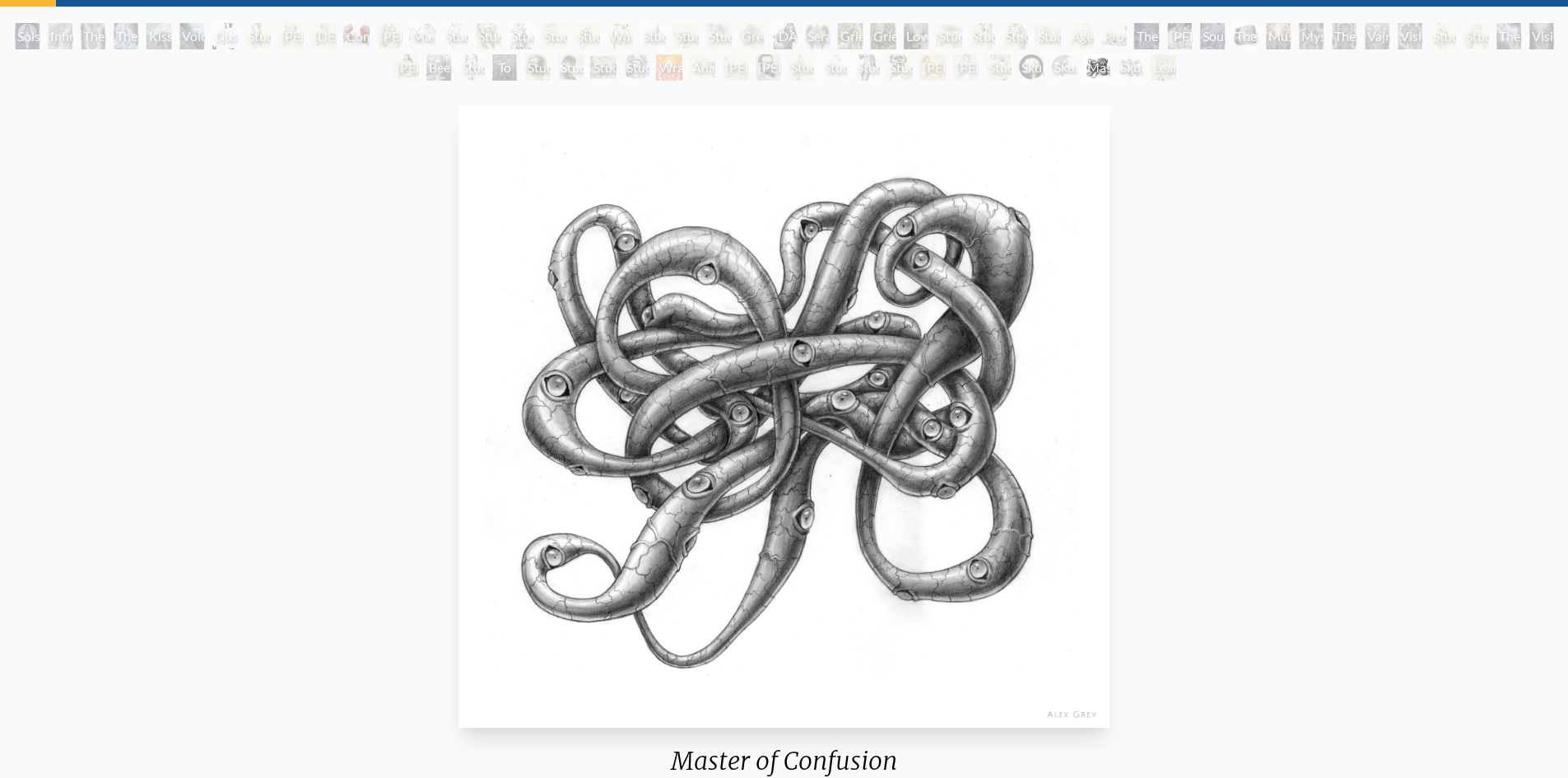
click at [458, 433] on img "69 / 71" at bounding box center [784, 416] width 651 height 622
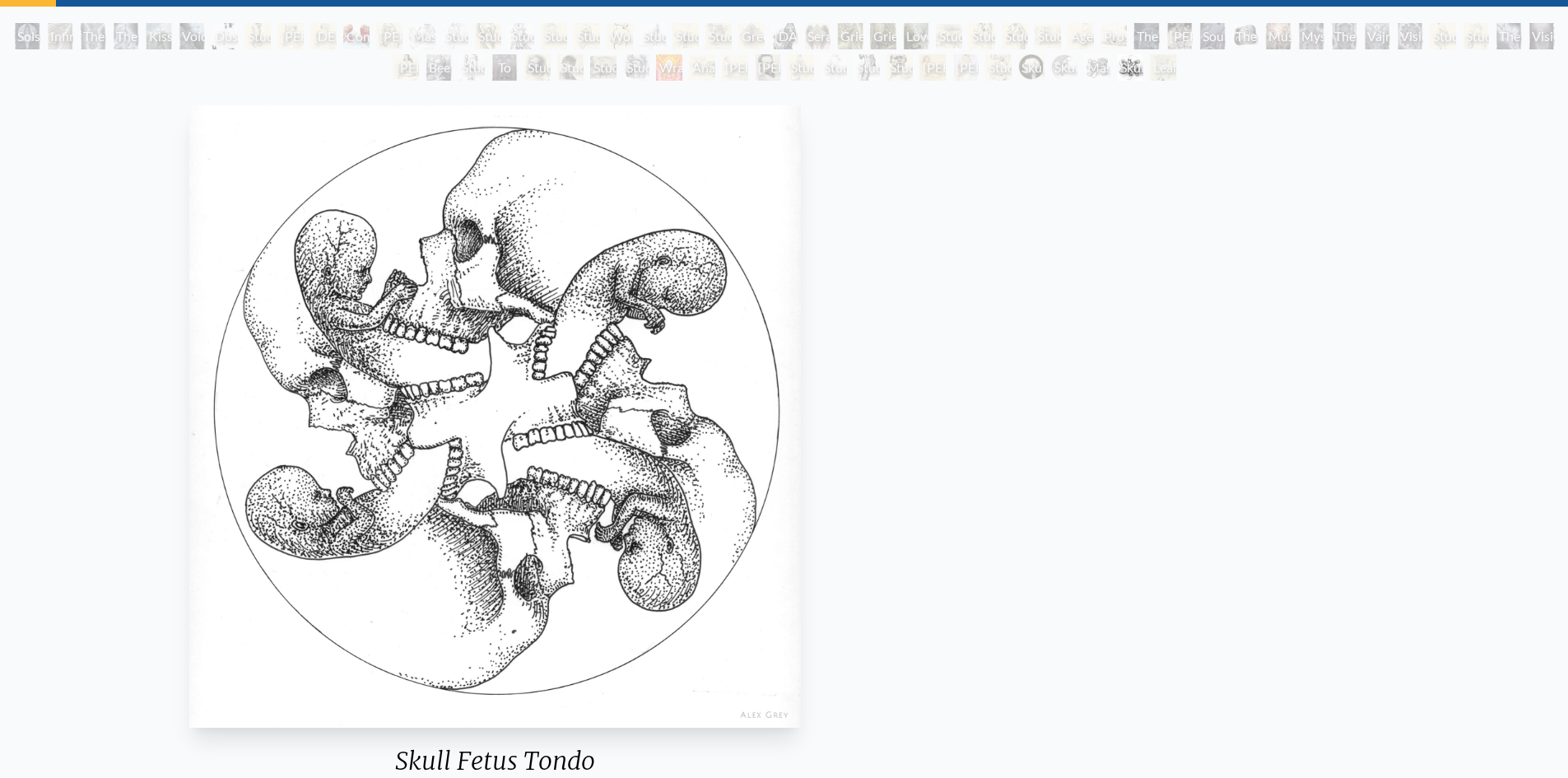
click at [464, 433] on img "70 / 71" at bounding box center [495, 416] width 611 height 622
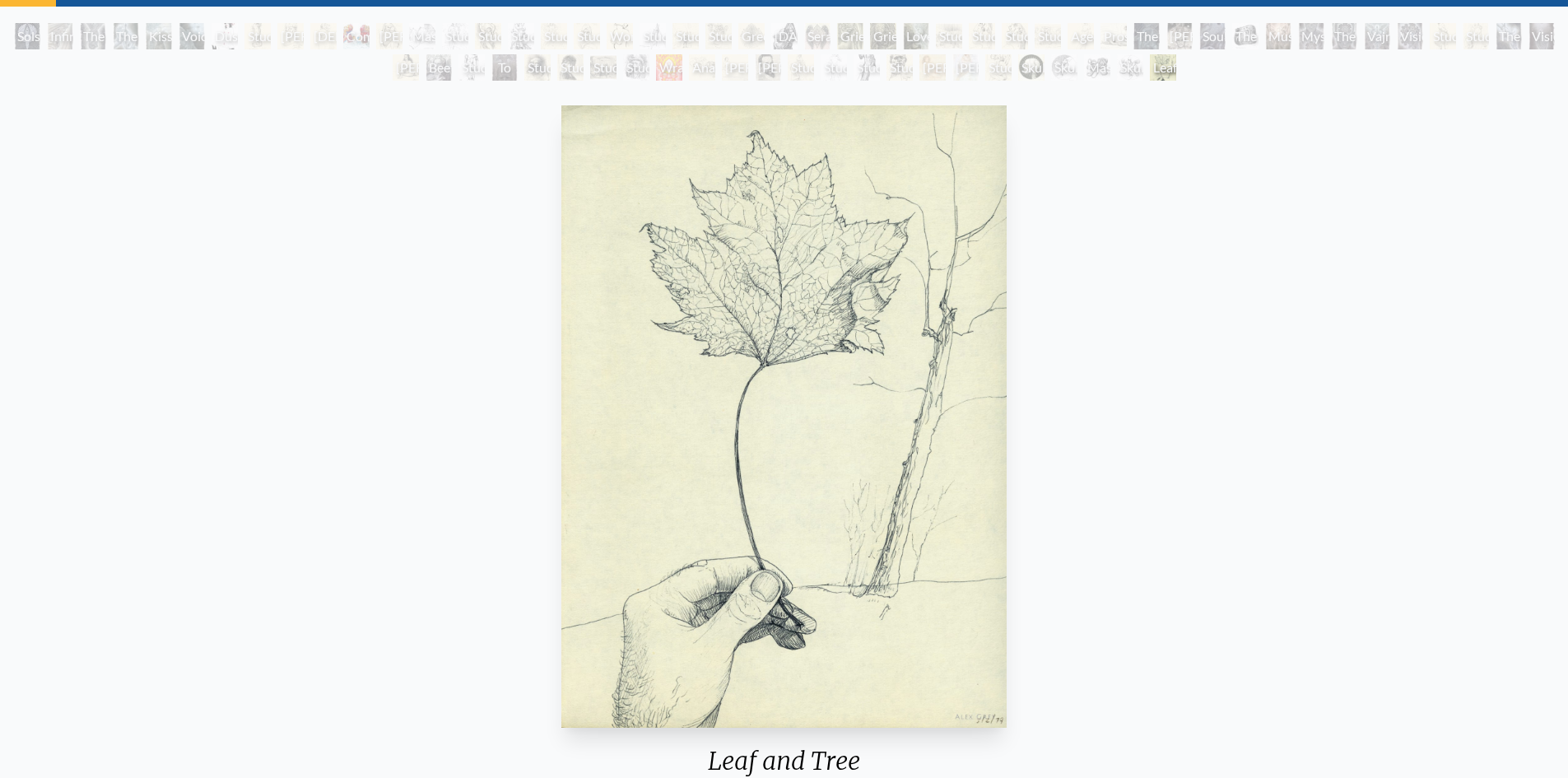
click at [554, 447] on div "Leaf and Tree 1979, ink on paper, 9 x 12 in. Visit the CoSM Shop" at bounding box center [783, 512] width 1541 height 828
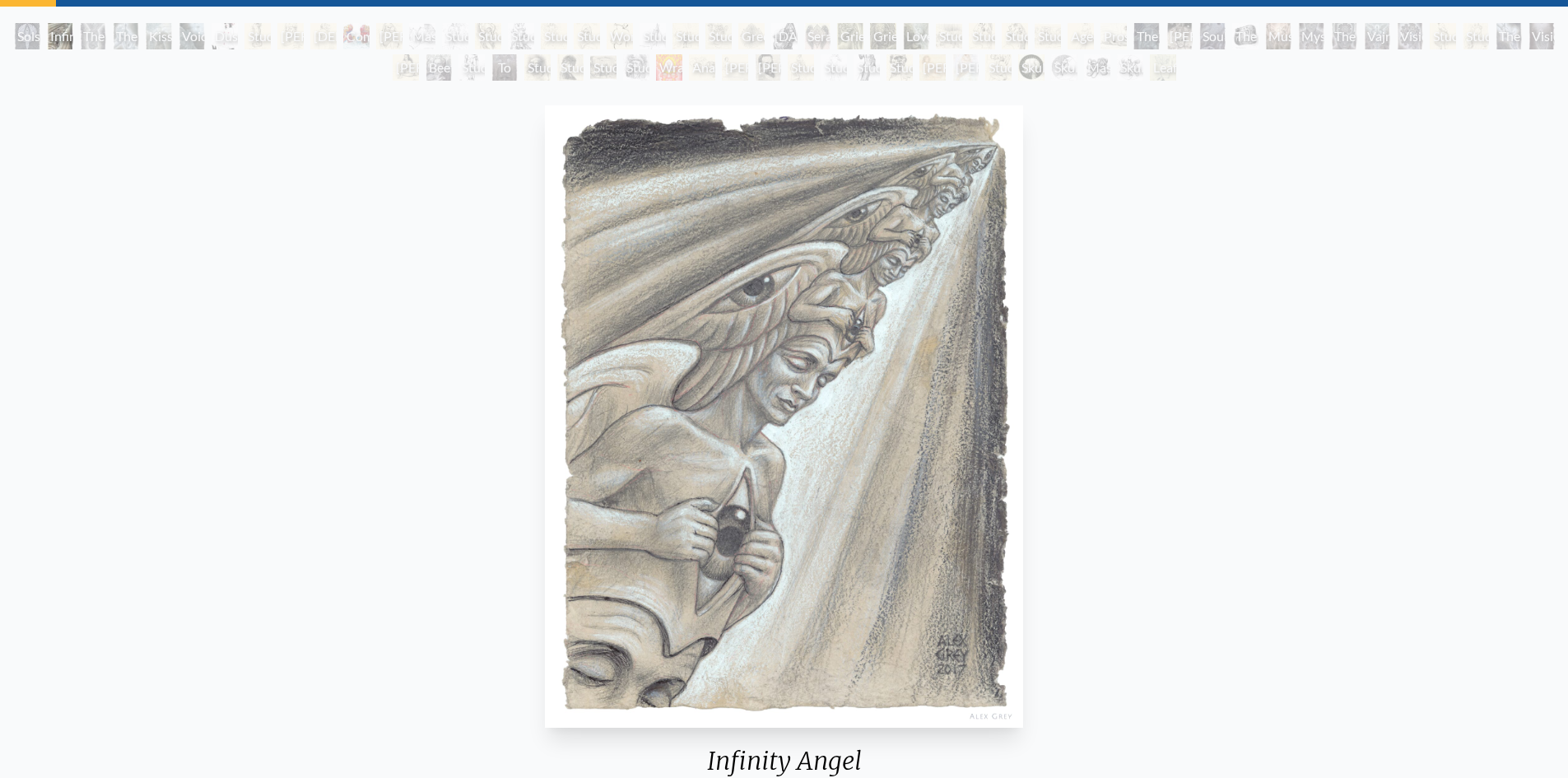
click at [697, 484] on img "2 / 71" at bounding box center [784, 416] width 478 height 622
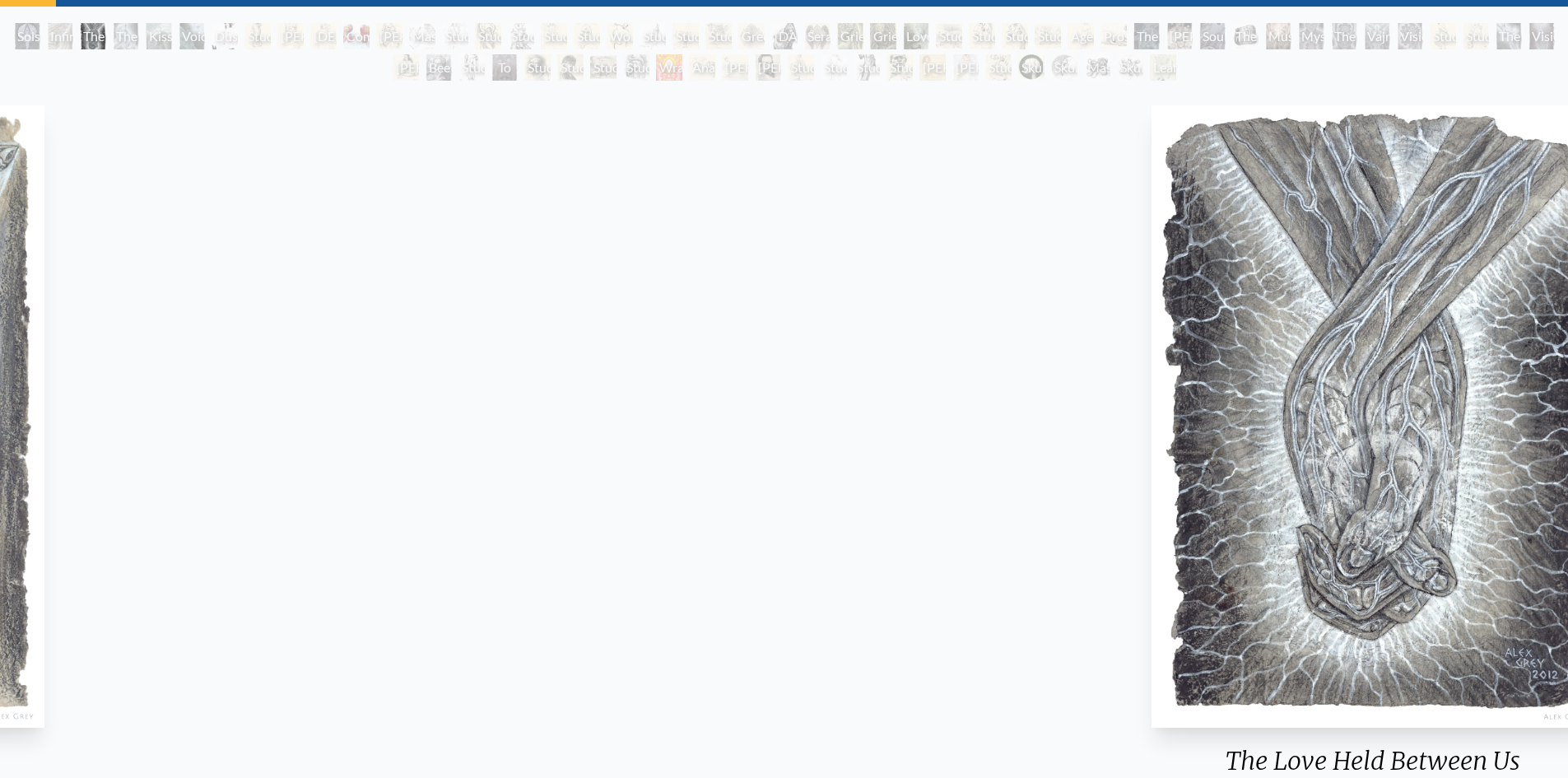
click at [1451, 418] on img "3 / 71" at bounding box center [1373, 416] width 444 height 622
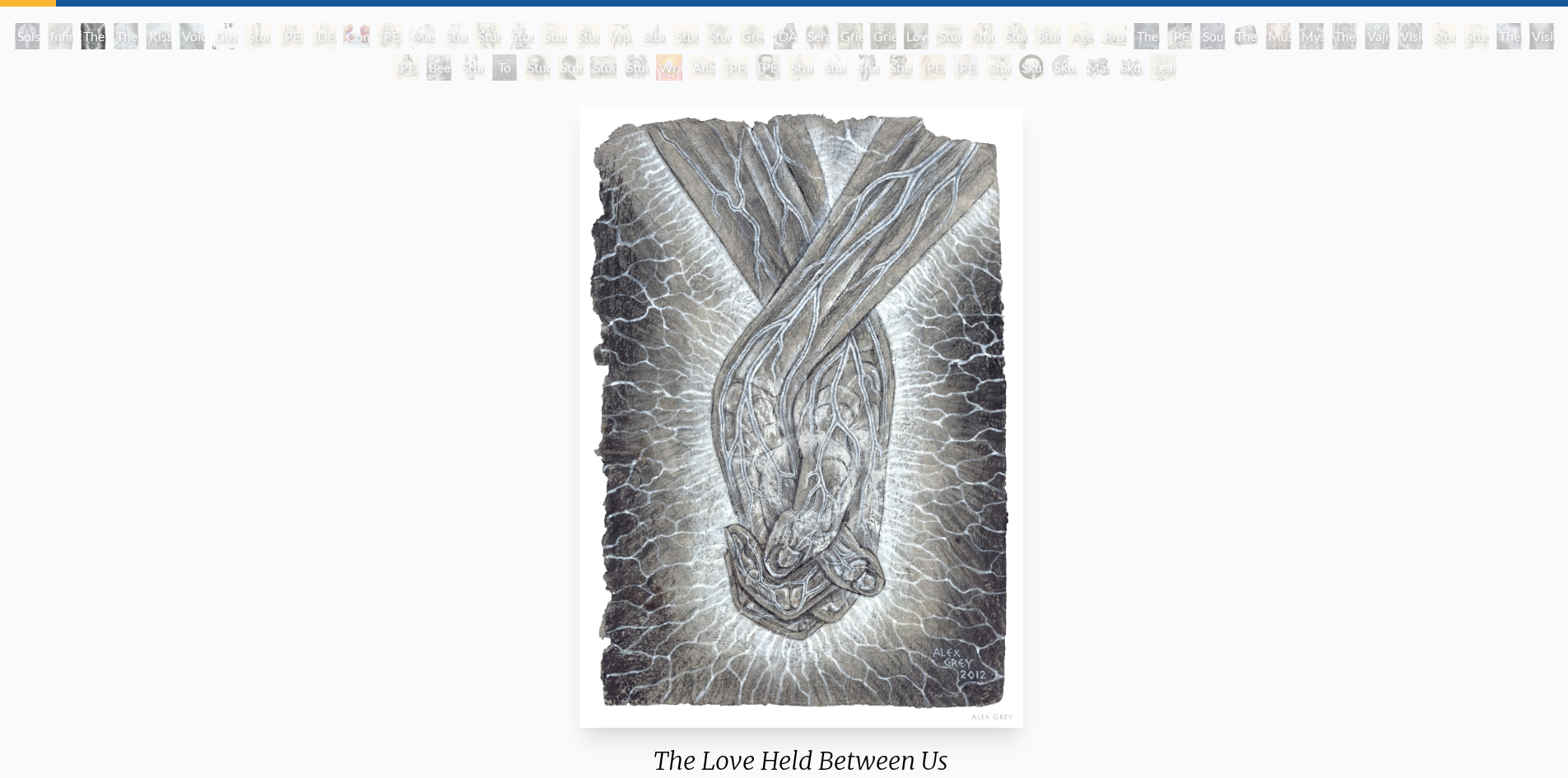
click at [1023, 375] on img "3 / 71" at bounding box center [801, 416] width 444 height 622
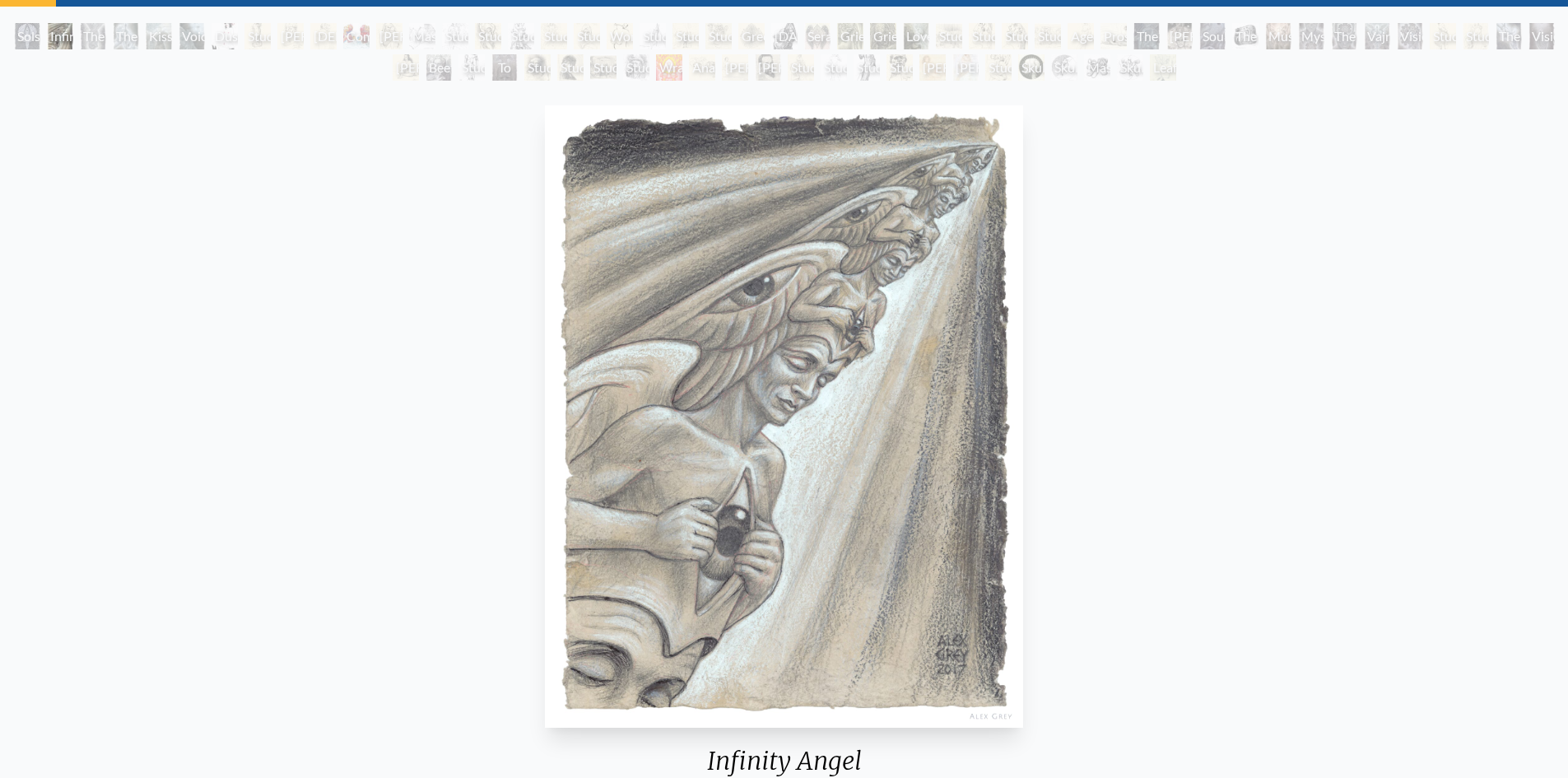
click at [933, 402] on div "Infinity Angel 2017, charcoal & ink on paper, 8 x 12 in. Visit the CoSM Shop" at bounding box center [783, 512] width 1541 height 828
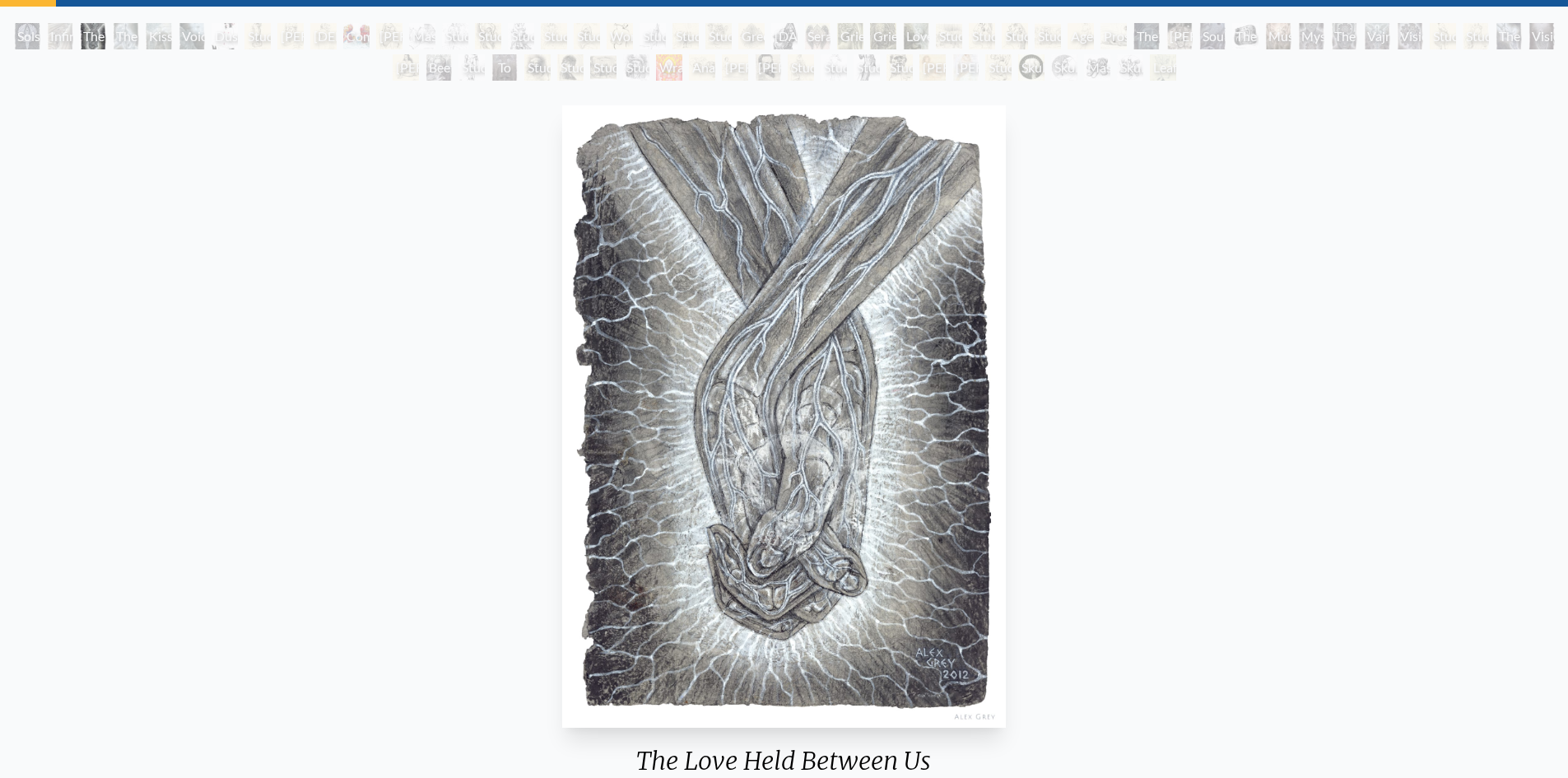
click at [705, 412] on div "The Love Held Between Us 2012, charcoal & ink on paper, 8 x 12 in. Visit the Co…" at bounding box center [783, 512] width 1541 height 828
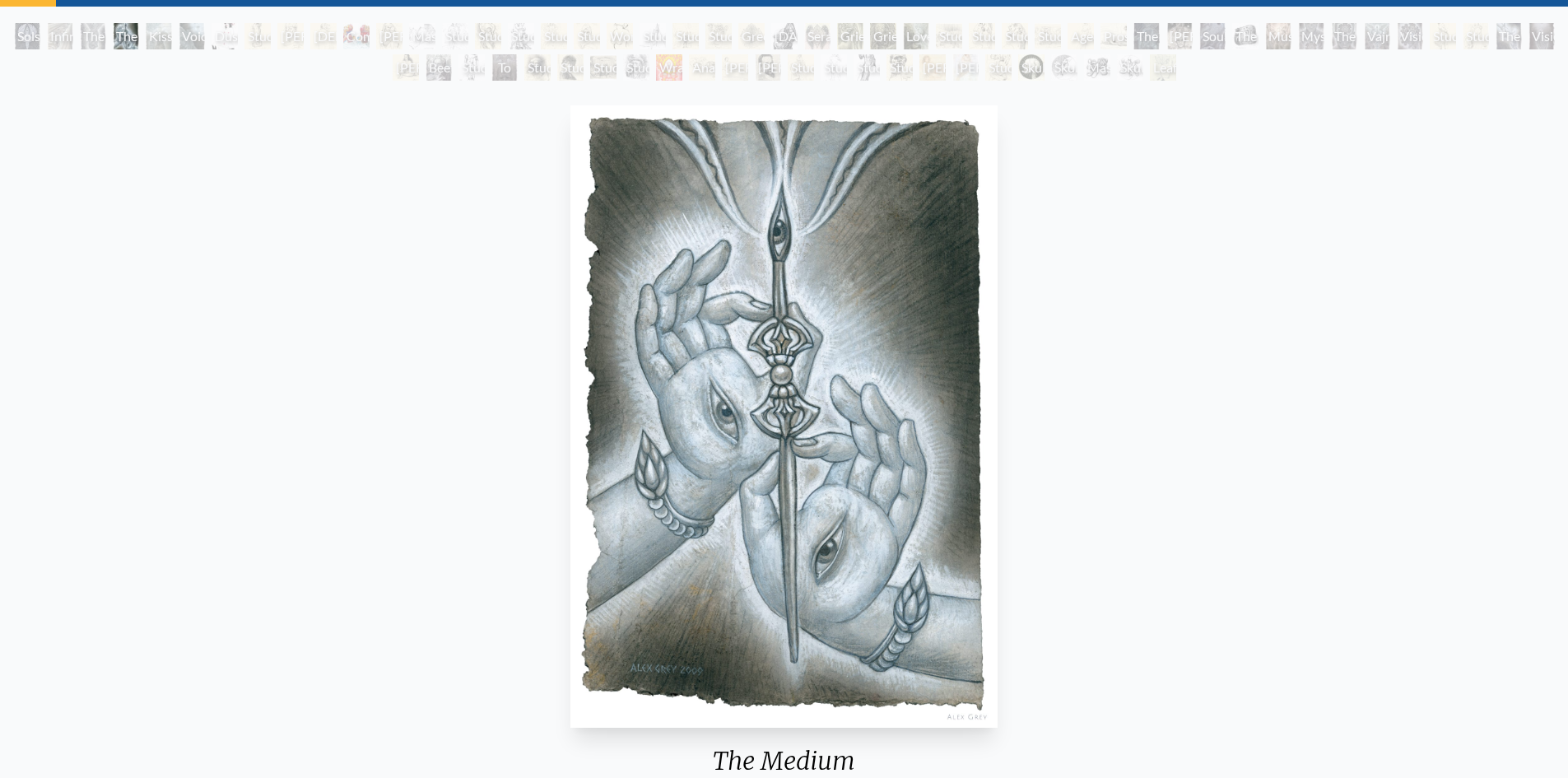
click at [710, 401] on div "The Medium 2009, charcoal & ink on paper, 8 x 12 in. Visit the CoSM Shop" at bounding box center [783, 512] width 1541 height 828
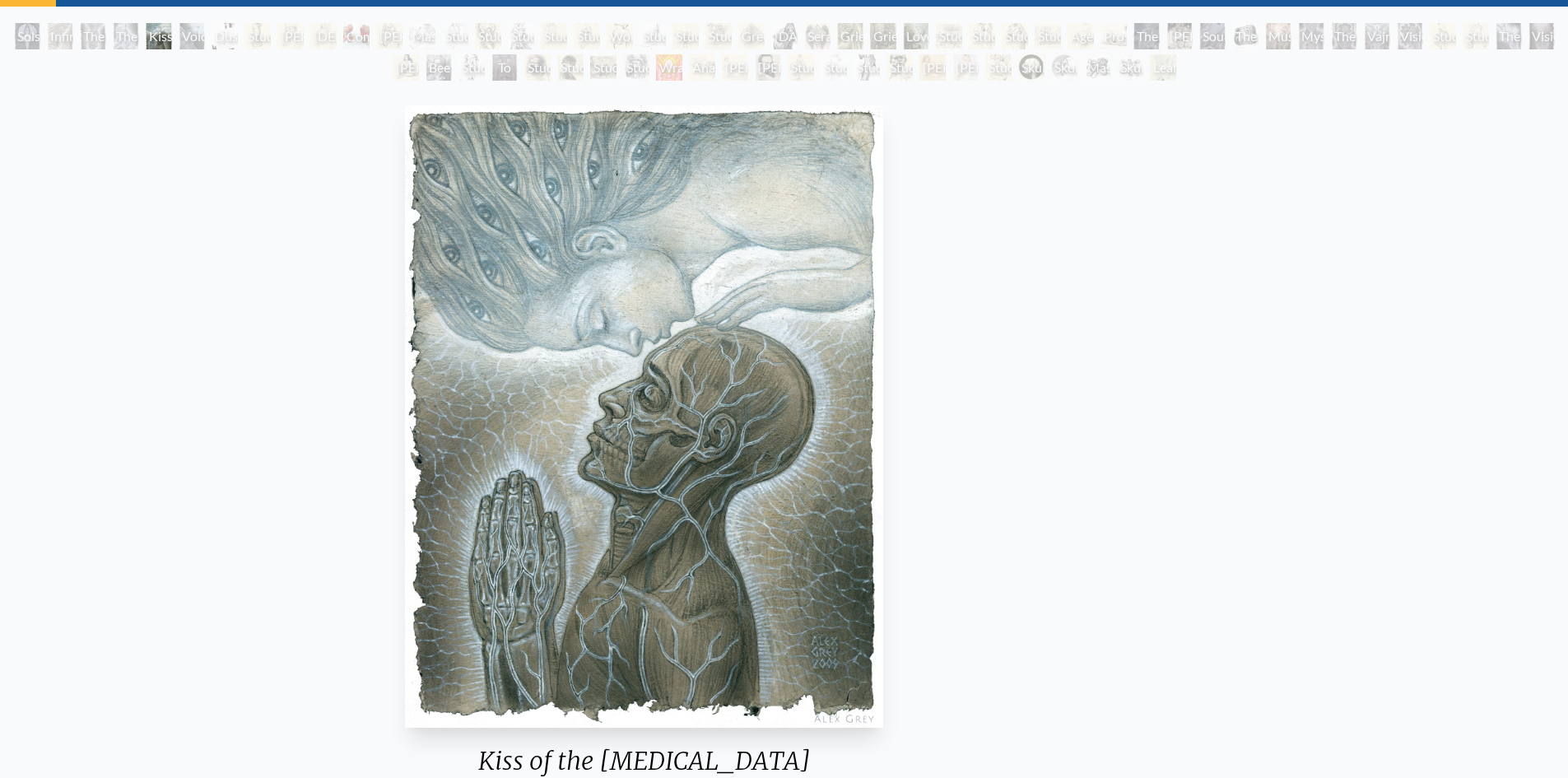
click at [719, 373] on img "5 / 71" at bounding box center [644, 416] width 478 height 622
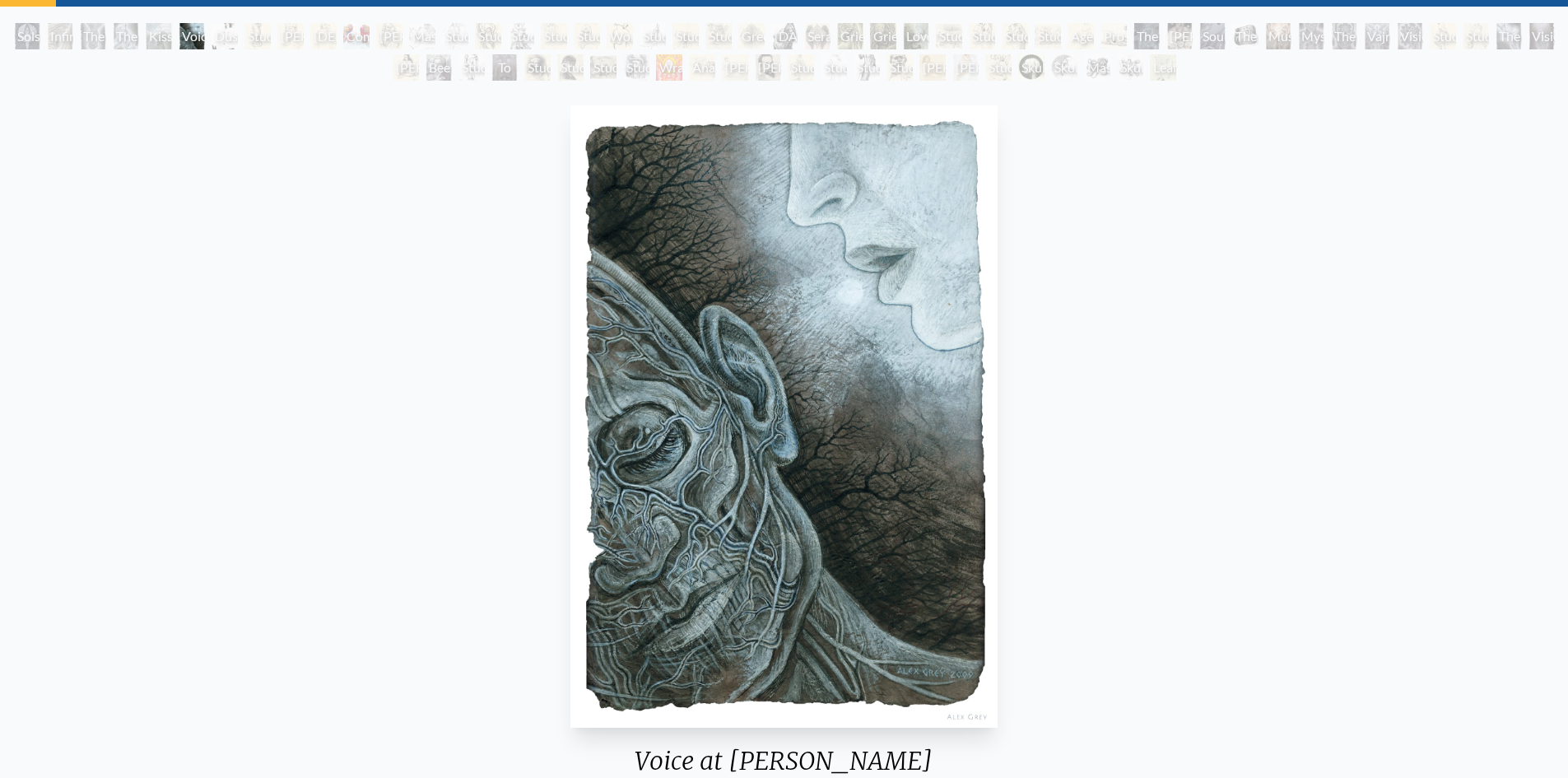
click at [694, 418] on div "Voice at Dawn 2009, charcoal & ink on paper, 8 x 12 in. Visit the CoSM Shop" at bounding box center [783, 512] width 1541 height 828
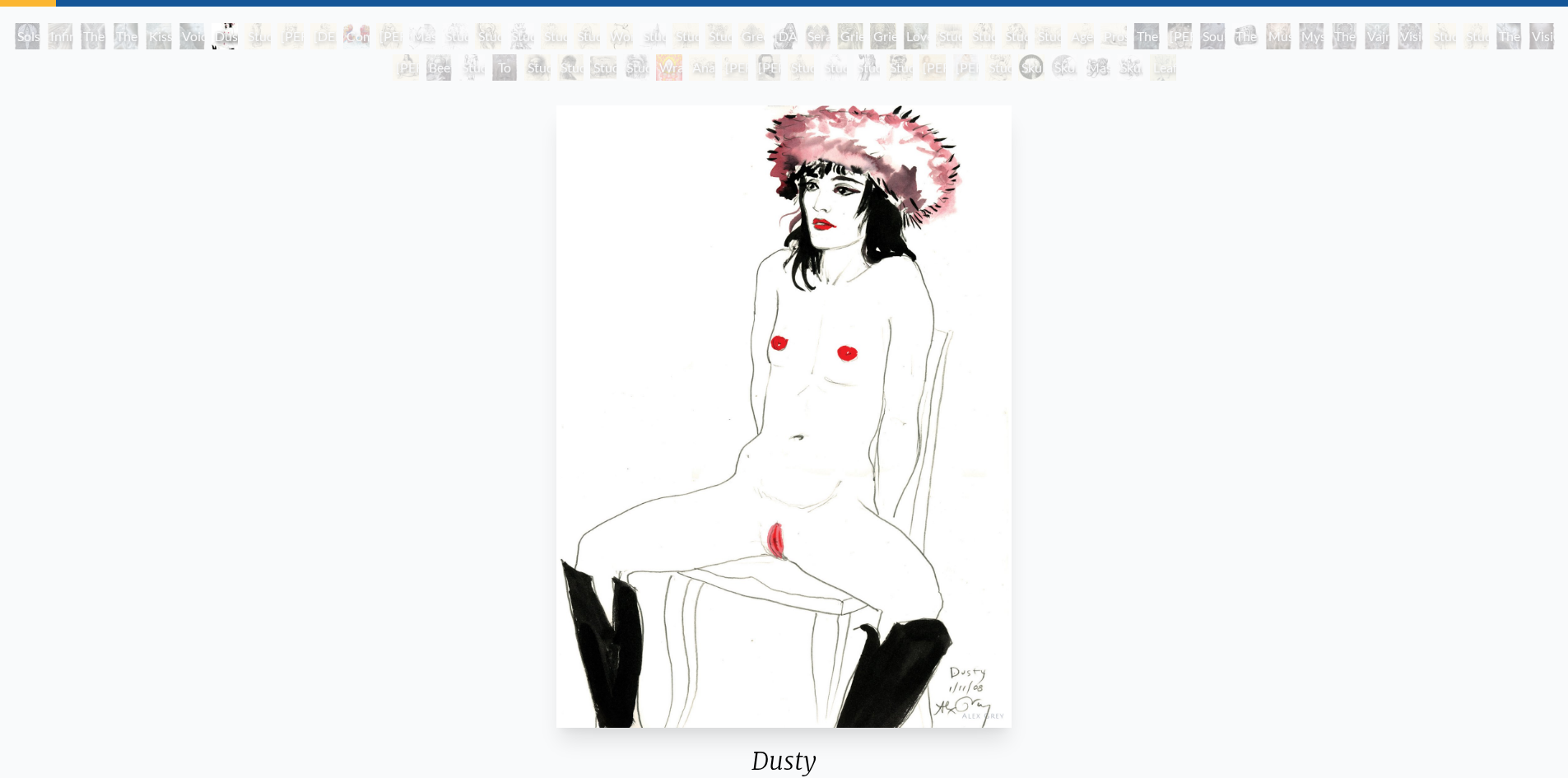
click at [556, 418] on img "7 / 71" at bounding box center [783, 416] width 455 height 622
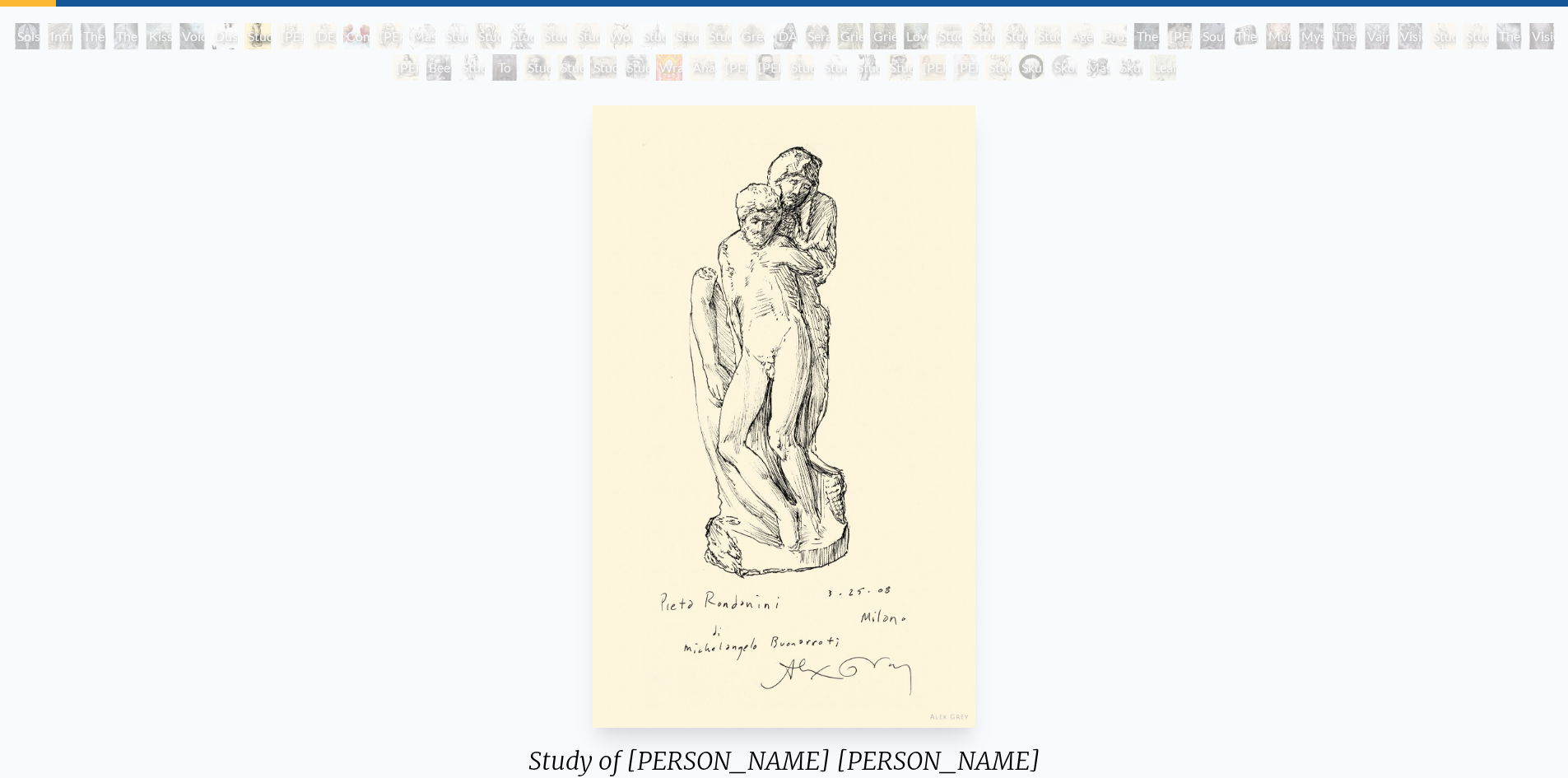
click at [612, 423] on img "8 / 71" at bounding box center [783, 416] width 383 height 622
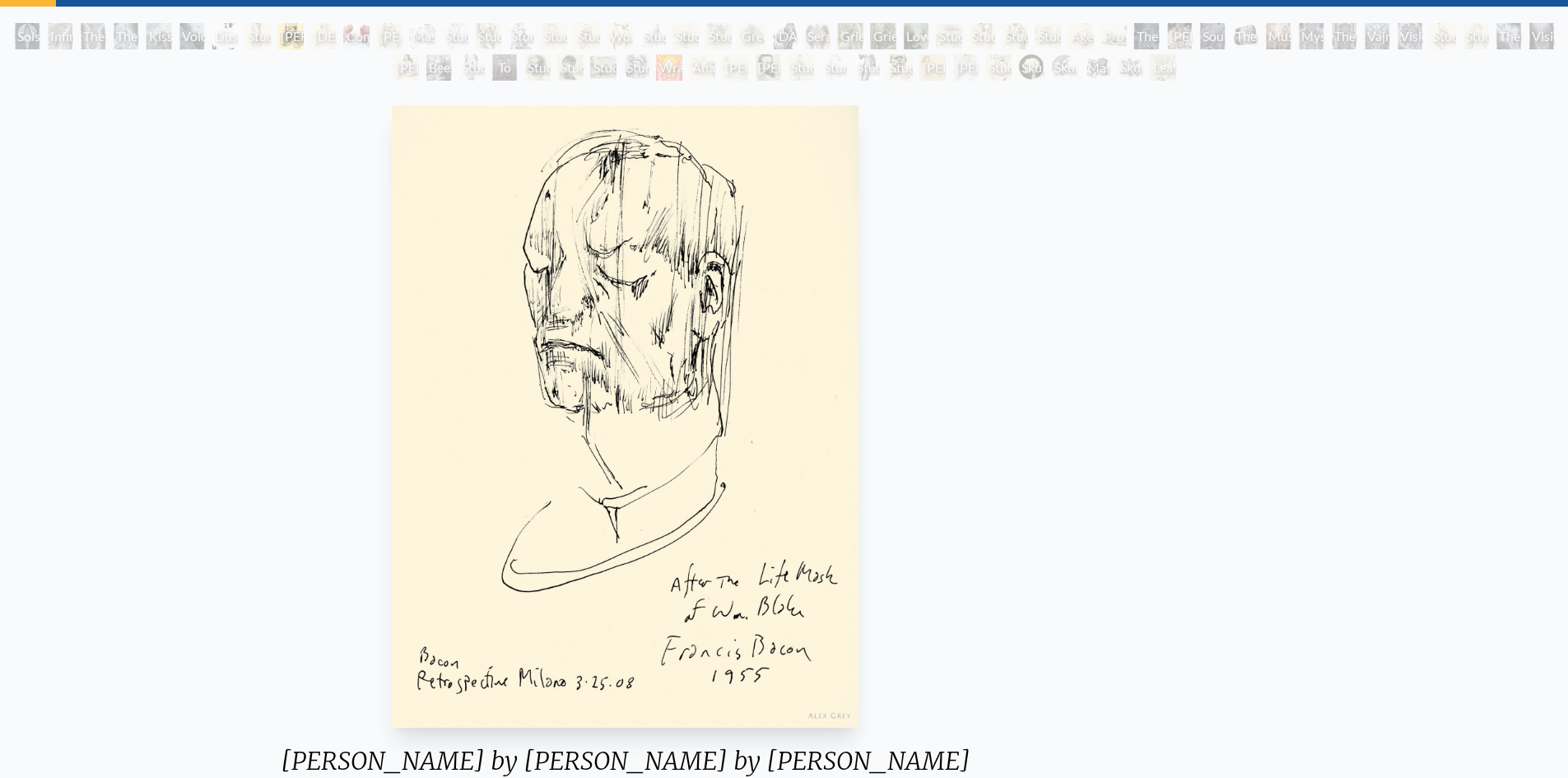
click at [618, 432] on img "9 / 71" at bounding box center [625, 416] width 467 height 622
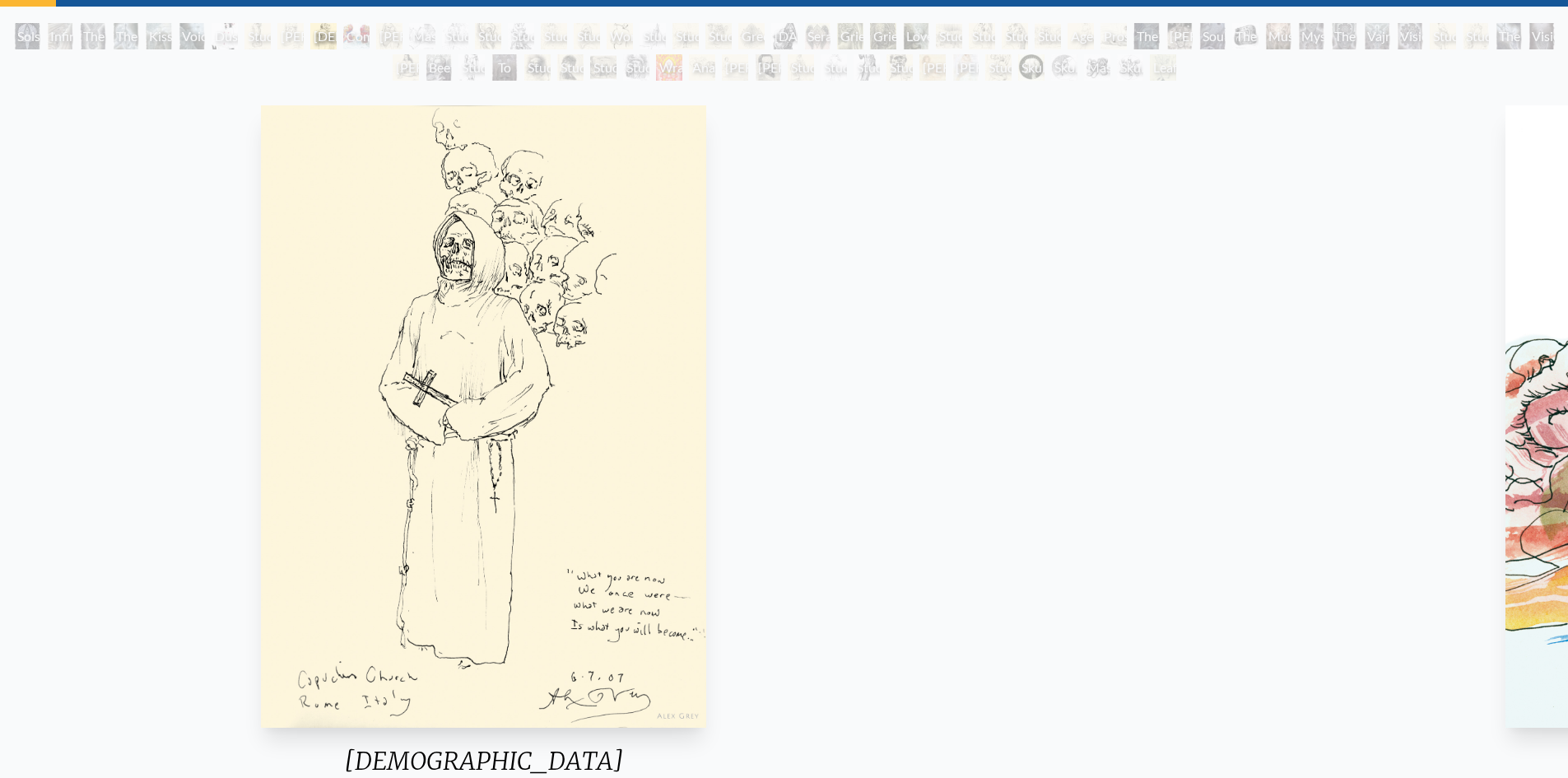
click at [522, 458] on img "10 / 71" at bounding box center [484, 416] width 446 height 622
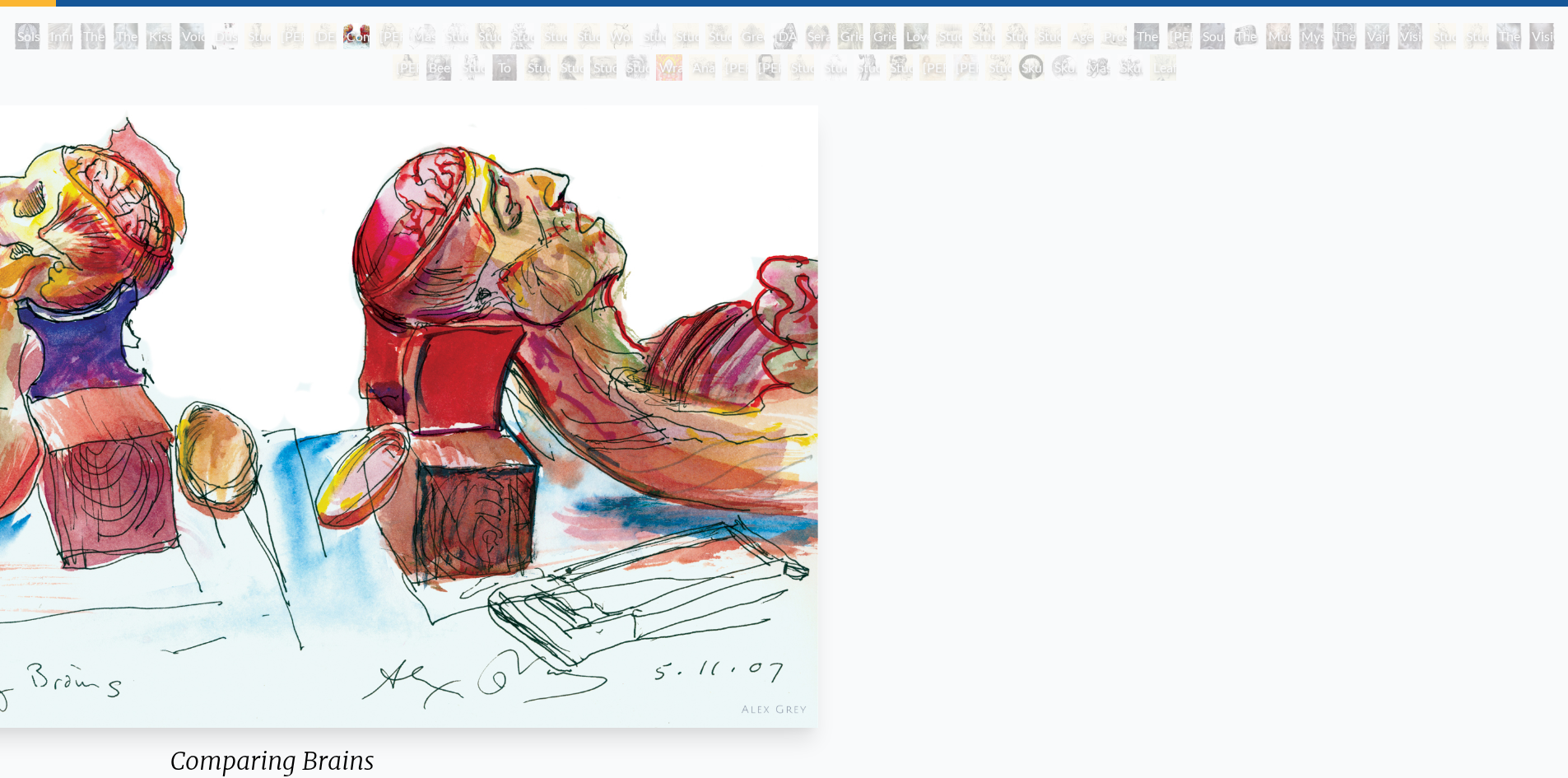
click at [386, 456] on img "11 / 71" at bounding box center [272, 416] width 1092 height 622
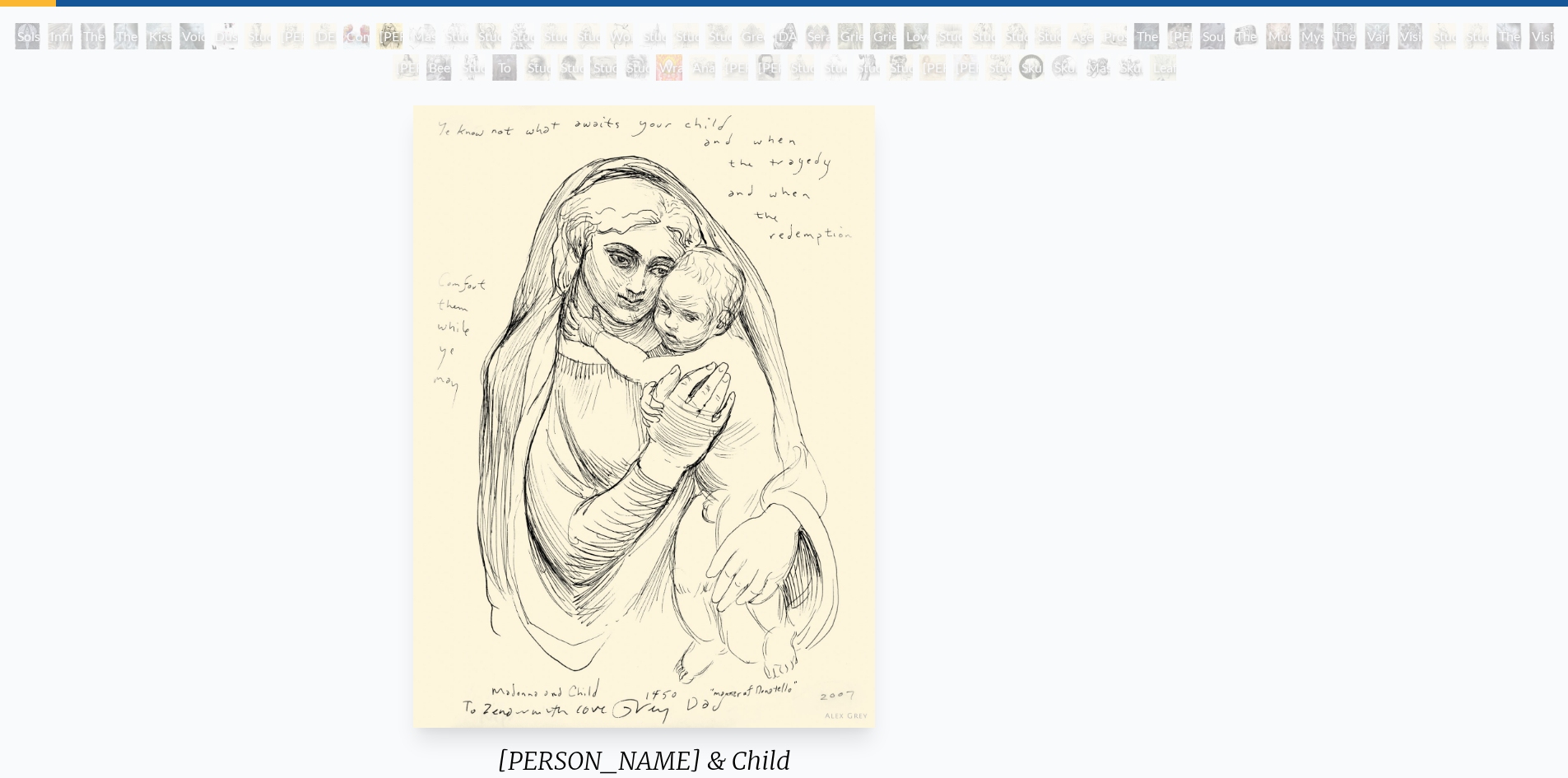
click at [590, 465] on img "12 / 71" at bounding box center [644, 416] width 463 height 622
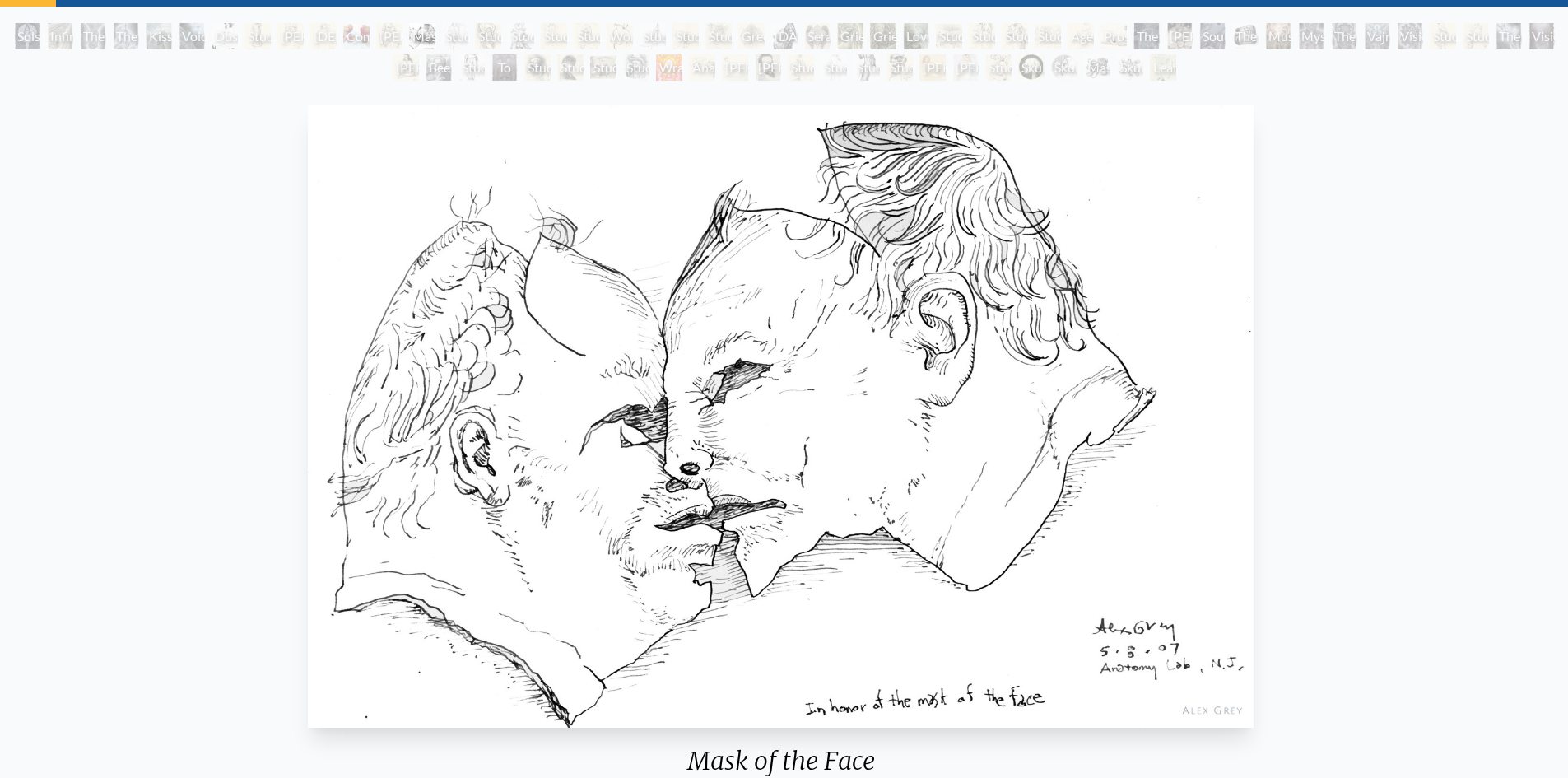
click at [388, 474] on img "13 / 71" at bounding box center [780, 416] width 945 height 622
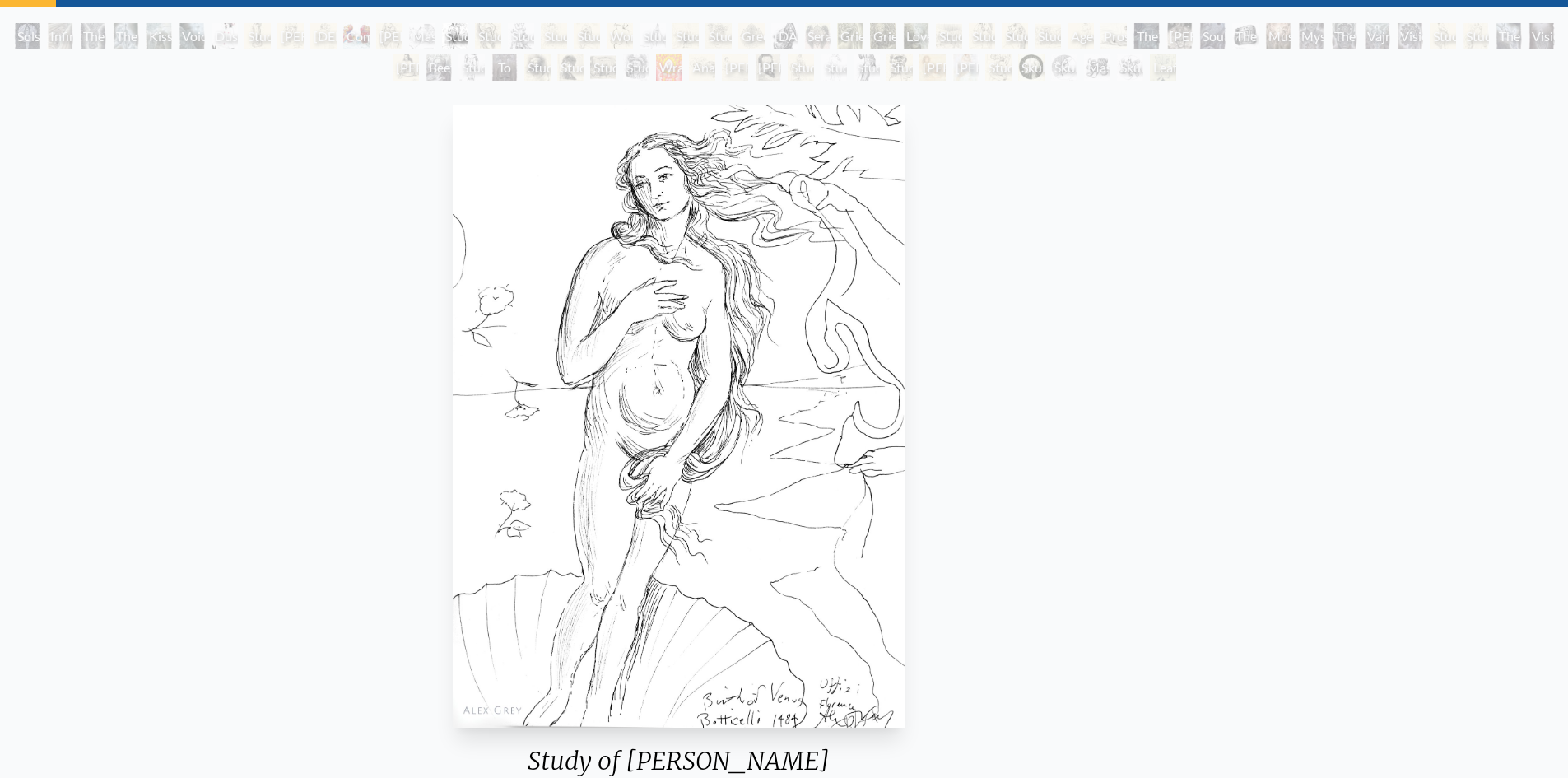
click at [452, 463] on img "14 / 71" at bounding box center [678, 416] width 451 height 622
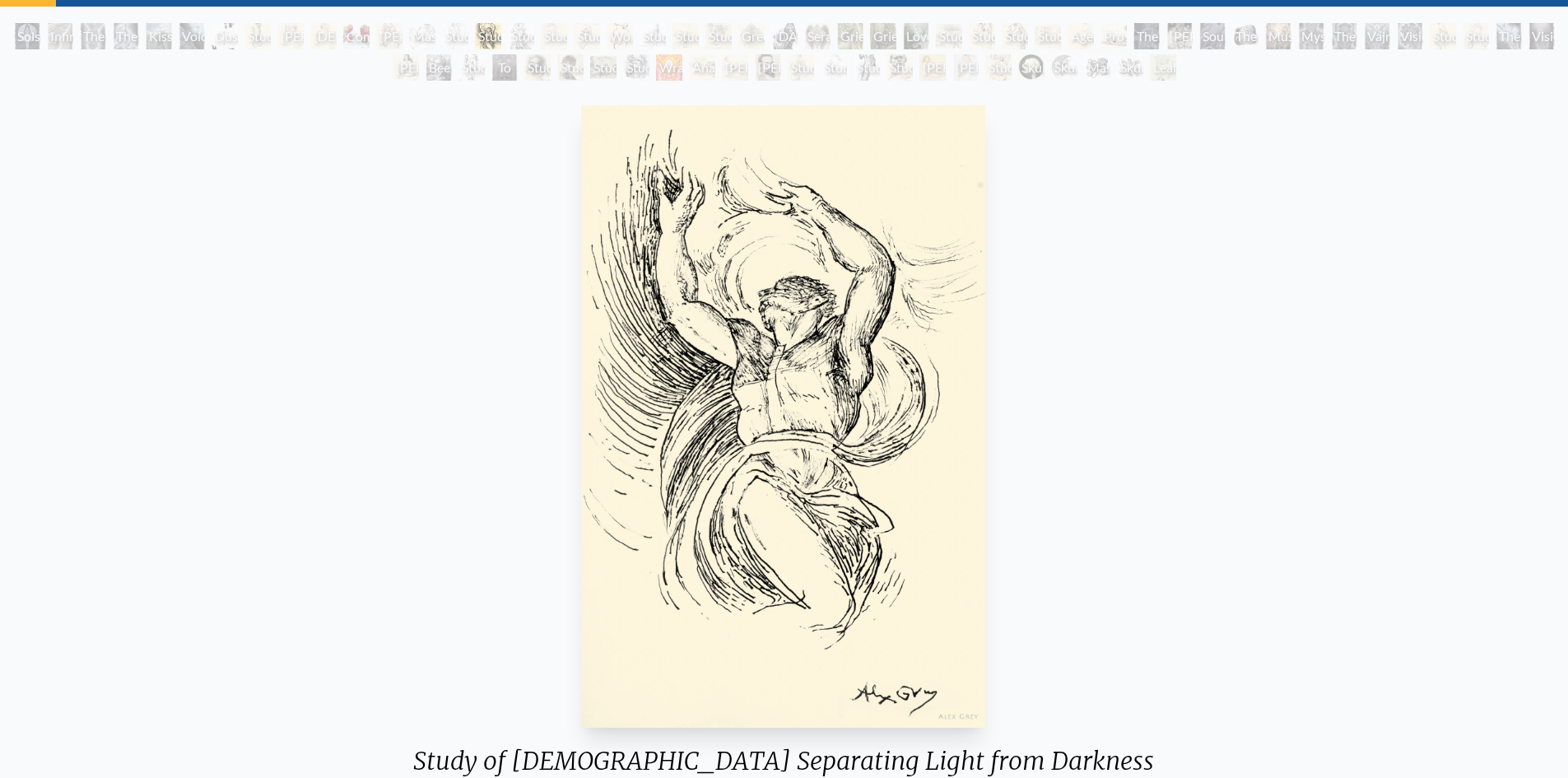
click at [581, 424] on img "15 / 71" at bounding box center [783, 416] width 404 height 622
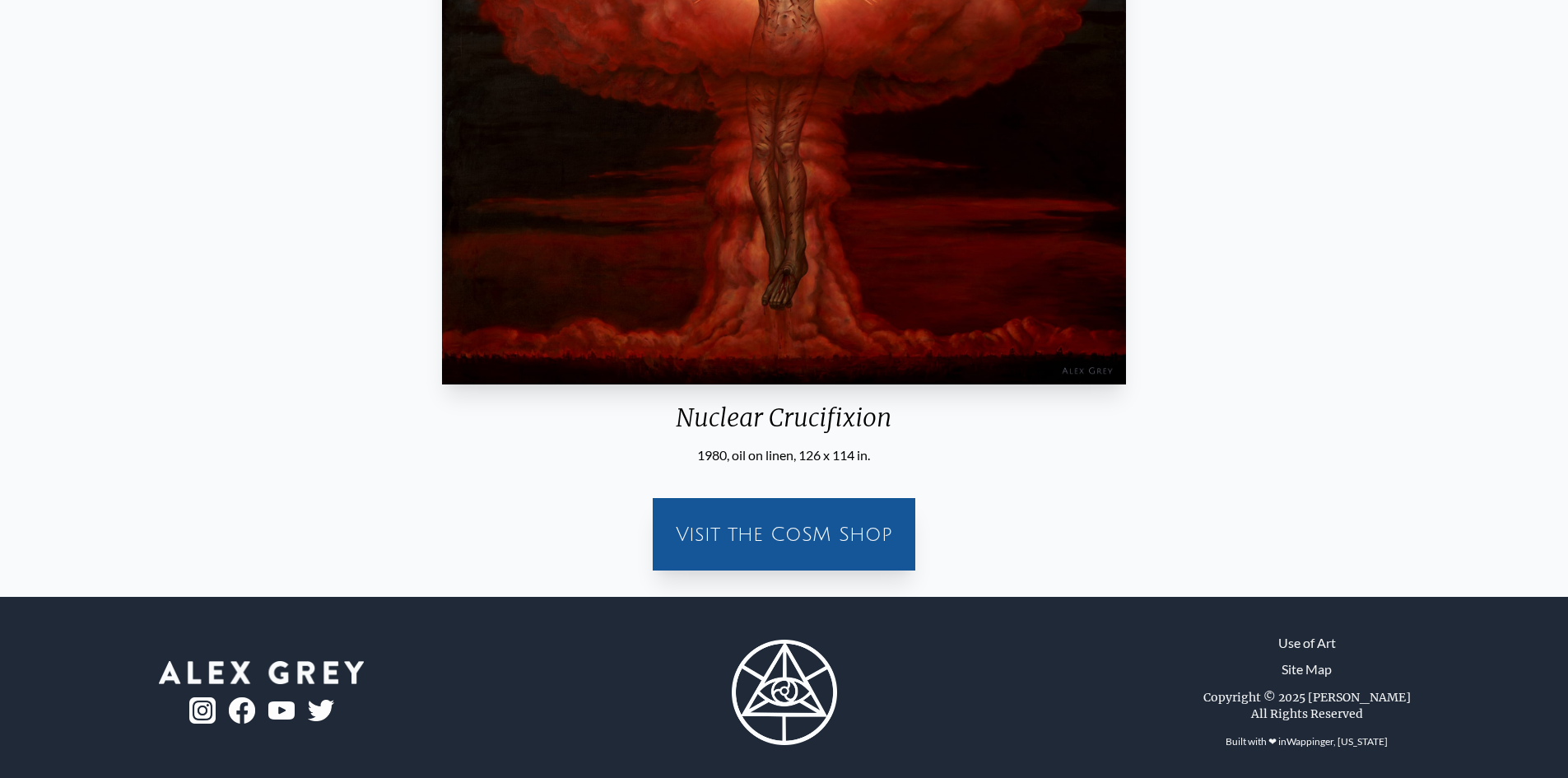
scroll to position [404, 0]
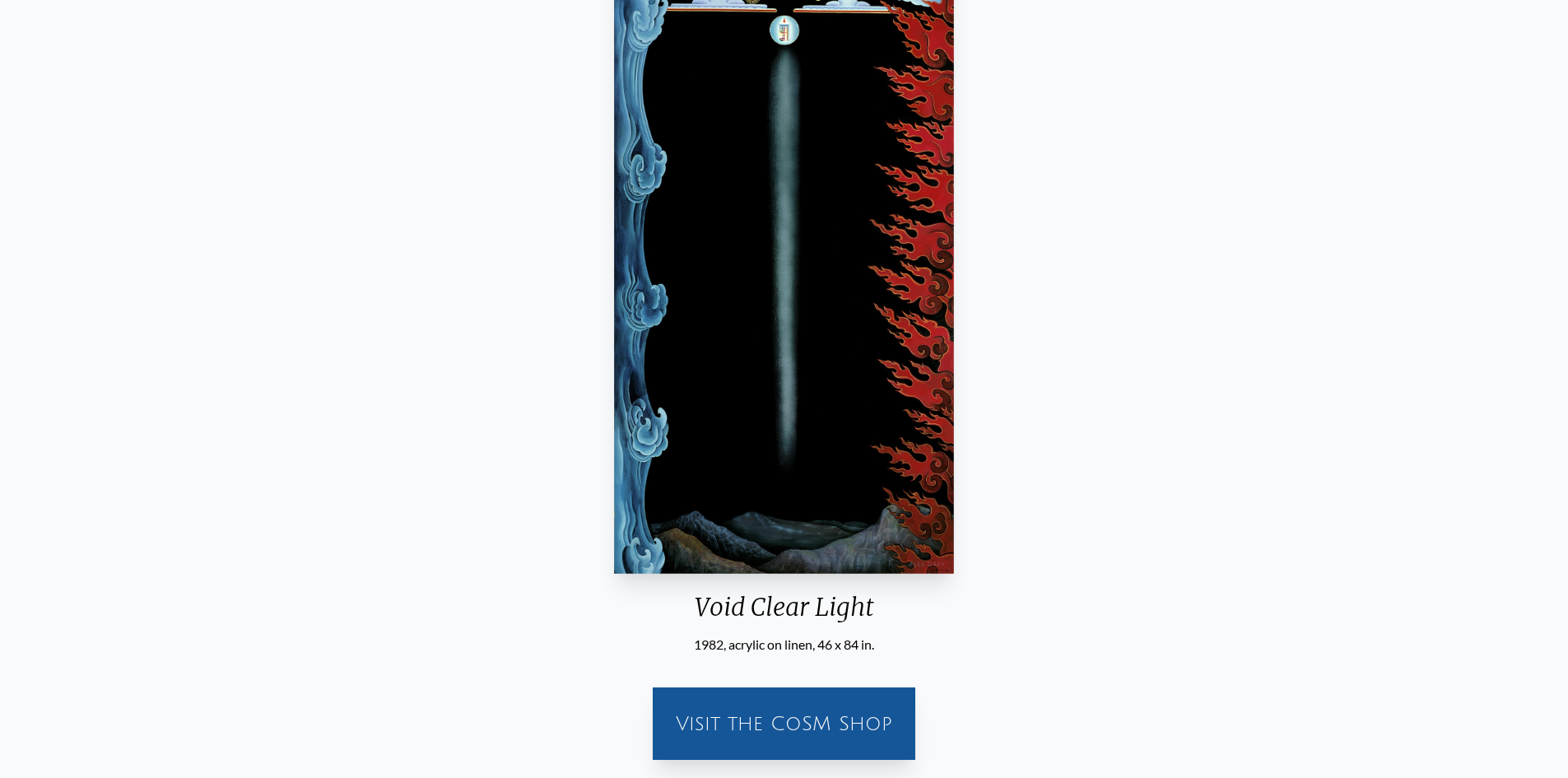
scroll to position [157, 0]
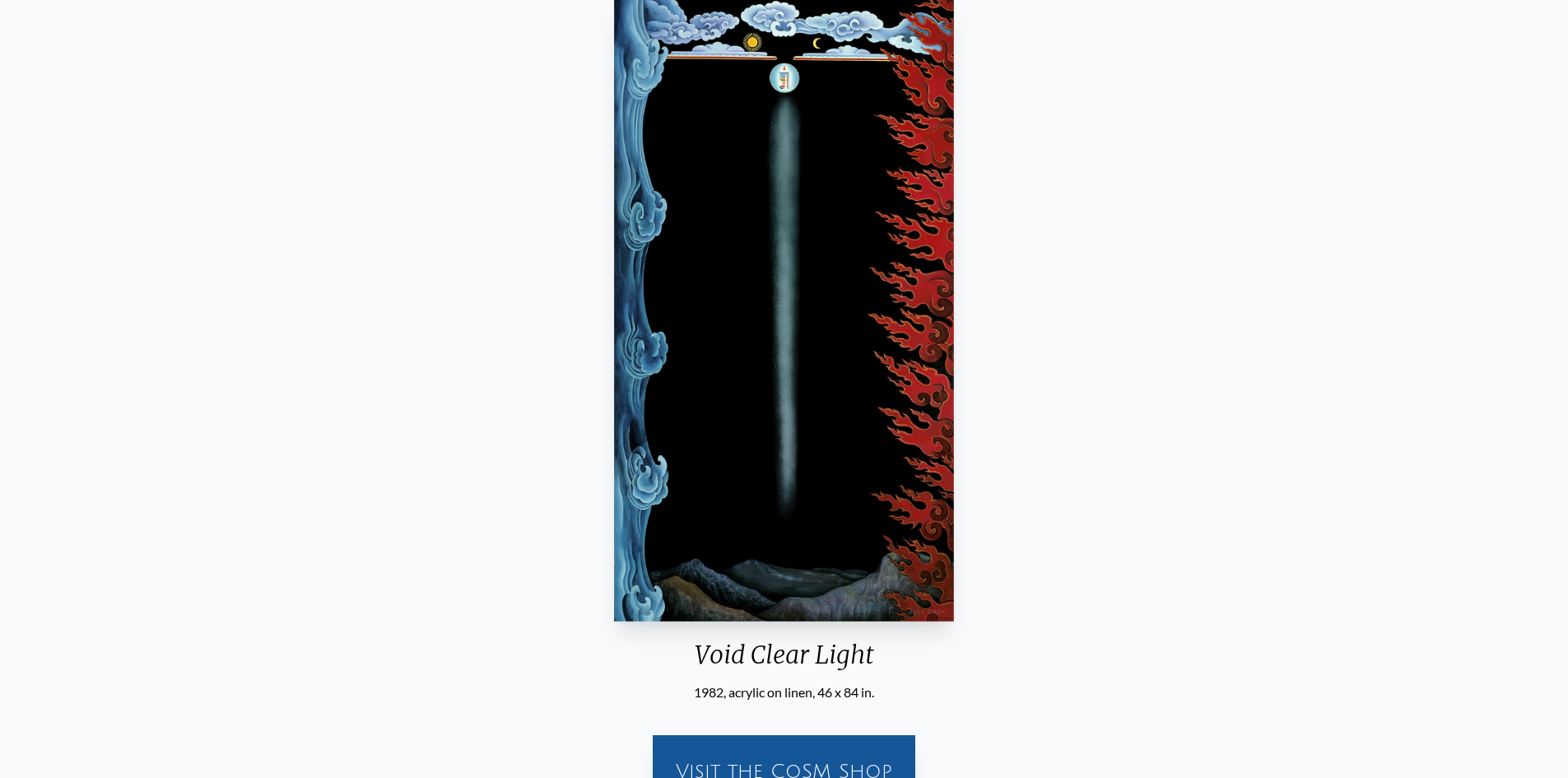
click at [674, 60] on img "18 / 23" at bounding box center [784, 310] width 341 height 622
click at [769, 74] on img "18 / 23" at bounding box center [784, 310] width 341 height 622
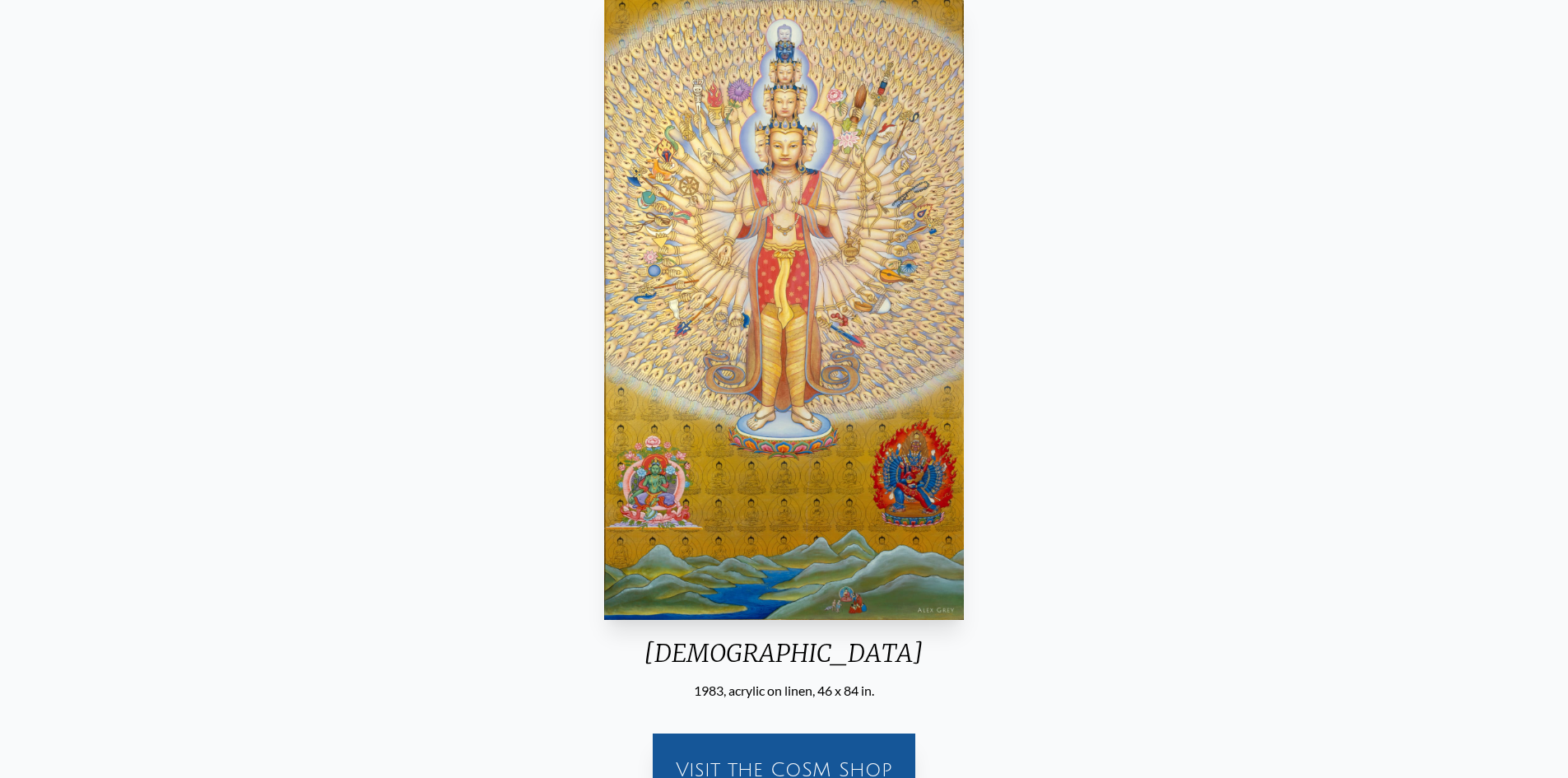
scroll to position [75, 0]
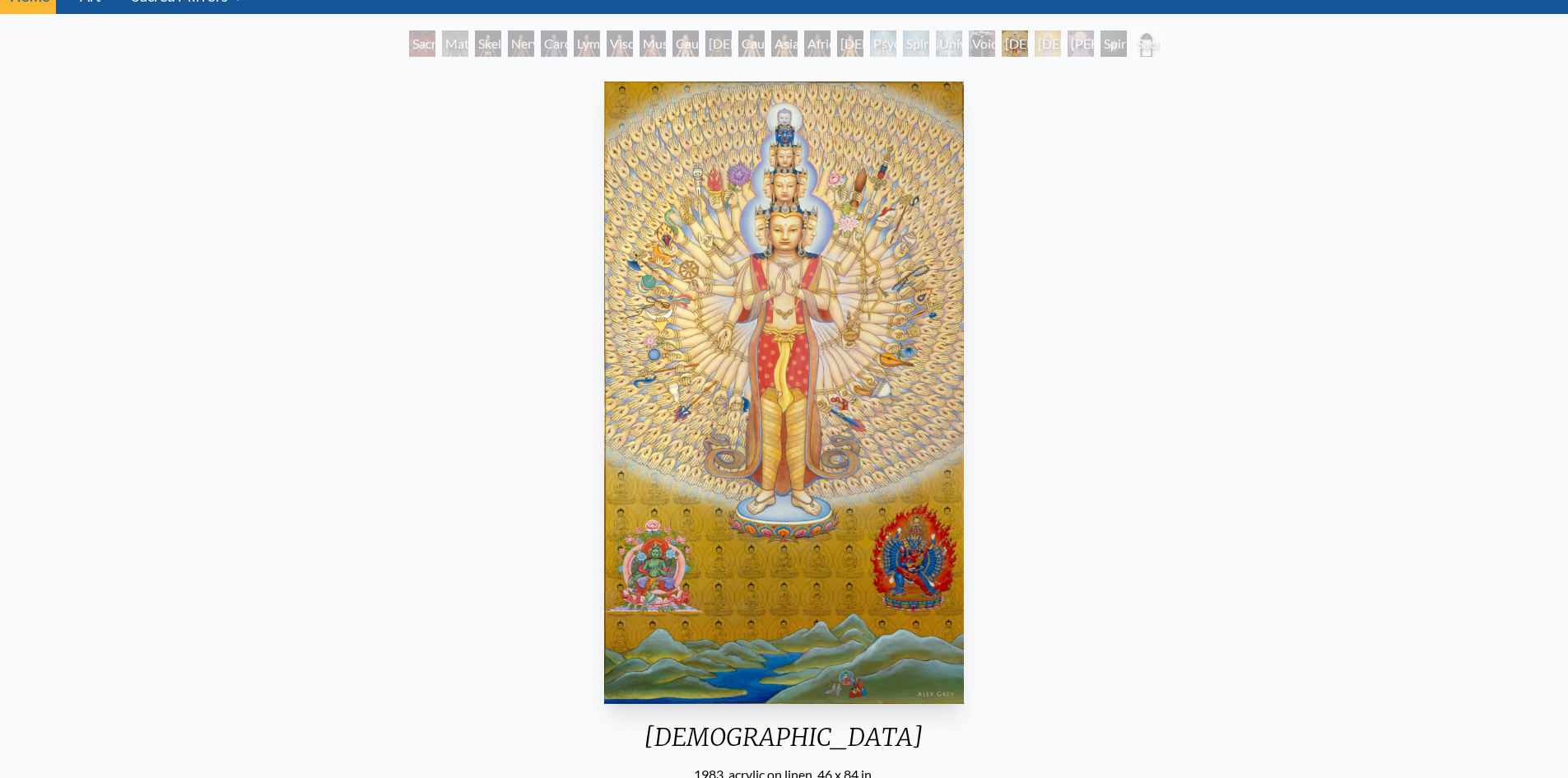
click at [1170, 360] on div "Avalokitesvara 1983, acrylic on linen, 46 x 84 in. Visit the CoSM Shop" at bounding box center [783, 489] width 1541 height 828
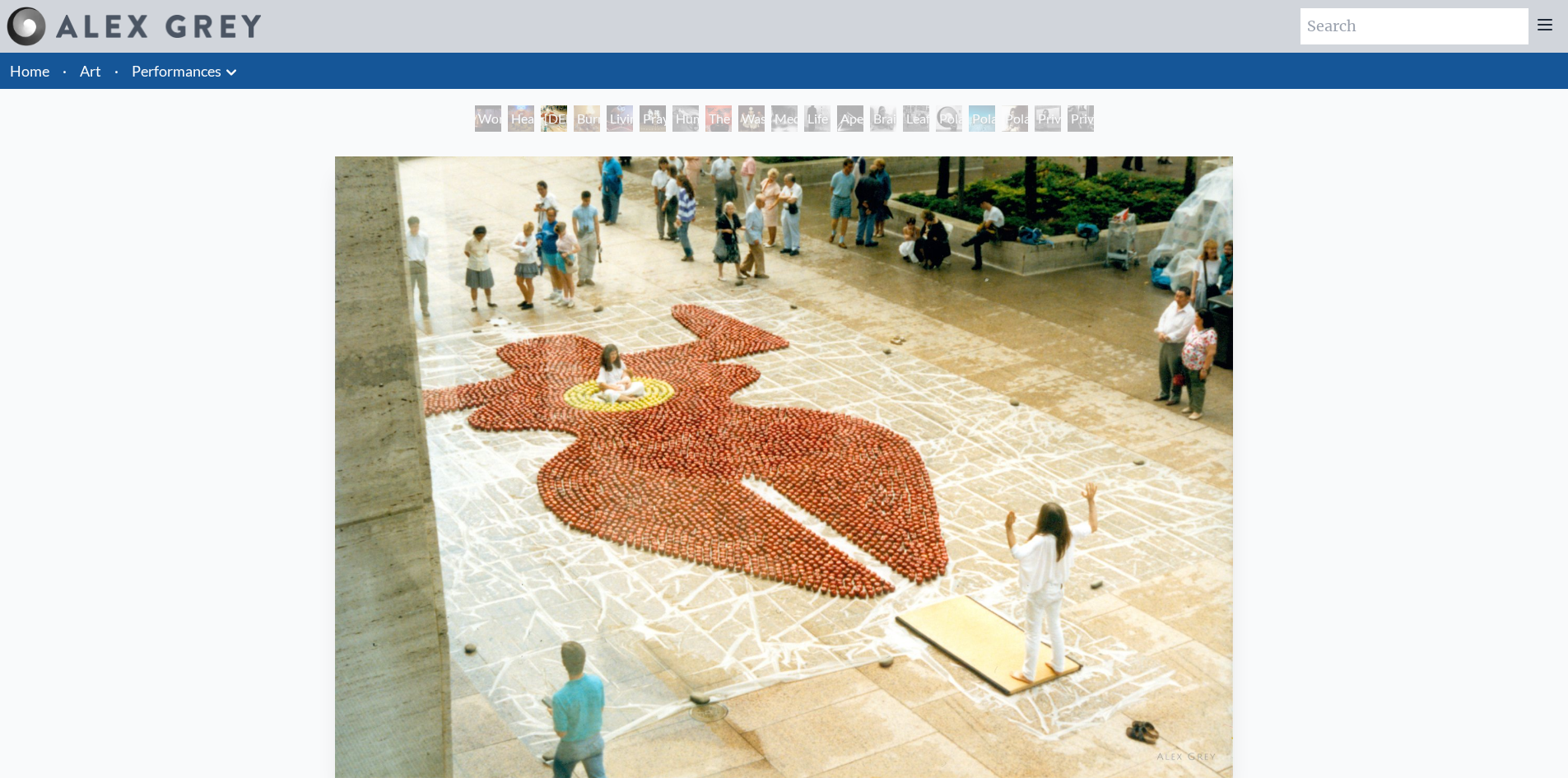
click at [1435, 514] on div "[DEMOGRAPHIC_DATA] 1989, performance [DATE], [GEOGRAPHIC_DATA], [US_STATE][GEOG…" at bounding box center [783, 708] width 1541 height 1117
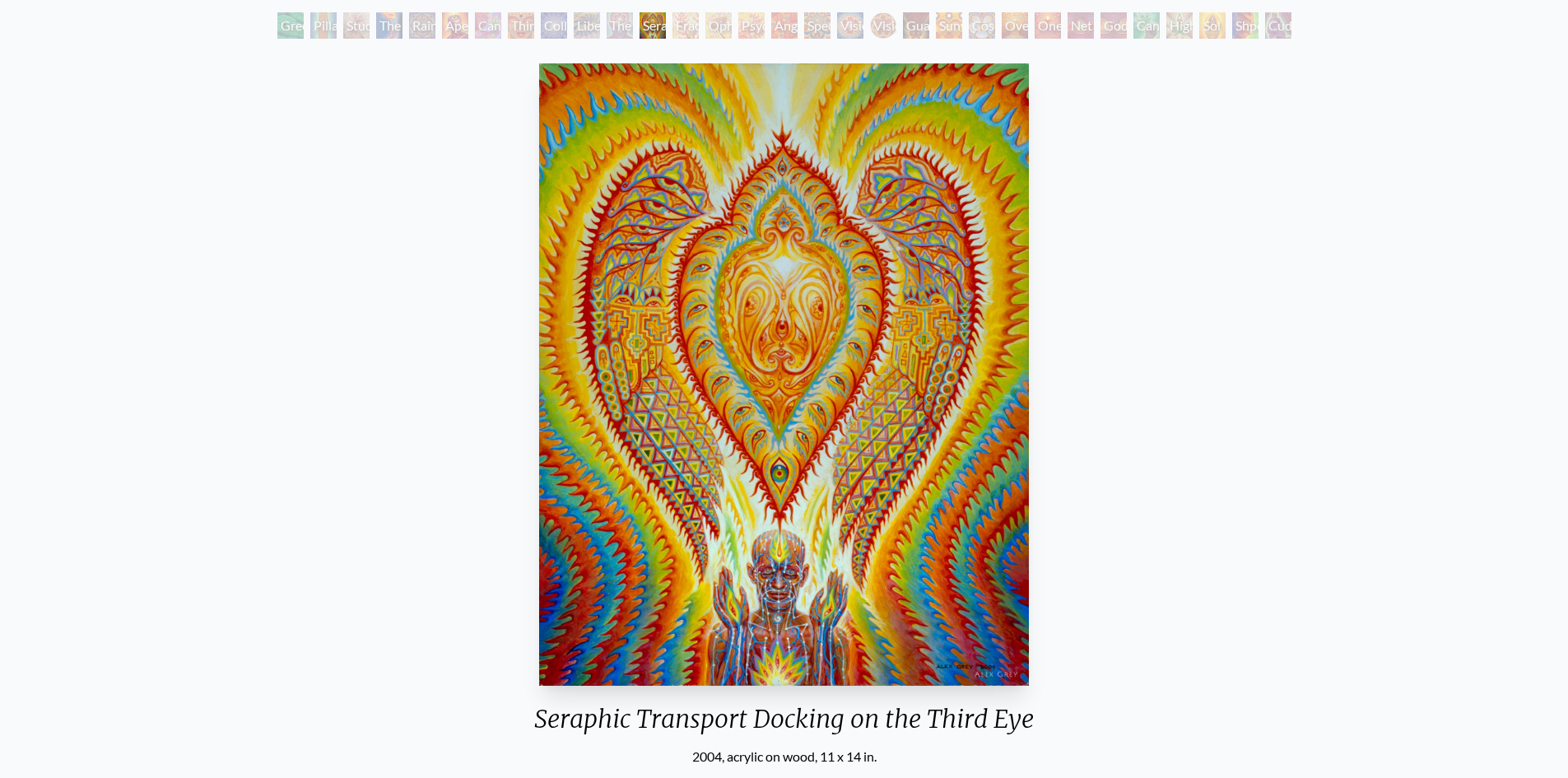
scroll to position [82, 0]
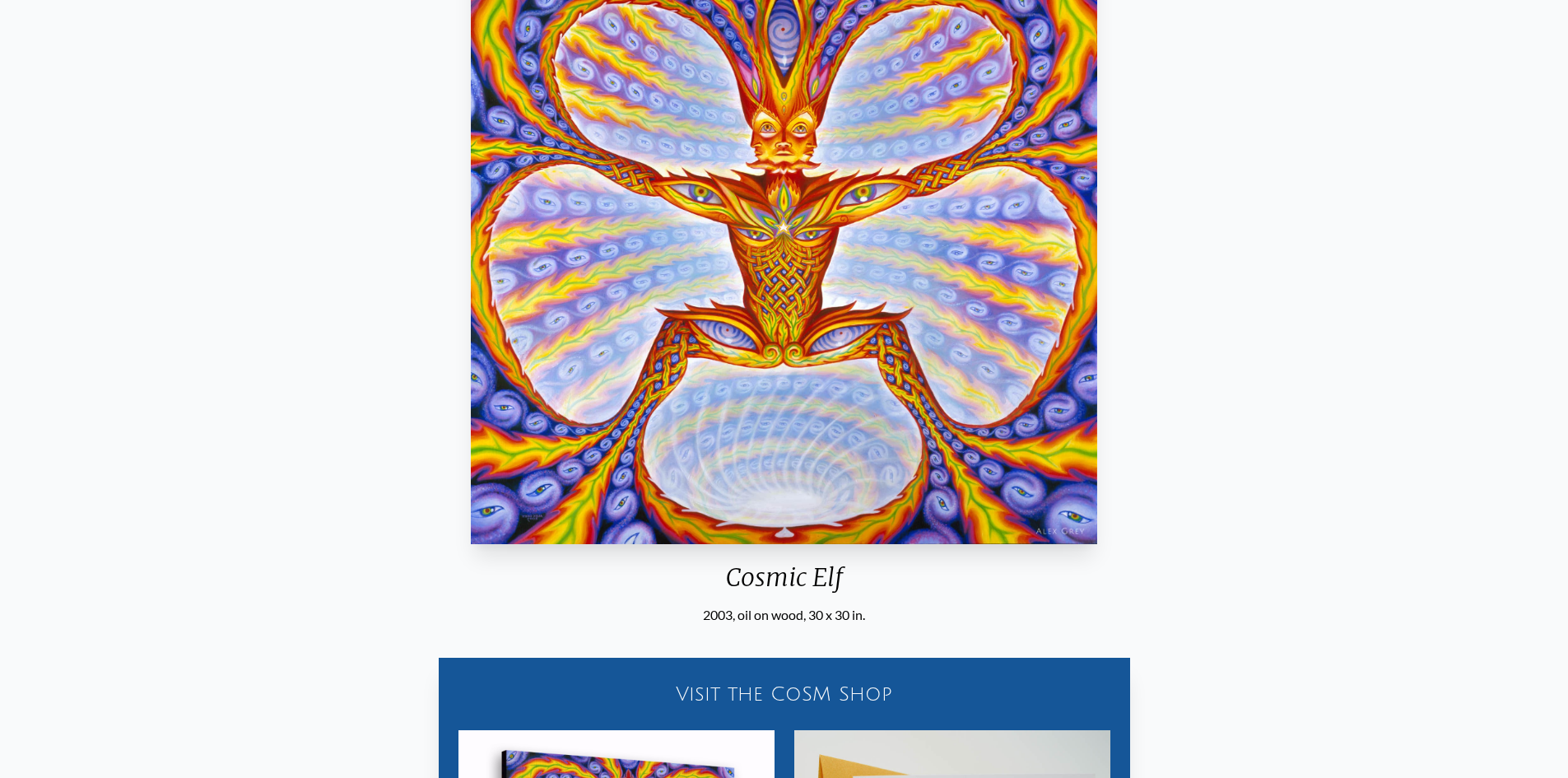
scroll to position [247, 0]
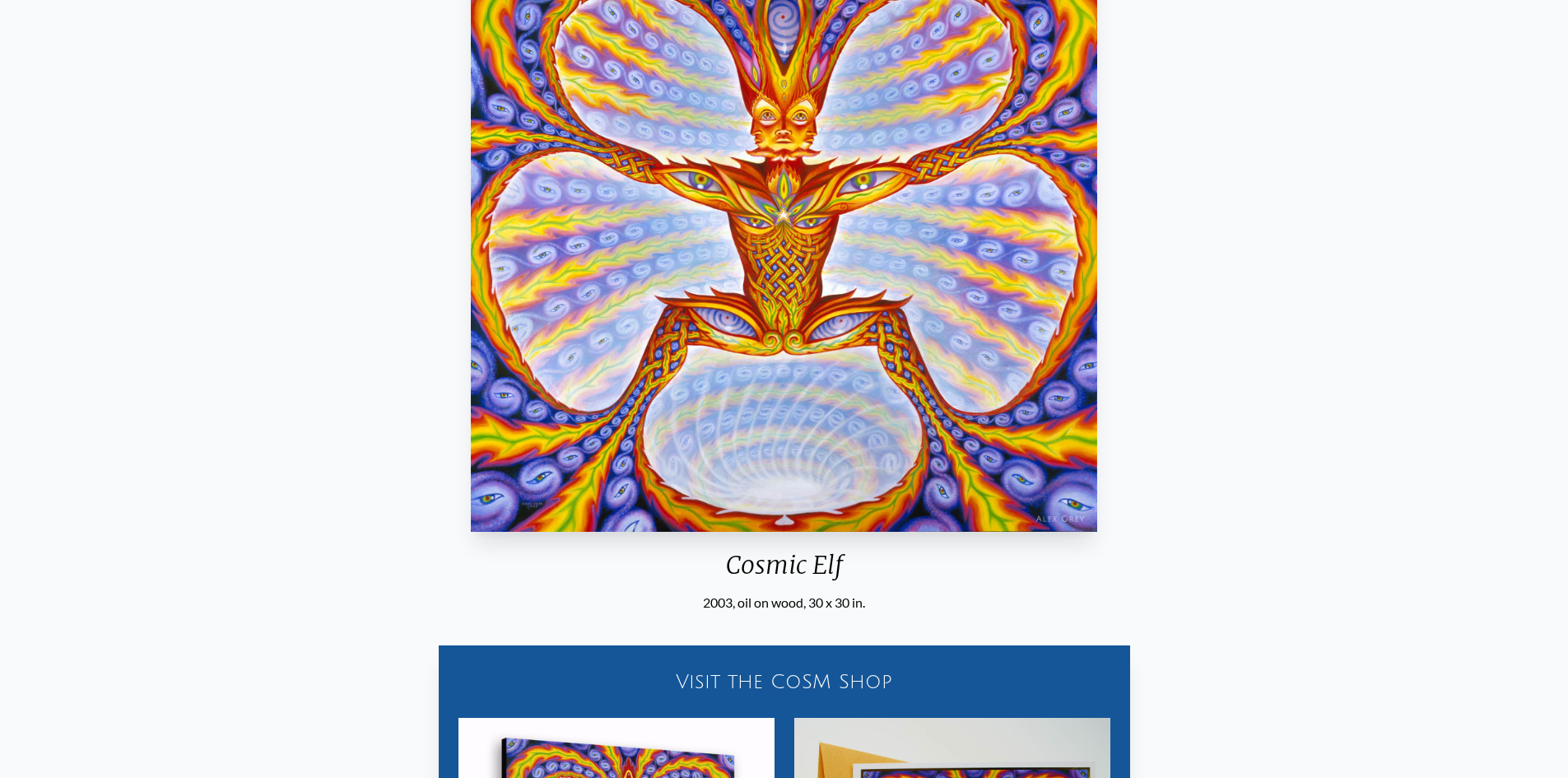
click at [1213, 376] on div "Cosmic Elf 2003, oil on wood, 30 x 30 in. Visit the CoSM Shop Cosmic Elf - Canv…" at bounding box center [783, 502] width 1541 height 1197
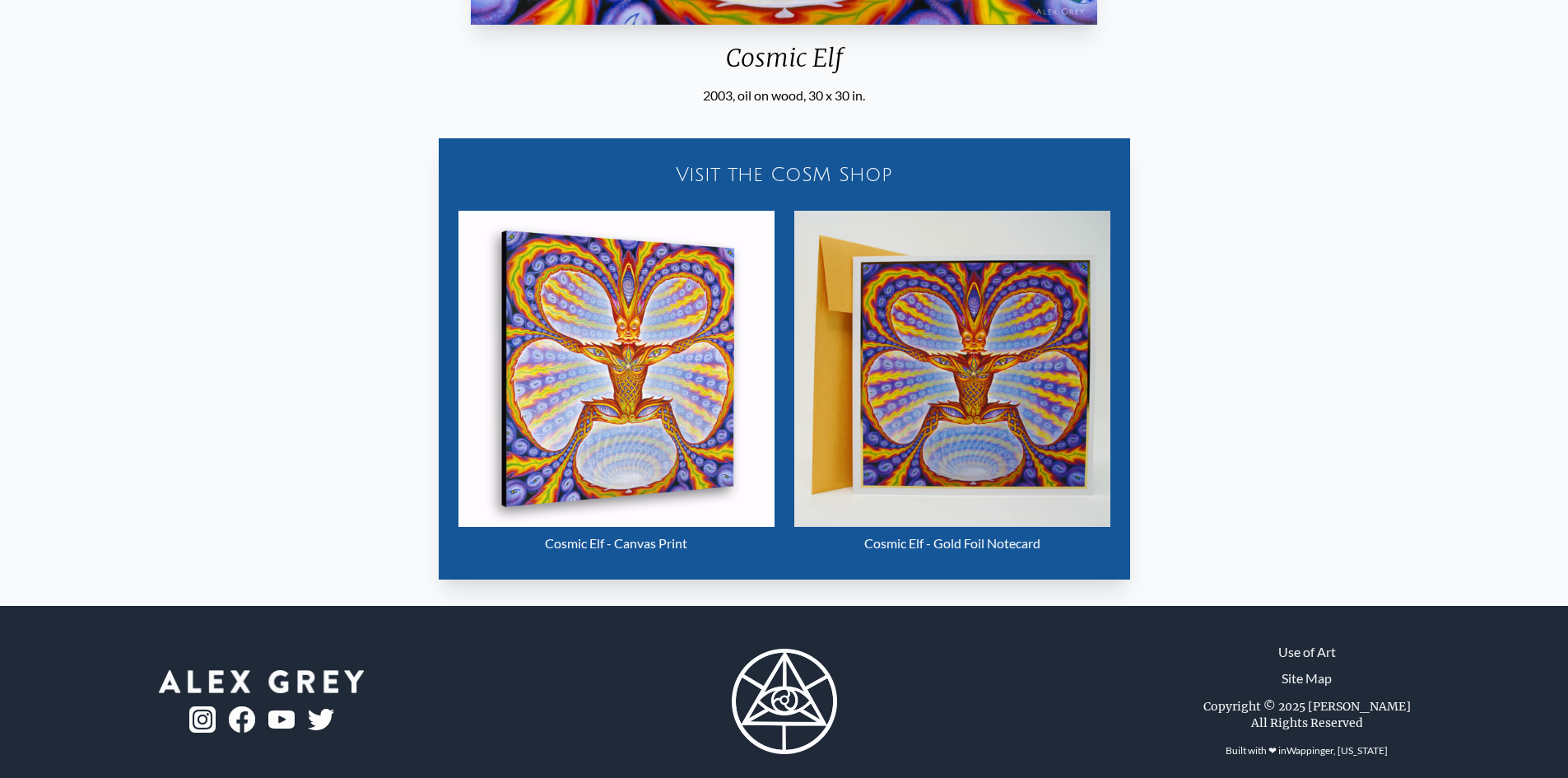
scroll to position [773, 0]
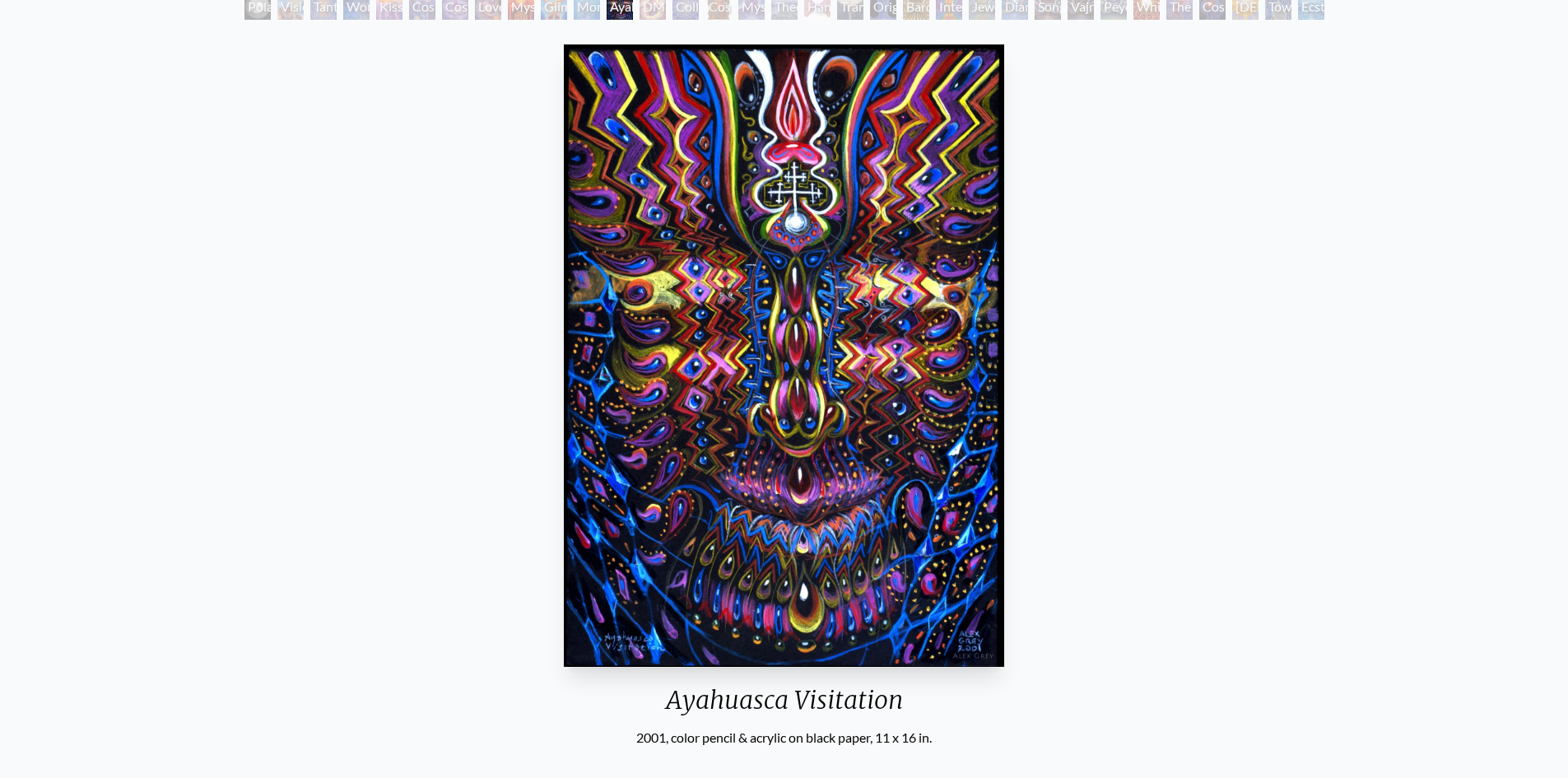
scroll to position [82, 0]
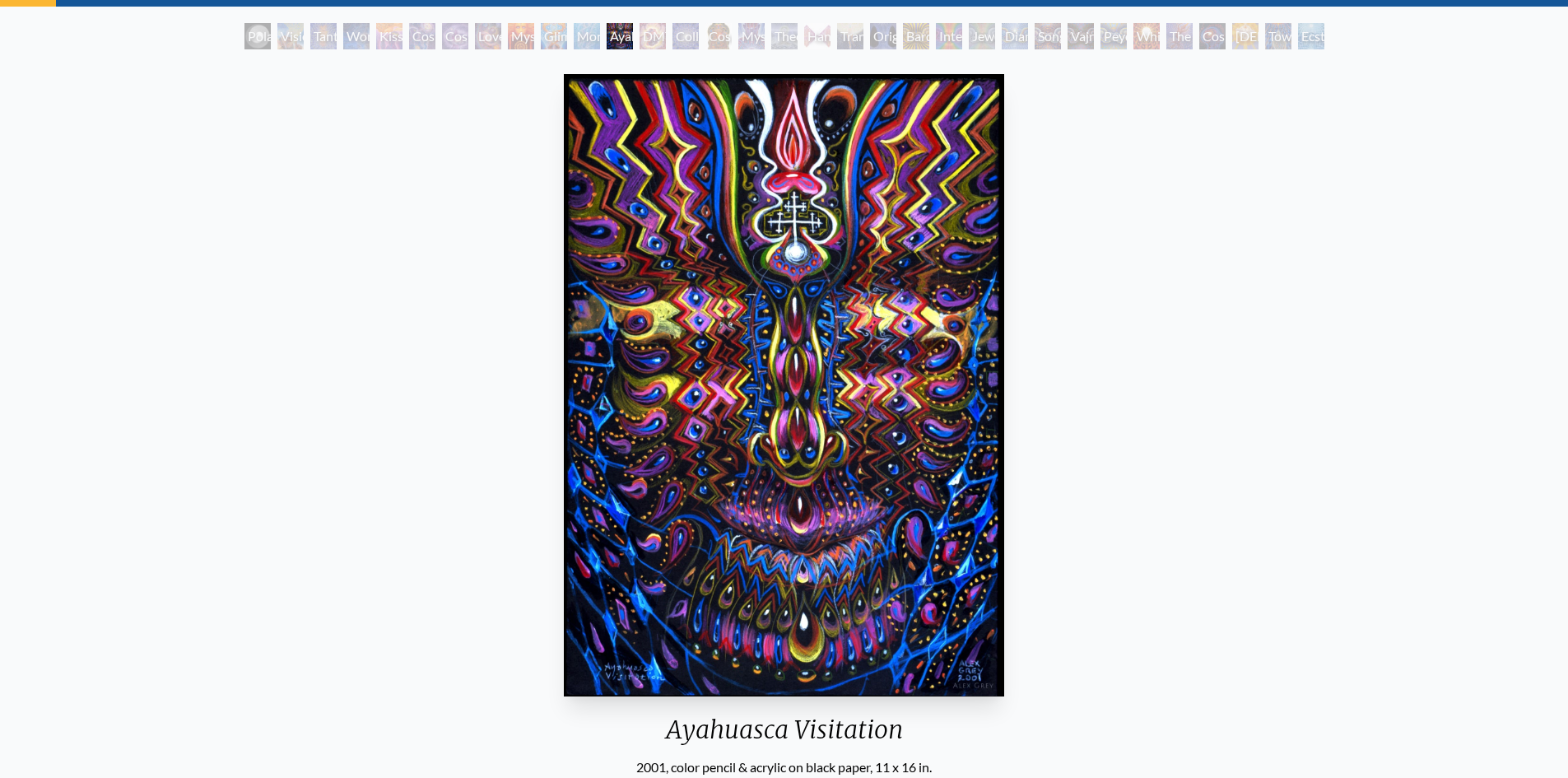
click at [1279, 538] on div "Ayahuasca Visitation 2001, color pencil & acrylic on black paper, 11 x 16 in. V…" at bounding box center [783, 666] width 1541 height 1197
click at [1282, 351] on div "Ayahuasca Visitation 2001, color pencil & acrylic on black paper, 11 x 16 in. V…" at bounding box center [783, 666] width 1541 height 1197
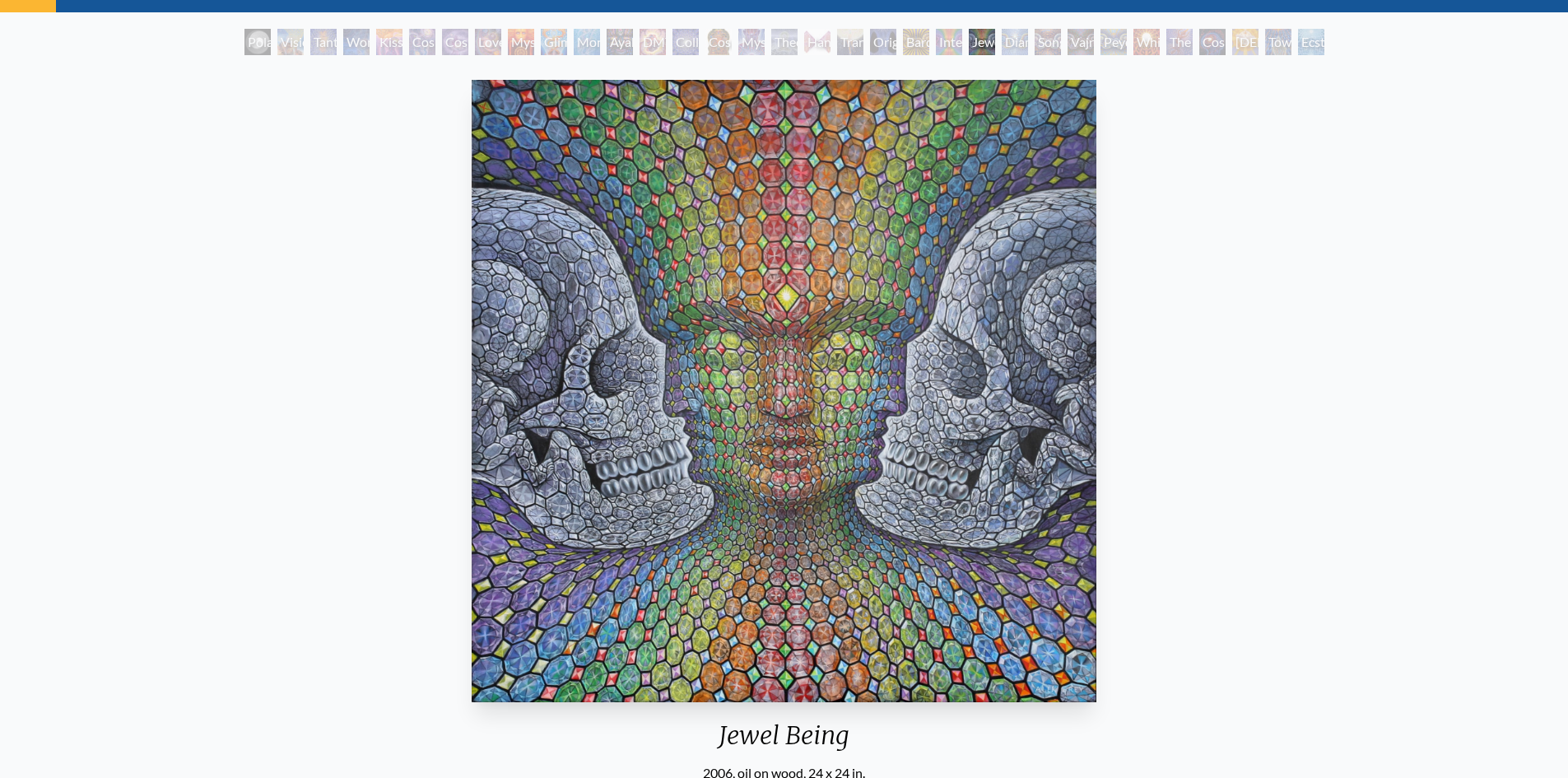
scroll to position [82, 0]
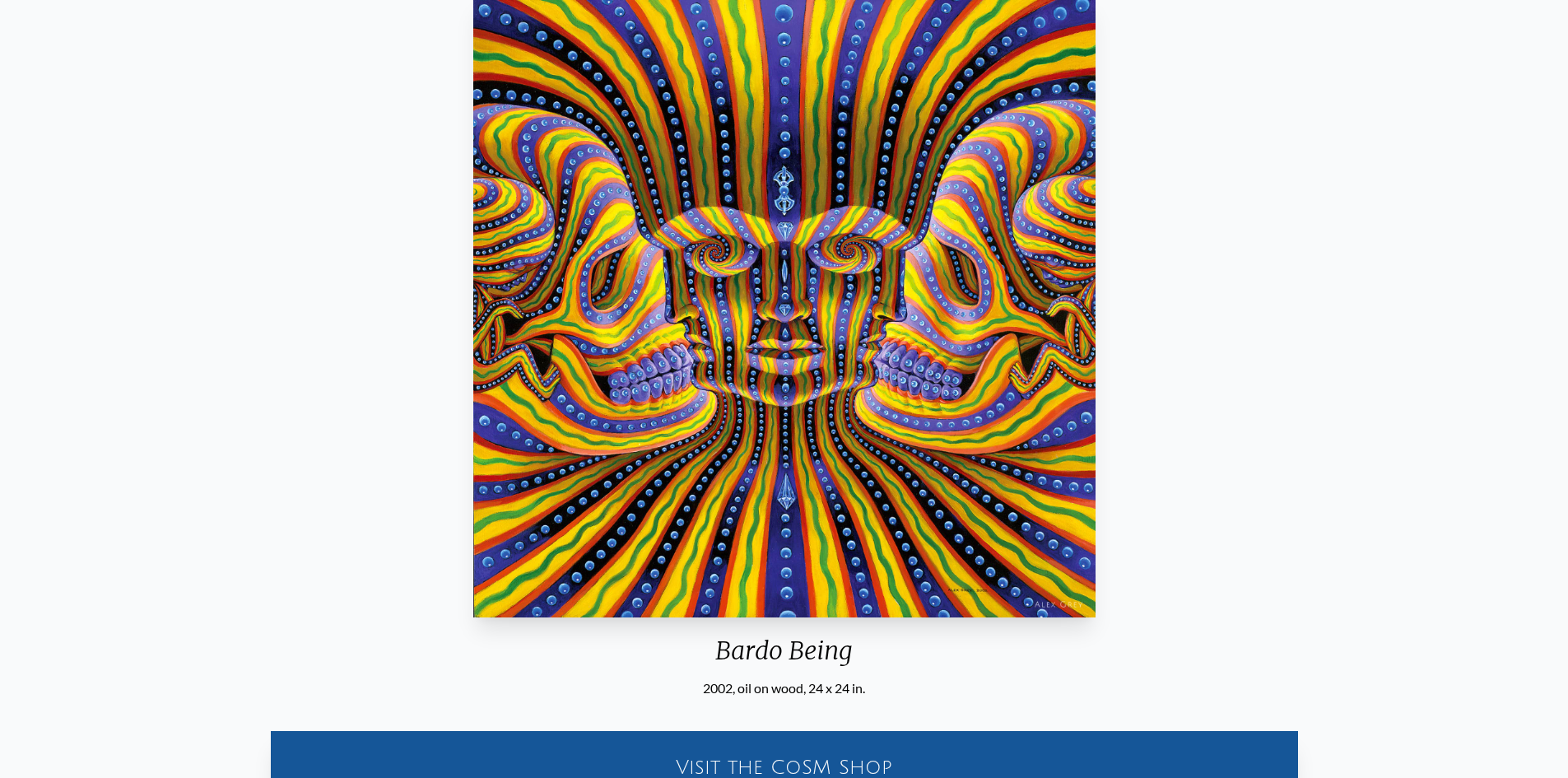
scroll to position [165, 0]
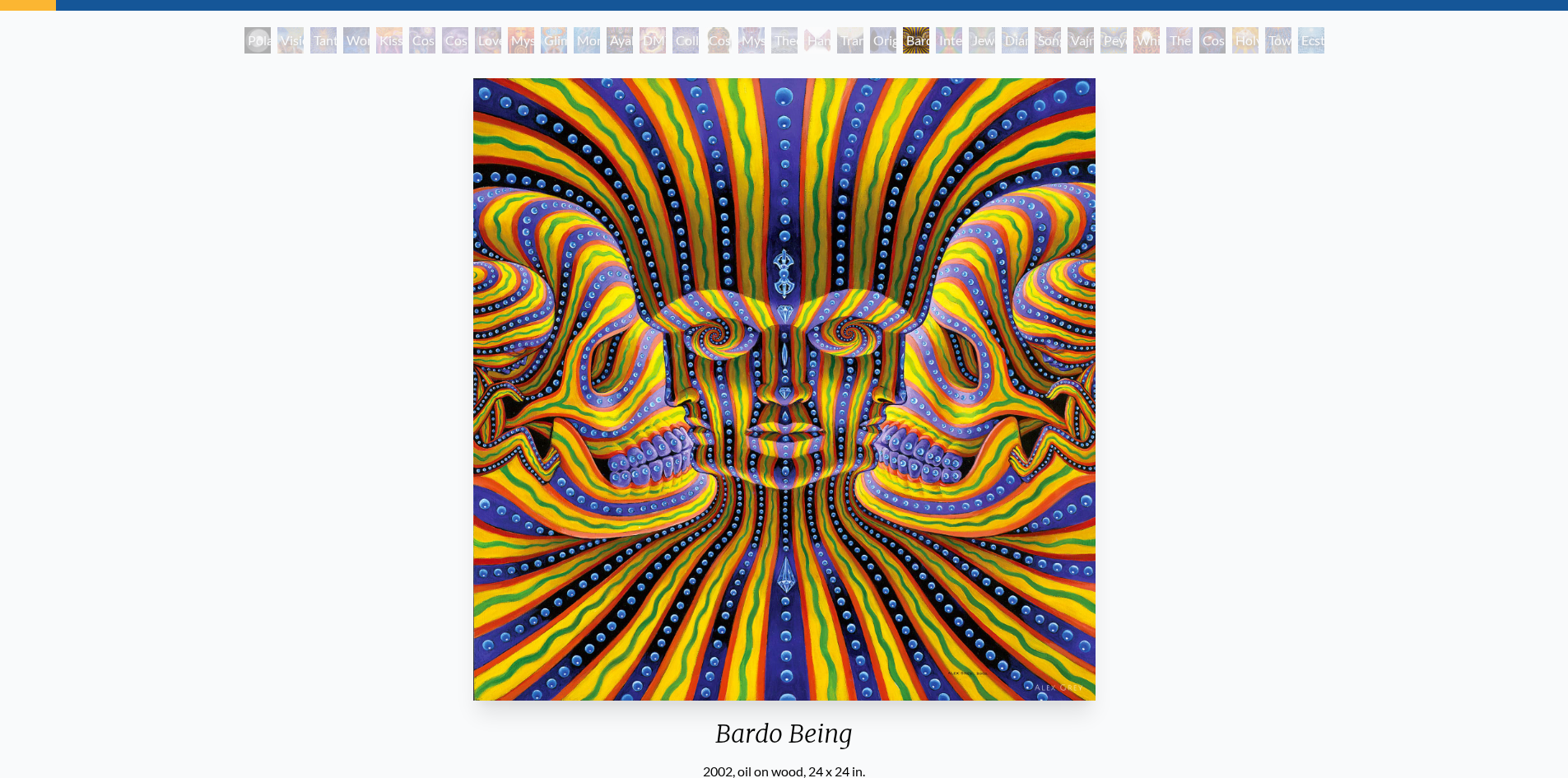
scroll to position [82, 0]
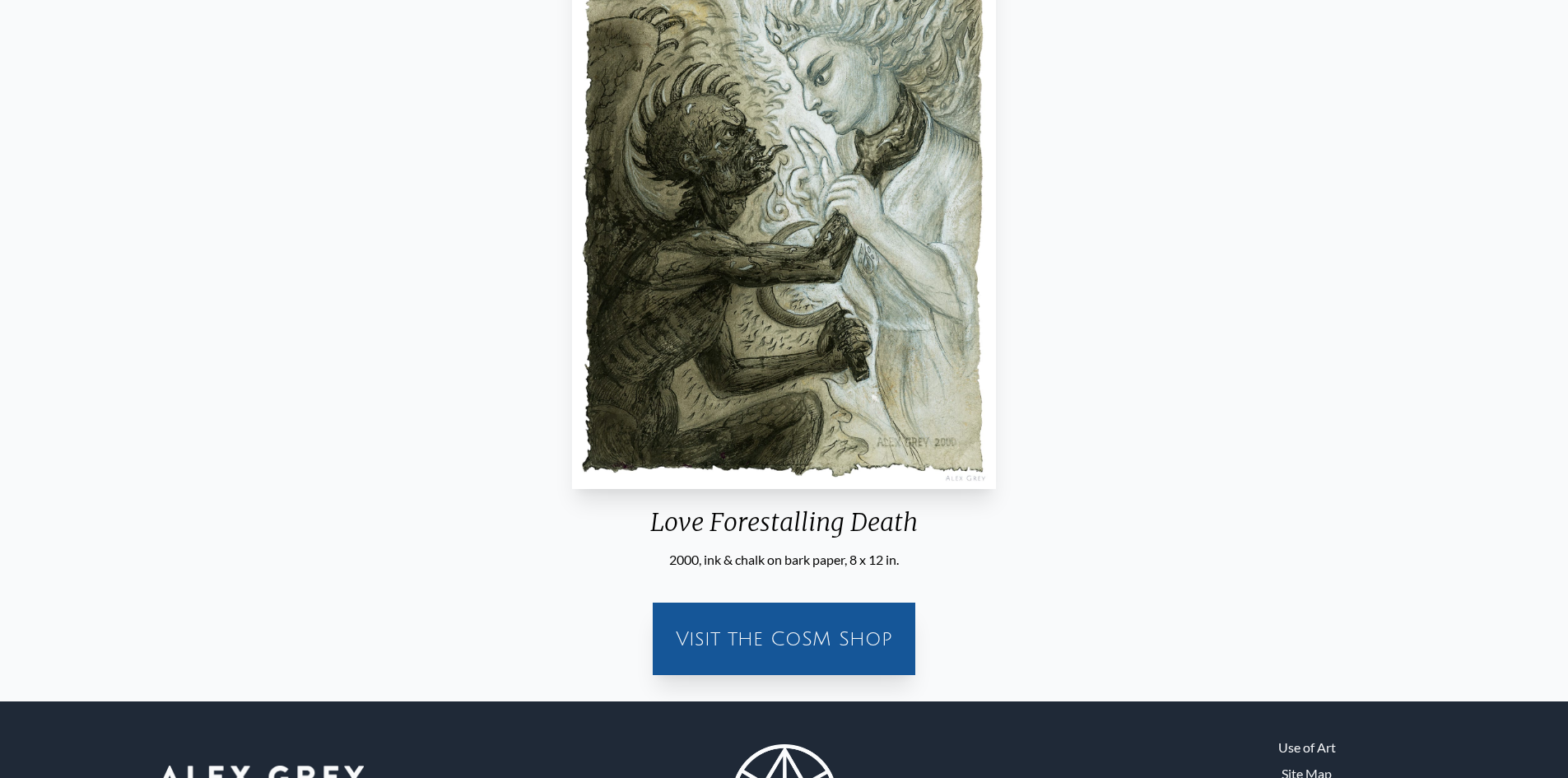
scroll to position [329, 0]
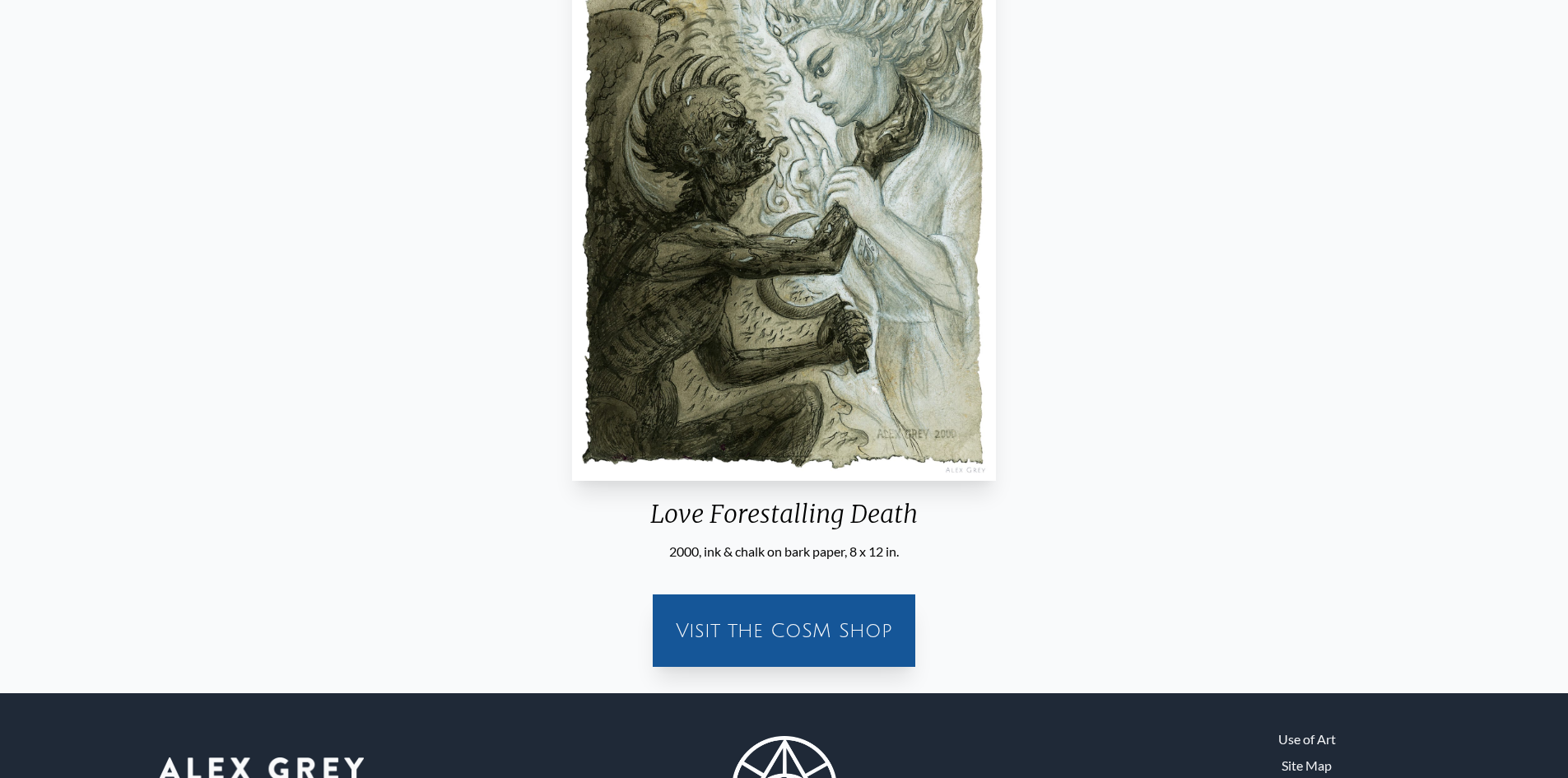
click at [393, 307] on div "Love Forestalling Death 2000, ink & chalk on bark paper, 8 x 12 in. Visit the C…" at bounding box center [783, 265] width 1541 height 828
